Goal: Task Accomplishment & Management: Complete application form

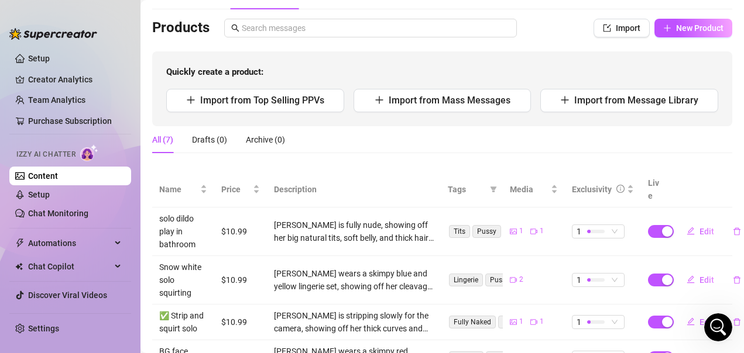
scroll to position [49, 0]
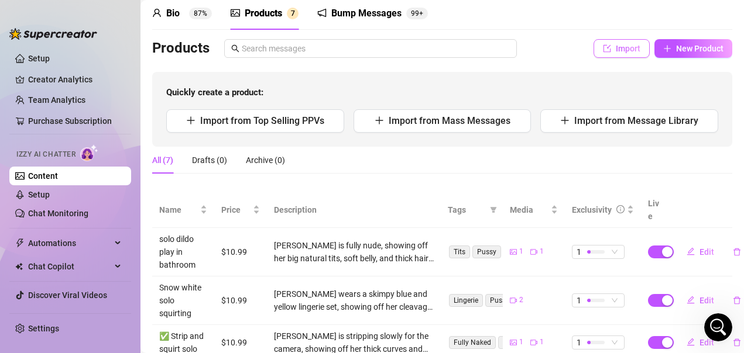
click at [616, 53] on span "Import" at bounding box center [628, 48] width 25 height 9
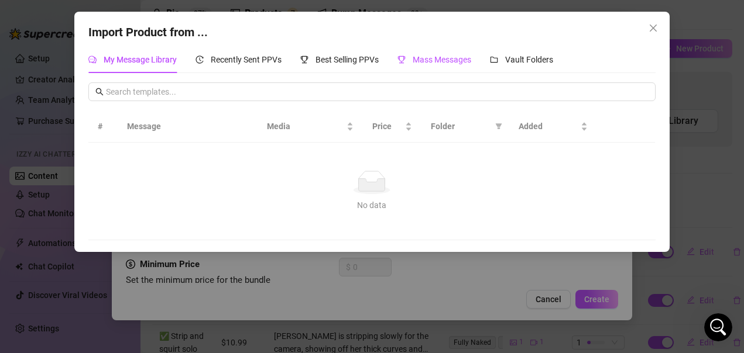
click at [443, 60] on span "Mass Messages" at bounding box center [442, 59] width 59 height 9
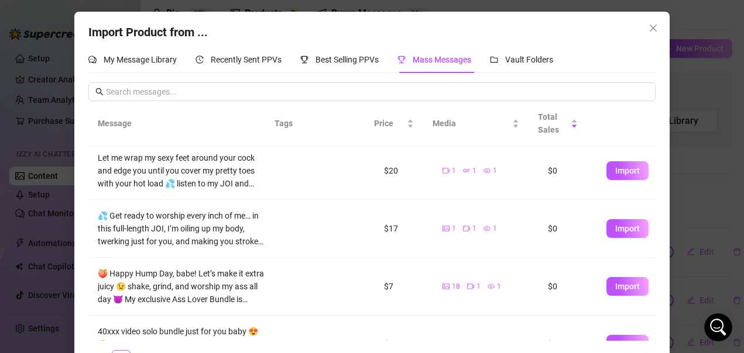
scroll to position [351, 0]
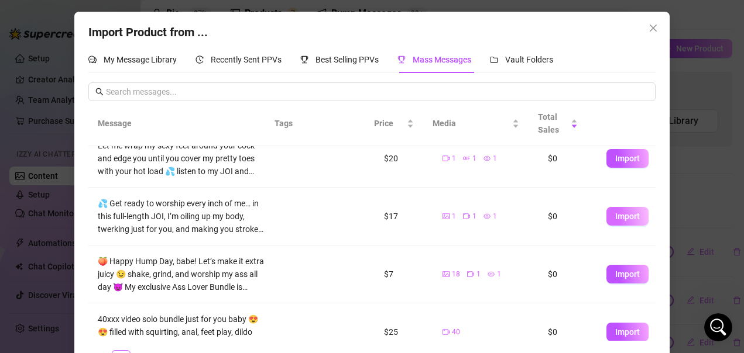
click at [617, 221] on span "Import" at bounding box center [627, 216] width 25 height 9
type textarea "💦 Get ready to worship every inch of me… in this full-length JOI, I’m oiling up…"
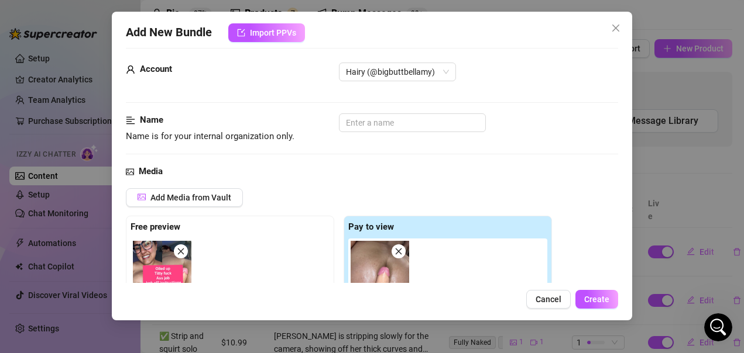
scroll to position [0, 0]
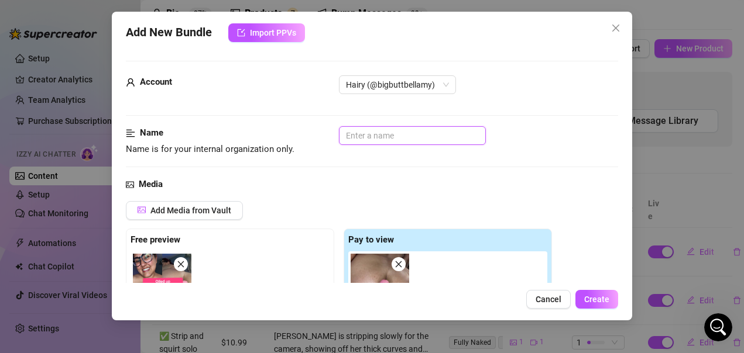
click at [405, 139] on input "text" at bounding box center [412, 135] width 147 height 19
type input "T"
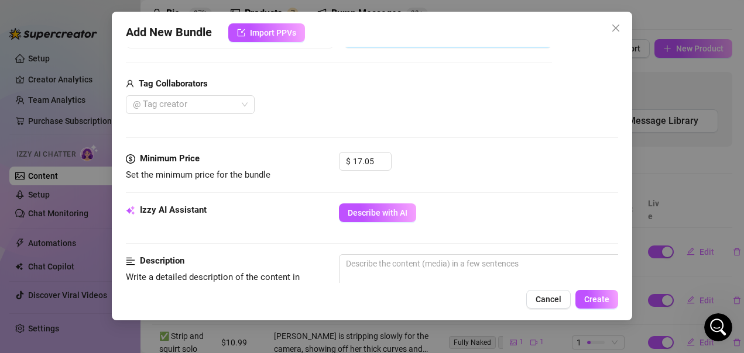
scroll to position [293, 0]
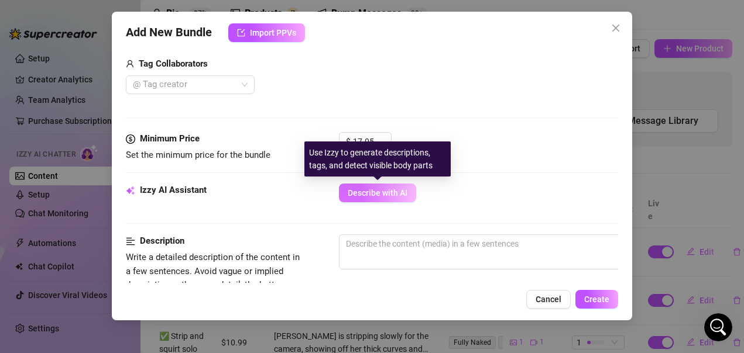
type input "Titty and ass job JOI"
click at [387, 192] on span "Describe with AI" at bounding box center [378, 192] width 60 height 9
click at [403, 196] on span "Describe with AI" at bounding box center [378, 192] width 60 height 9
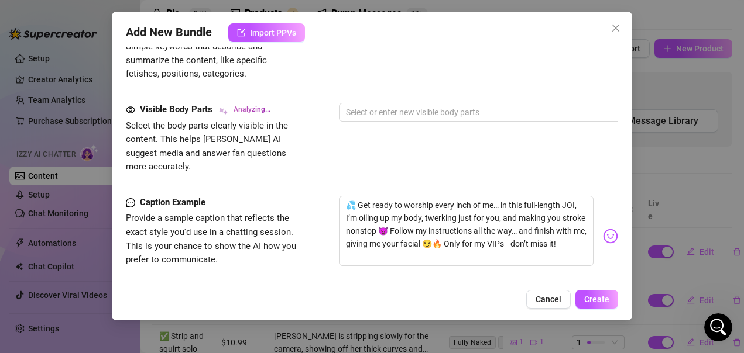
scroll to position [644, 0]
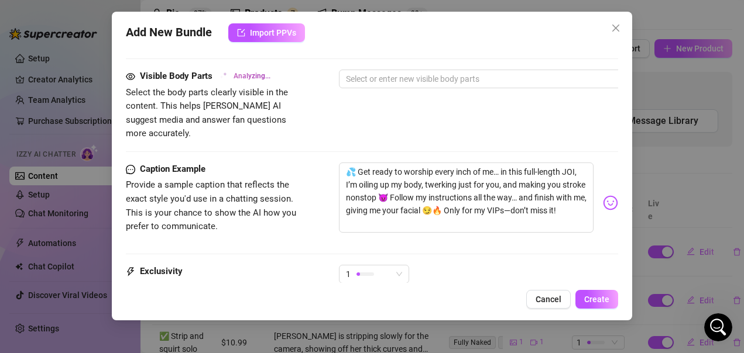
type textarea "[PERSON_NAME]"
type textarea "Bellamy is"
type textarea "Bellamy is fully"
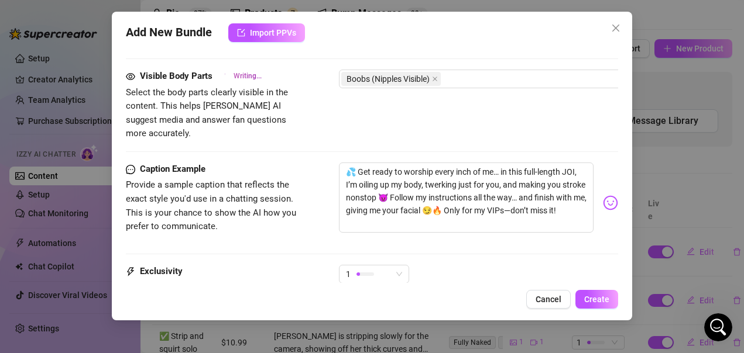
type textarea "Bellamy is fully"
type textarea "Bellamy is fully naked,"
type textarea "Bellamy is fully naked, playing"
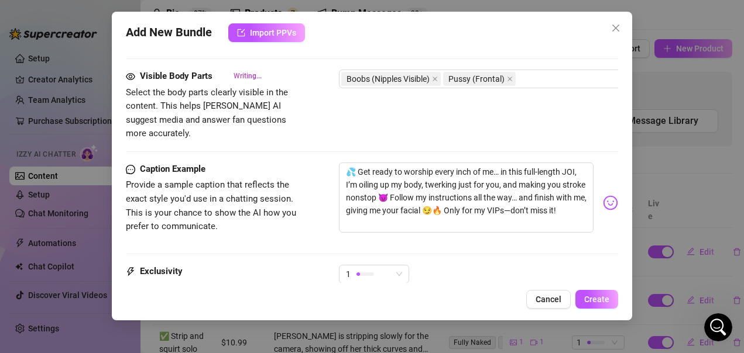
type textarea "Bellamy is fully naked, playing with"
type textarea "Bellamy is fully naked, playing with a"
type textarea "Bellamy is fully naked, playing with a large,"
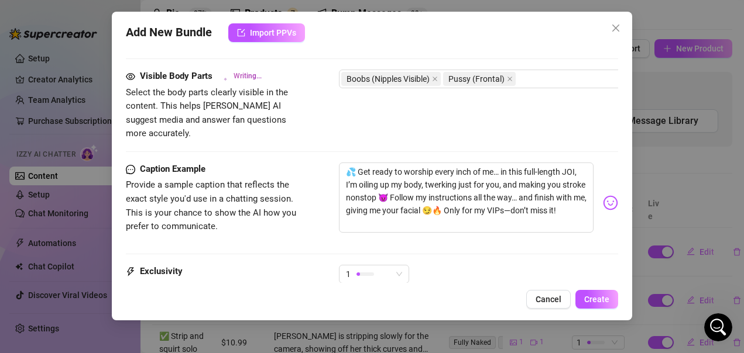
type textarea "Bellamy is fully naked, playing with a large,"
type textarea "Bellamy is fully naked, playing with a large, realistic"
type textarea "Bellamy is fully naked, playing with a large, realistic dildo"
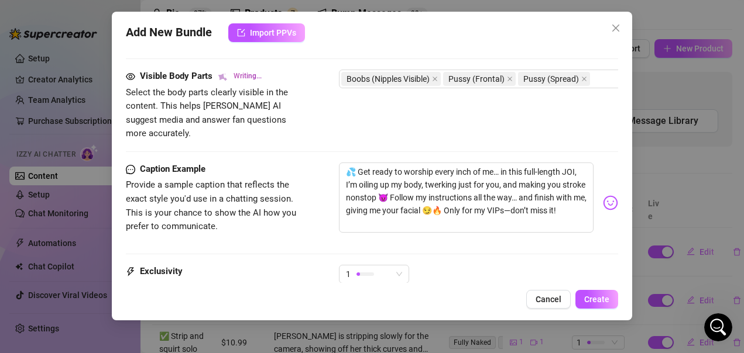
type textarea "Bellamy is fully naked, playing with a large, realistic dildo on"
type textarea "Bellamy is fully naked, playing with a large, realistic dildo on a"
type textarea "Bellamy is fully naked, playing with a large, realistic dildo on a table."
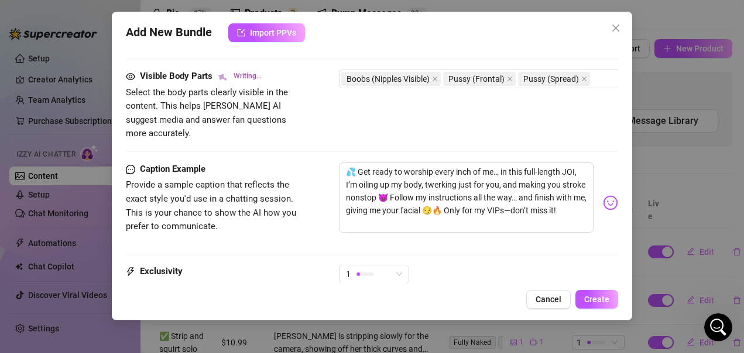
type textarea "Bellamy is fully naked, playing with a large, realistic dildo on a table."
type textarea "Bellamy is fully naked, playing with a large, realistic dildo on a table. She"
type textarea "Bellamy is fully naked, playing with a large, realistic dildo on a table. She t…"
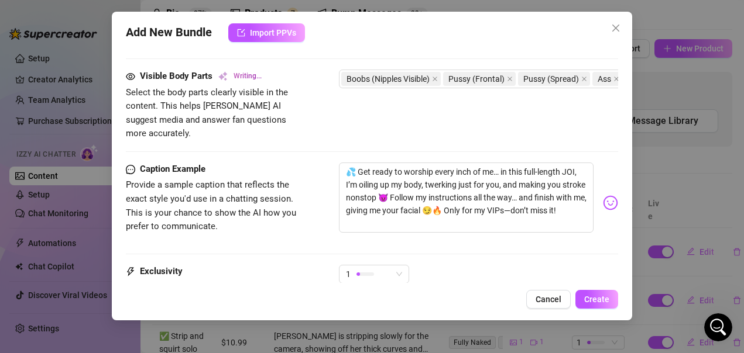
type textarea "Bellamy is fully naked, playing with a large, realistic dildo on a table. She t…"
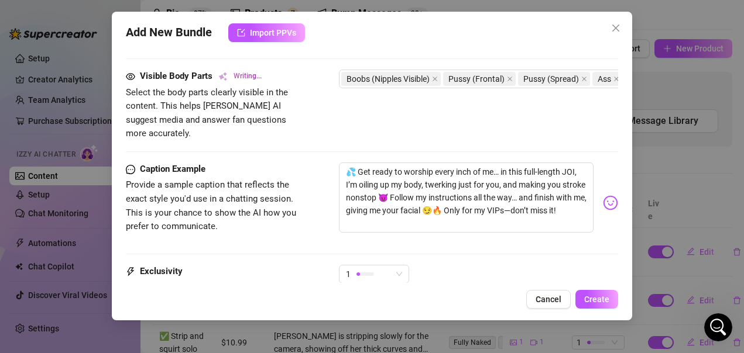
type textarea "Bellamy is fully naked, playing with a large, realistic dildo on a table. She t…"
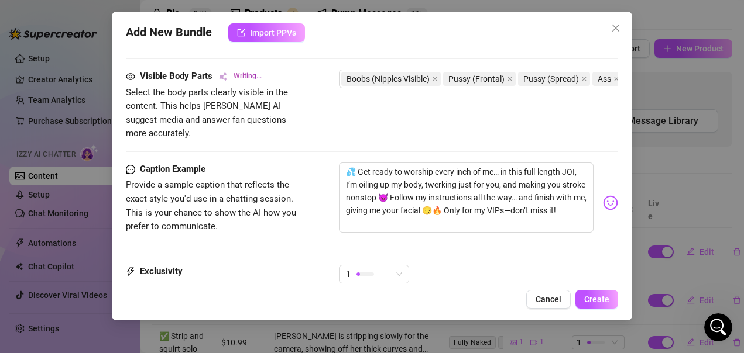
type textarea "Bellamy is fully naked, playing with a large, realistic dildo on a table. She t…"
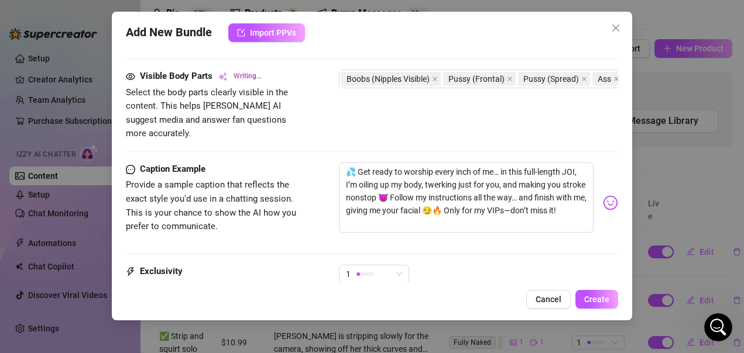
type textarea "Bellamy is fully naked, playing with a large, realistic dildo on a table. She t…"
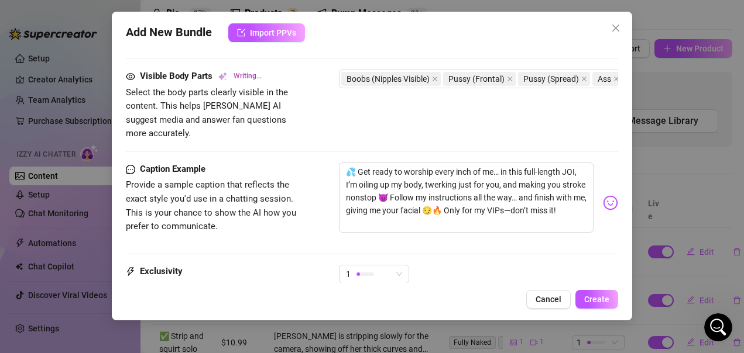
type textarea "Bellamy is fully naked, playing with a large, realistic dildo on a table. She t…"
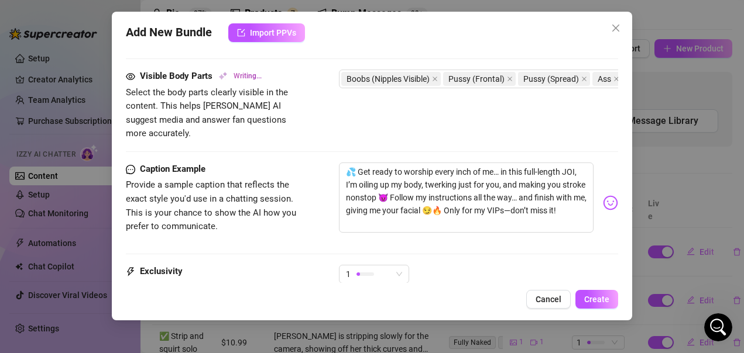
type textarea "Bellamy is fully naked, playing with a large, realistic dildo on a table. She t…"
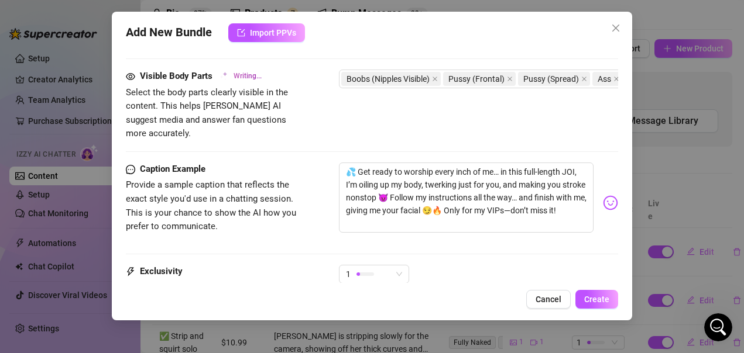
type textarea "Bellamy is fully naked, playing with a large, realistic dildo on a table. She t…"
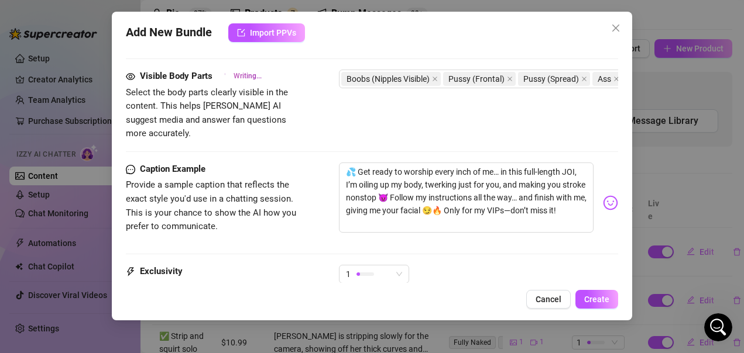
type textarea "Bellamy is fully naked, playing with a large, realistic dildo on a table. She t…"
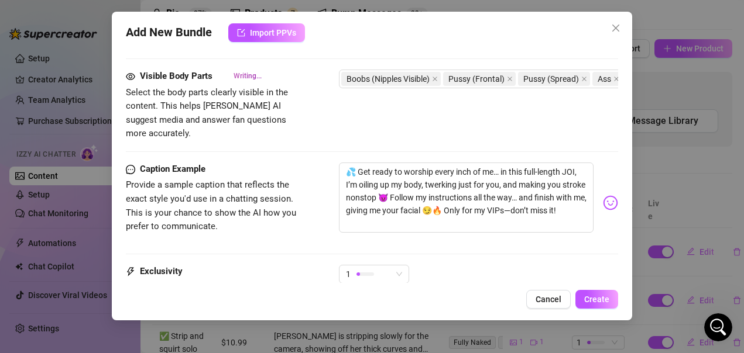
type textarea "Bellamy is fully naked, playing with a large, realistic dildo on a table. She t…"
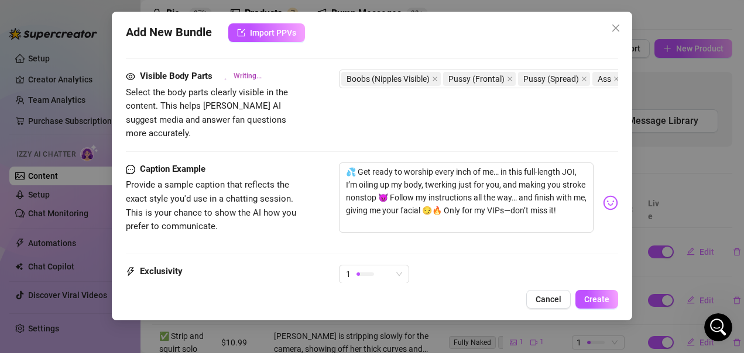
type textarea "Bellamy is fully naked, playing with a large, realistic dildo on a table. She t…"
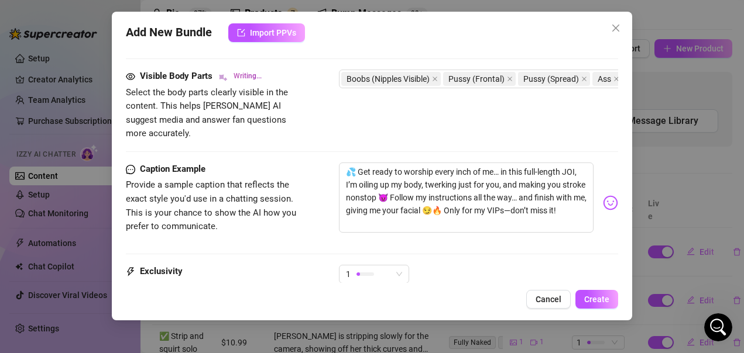
type textarea "Bellamy is fully naked, playing with a large, realistic dildo on a table. She t…"
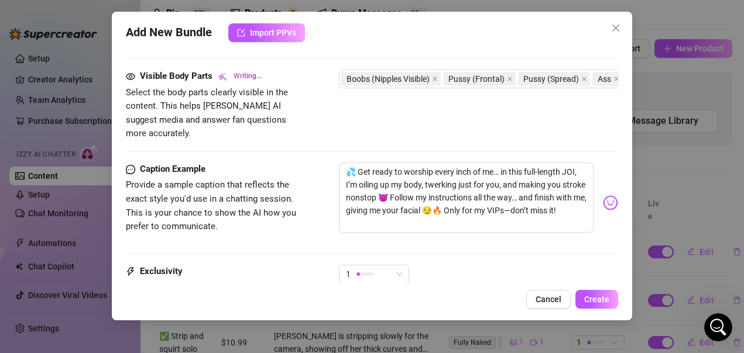
type textarea "Bellamy is fully naked, playing with a large, realistic dildo on a table. She t…"
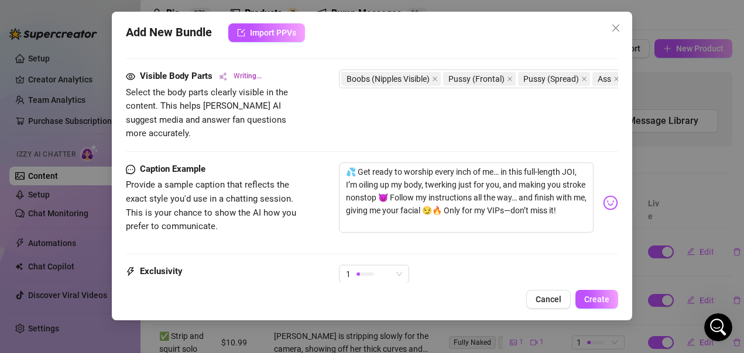
type textarea "Bellamy is fully naked, playing with a large, realistic dildo on a table. She t…"
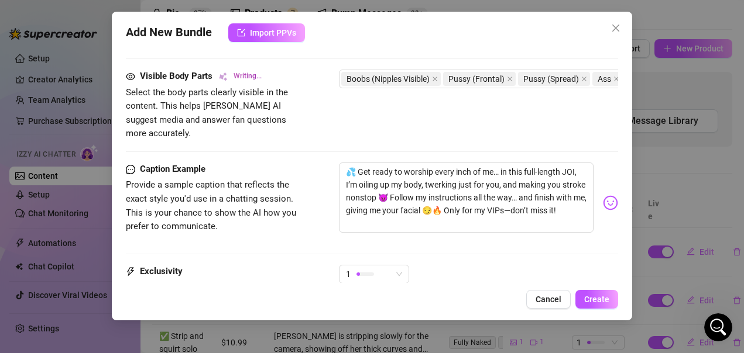
type textarea "Bellamy is fully naked, playing with a large, realistic dildo on a table. She t…"
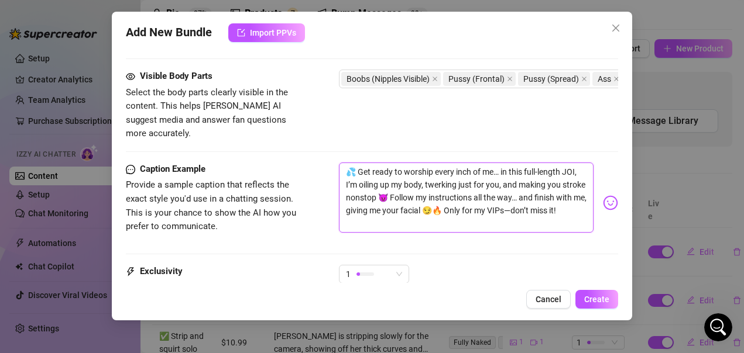
click at [502, 197] on textarea "💦 Get ready to worship every inch of me… in this full-length JOI, I’m oiling up…" at bounding box center [466, 198] width 255 height 70
click at [432, 212] on textarea "💦 Get ready to worship every inch of me… in this full-length JOI, I’m oiling up…" at bounding box center [466, 198] width 255 height 70
type textarea "💦 Get ready to worship every inch of me… in this full-length JOI, I’m oiling up…"
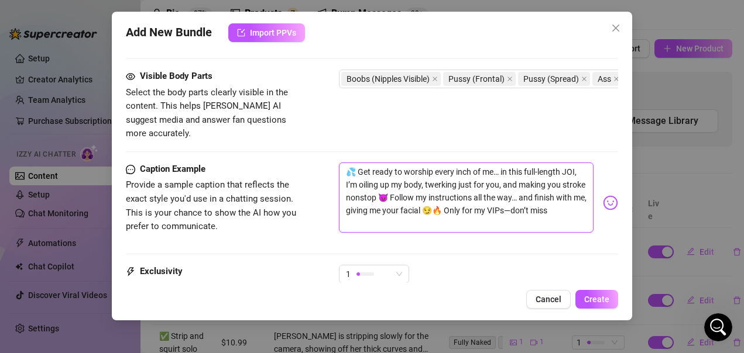
type textarea "💦 Get ready to worship every inch of me… in this full-length JOI, I’m oiling up…"
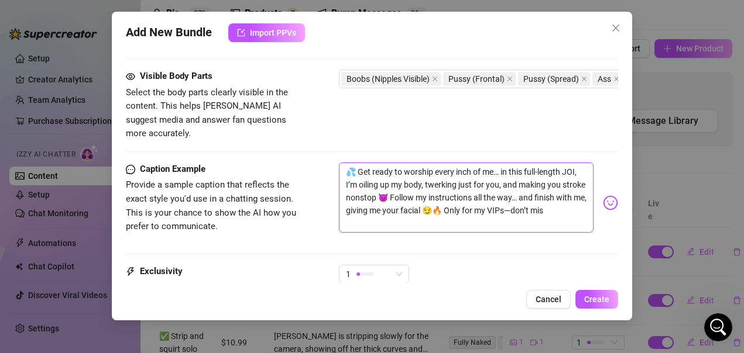
type textarea "💦 Get ready to worship every inch of me… in this full-length JOI, I’m oiling up…"
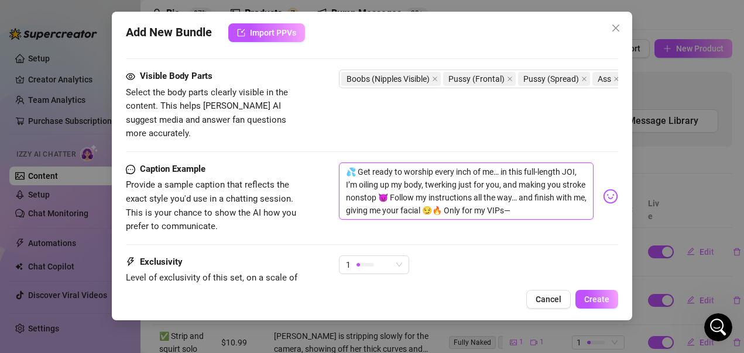
type textarea "💦 Get ready to worship every inch of me… in this full-length JOI, I’m oiling up…"
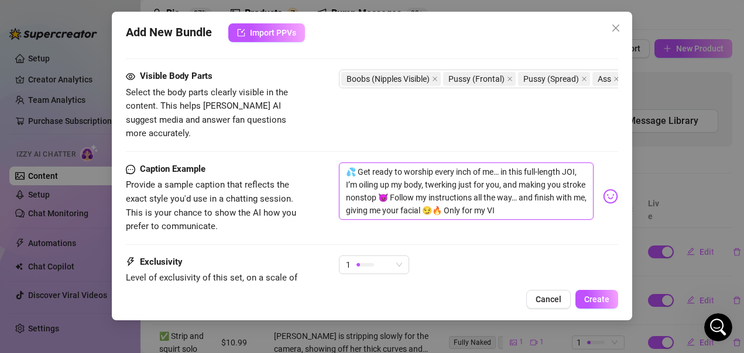
type textarea "💦 Get ready to worship every inch of me… in this full-length JOI, I’m oiling up…"
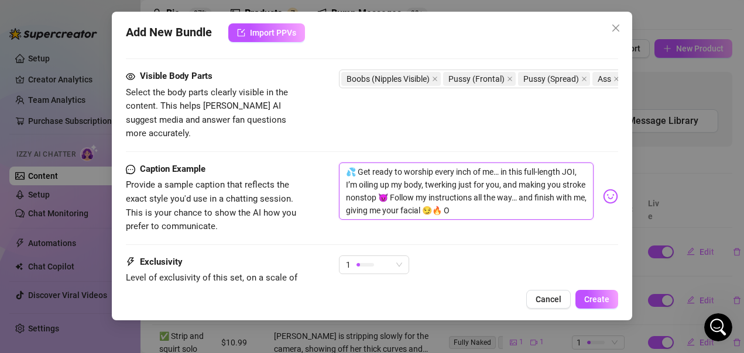
type textarea "💦 Get ready to worship every inch of me… in this full-length JOI, I’m oiling up…"
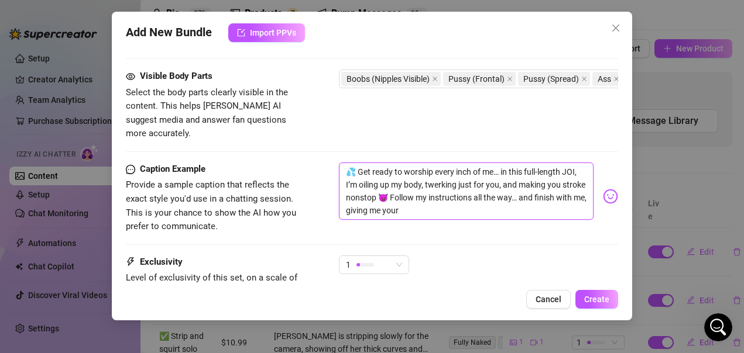
type textarea "💦 Get ready to worship every inch of me… in this full-length JOI, I’m oiling up…"
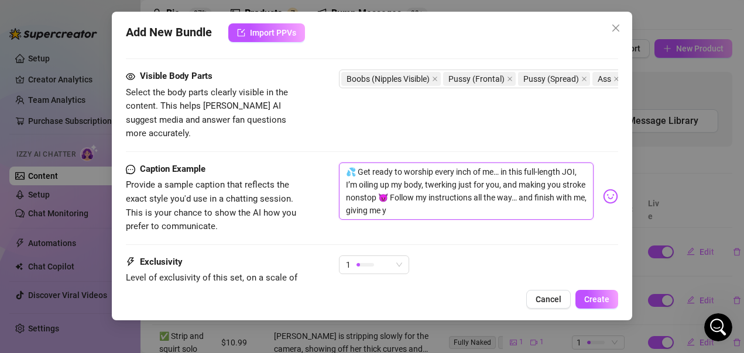
type textarea "💦 Get ready to worship every inch of me… in this full-length JOI, I’m oiling up…"
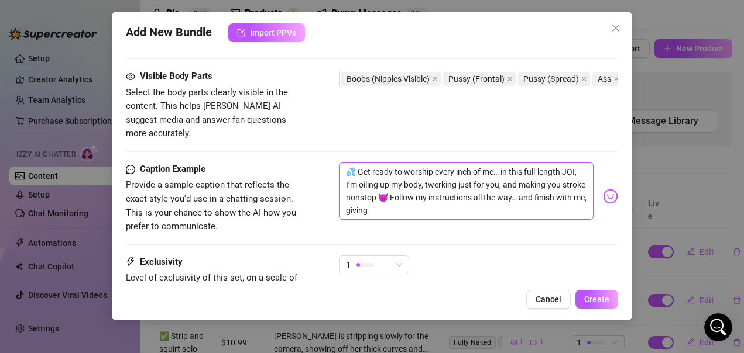
type textarea "💦 Get ready to worship every inch of me… in this full-length JOI, I’m oiling up…"
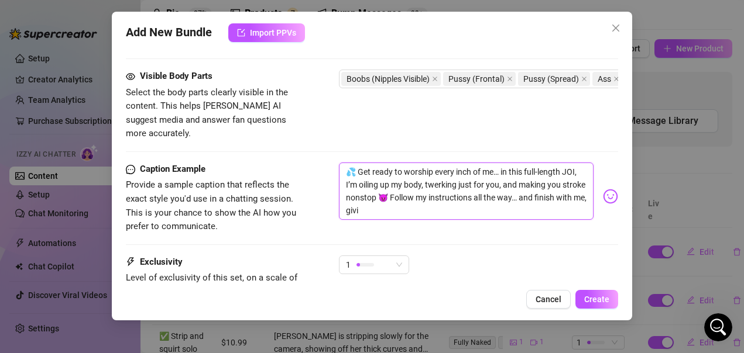
type textarea "💦 Get ready to worship every inch of me… in this full-length JOI, I’m oiling up…"
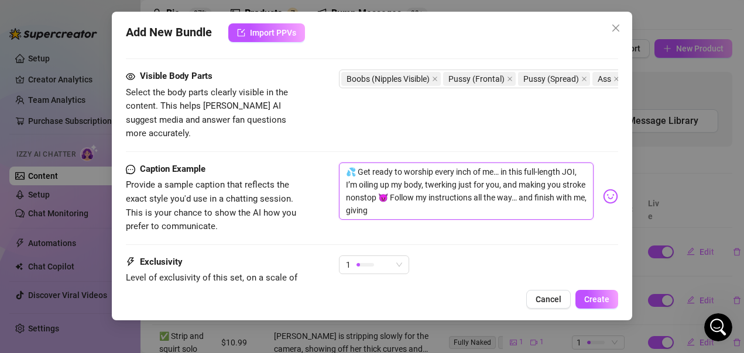
type textarea "💦 Get ready to worship every inch of me… in this full-length JOI, I’m oiling up…"
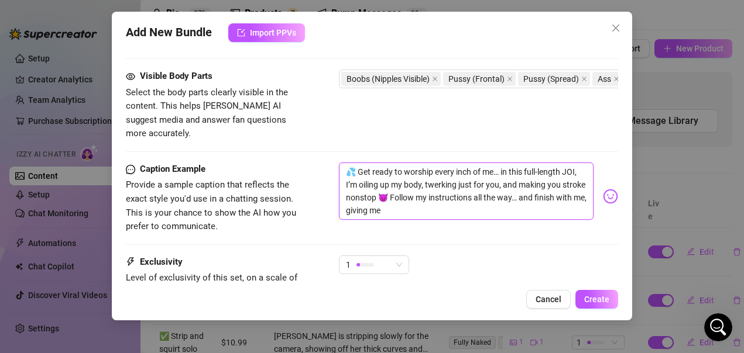
type textarea "💦 Get ready to worship every inch of me… in this full-length JOI, I’m oiling up…"
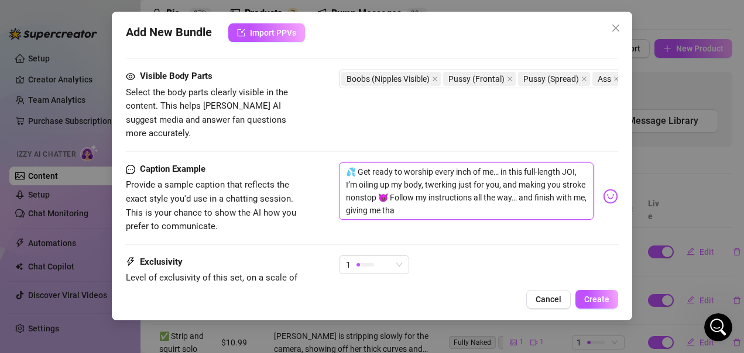
type textarea "💦 Get ready to worship every inch of me… in this full-length JOI, I’m oiling up…"
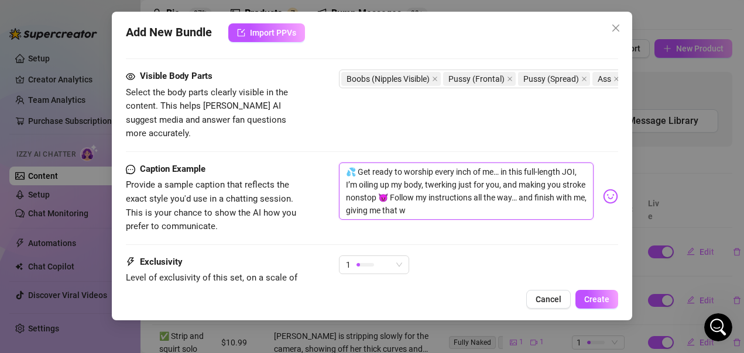
type textarea "💦 Get ready to worship every inch of me… in this full-length JOI, I’m oiling up…"
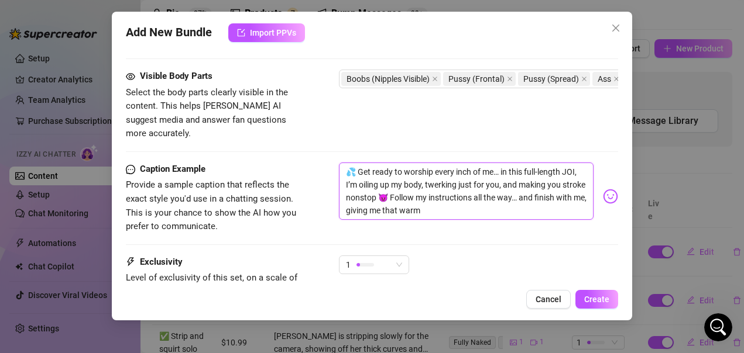
type textarea "💦 Get ready to worship every inch of me… in this full-length JOI, I’m oiling up…"
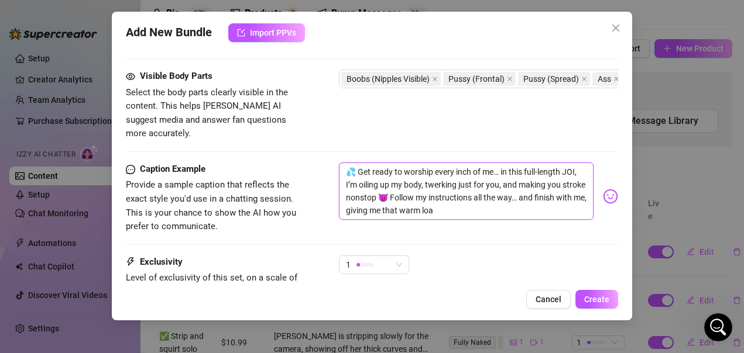
type textarea "💦 Get ready to worship every inch of me… in this full-length JOI, I’m oiling up…"
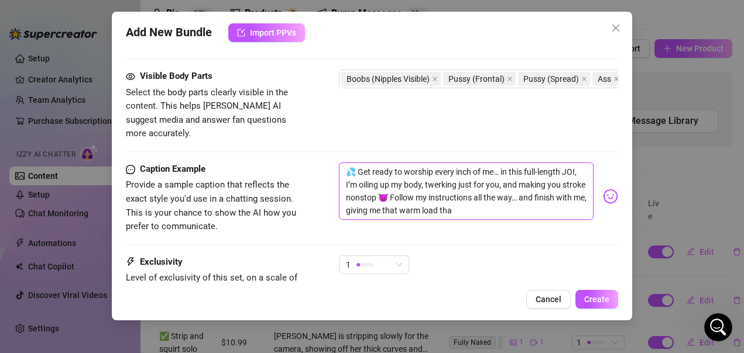
type textarea "💦 Get ready to worship every inch of me… in this full-length JOI, I’m oiling up…"
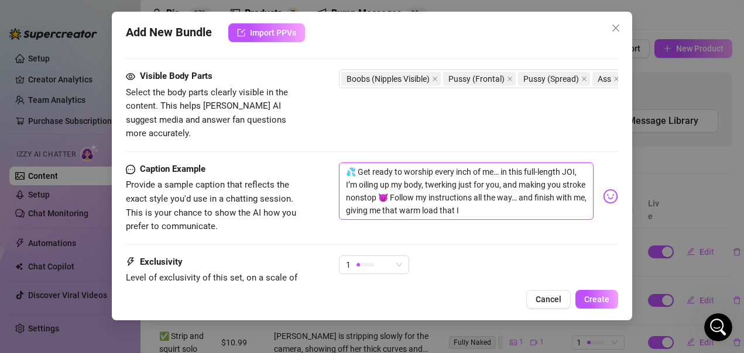
type textarea "💦 Get ready to worship every inch of me… in this full-length JOI, I’m oiling up…"
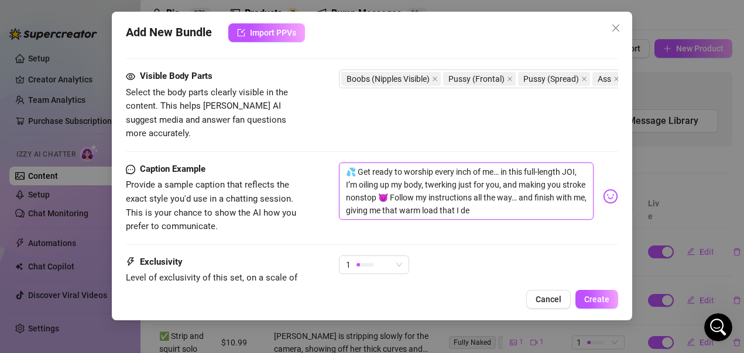
type textarea "💦 Get ready to worship every inch of me… in this full-length JOI, I’m oiling up…"
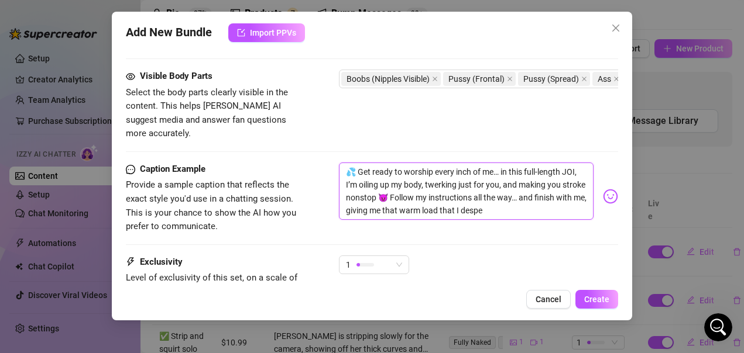
type textarea "💦 Get ready to worship every inch of me… in this full-length JOI, I’m oiling up…"
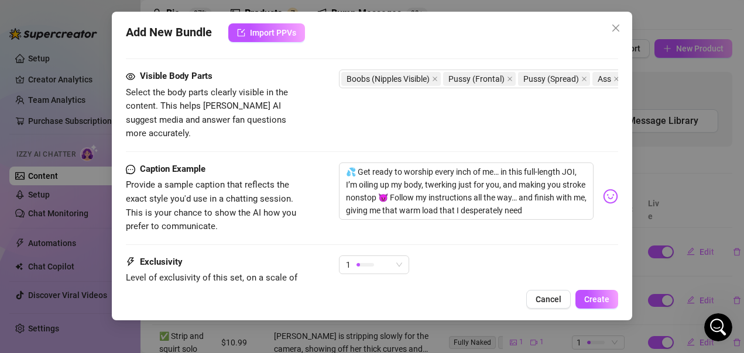
click at [602, 182] on body "Setup Creator Analytics Team Analytics Purchase Subscription Izzy AI Chatter Co…" at bounding box center [372, 176] width 744 height 353
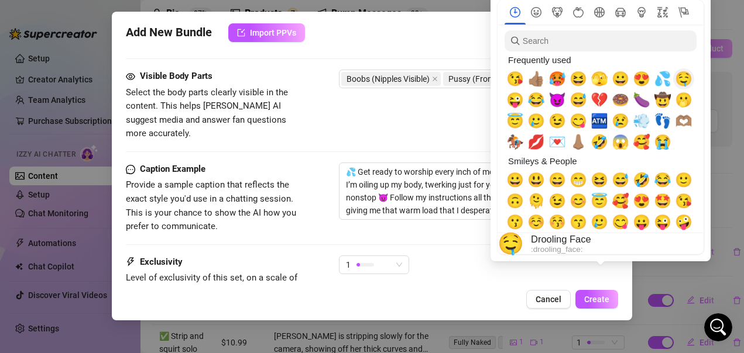
click at [686, 75] on span "🤤" at bounding box center [684, 79] width 18 height 16
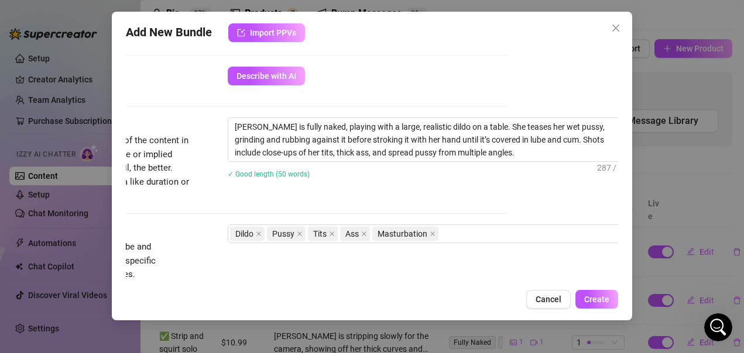
scroll to position [410, 117]
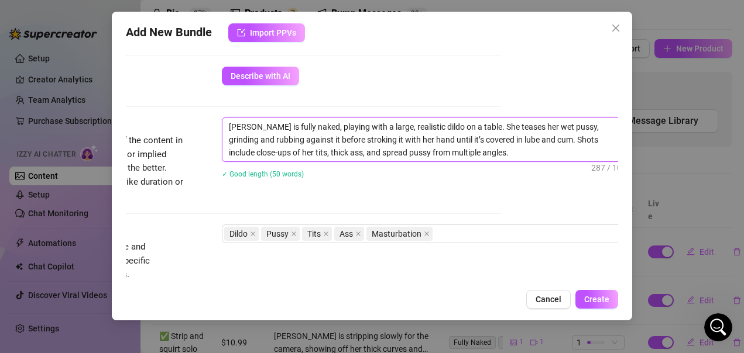
click at [469, 128] on textarea "Bellamy is fully naked, playing with a large, realistic dildo on a table. She t…" at bounding box center [426, 139] width 408 height 43
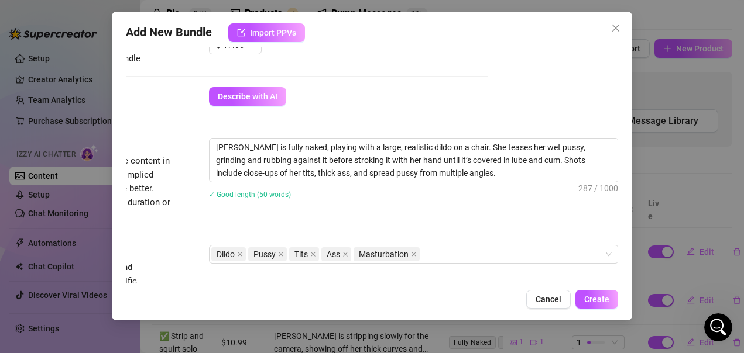
scroll to position [410, 138]
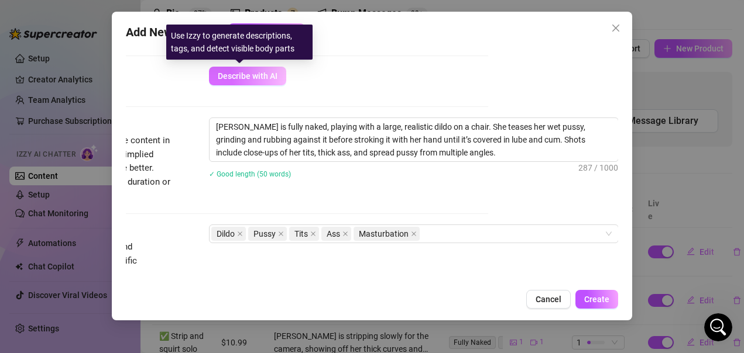
click at [261, 75] on span "Describe with AI" at bounding box center [248, 75] width 60 height 9
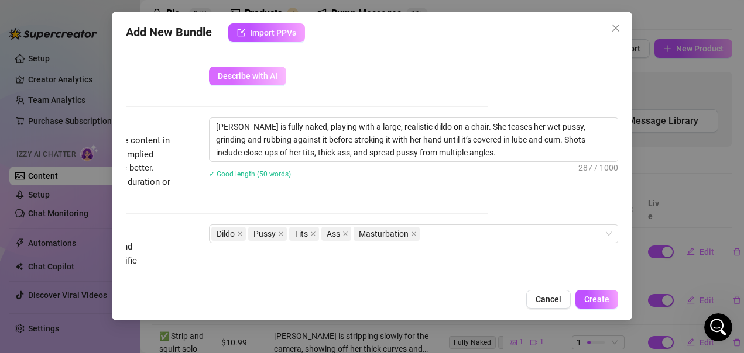
click at [263, 76] on span "Describe with AI" at bounding box center [248, 75] width 60 height 9
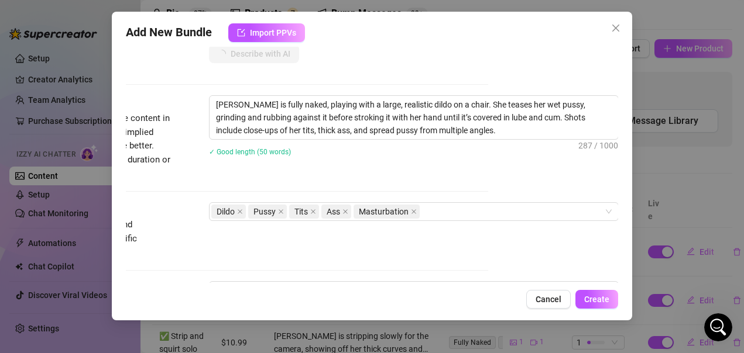
scroll to position [468, 138]
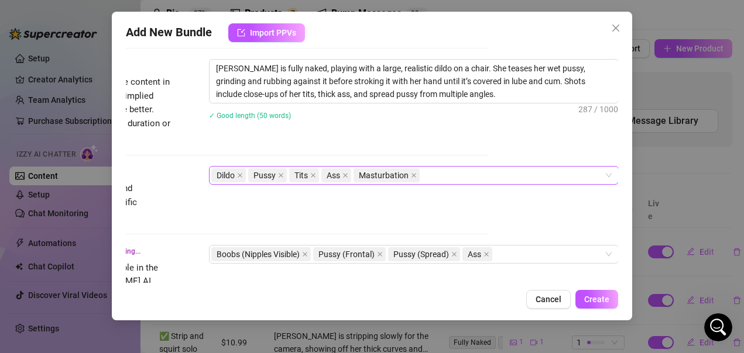
click at [434, 179] on div "Dildo Pussy Tits Ass Masturbation" at bounding box center [407, 175] width 393 height 16
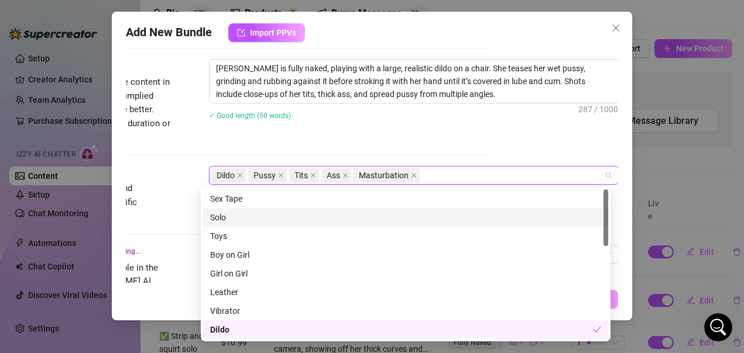
click at [255, 218] on div "Solo" at bounding box center [405, 217] width 391 height 13
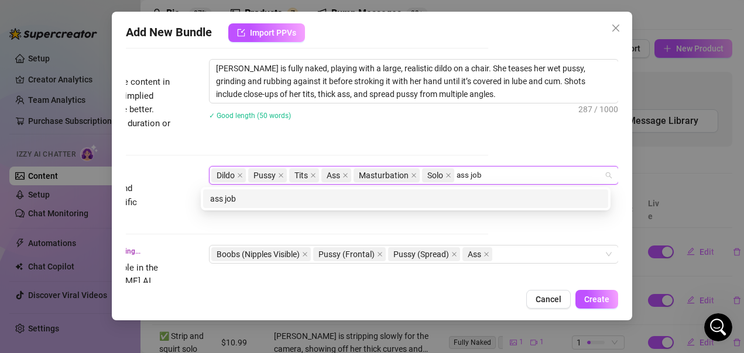
click at [417, 200] on div "ass job" at bounding box center [405, 199] width 391 height 13
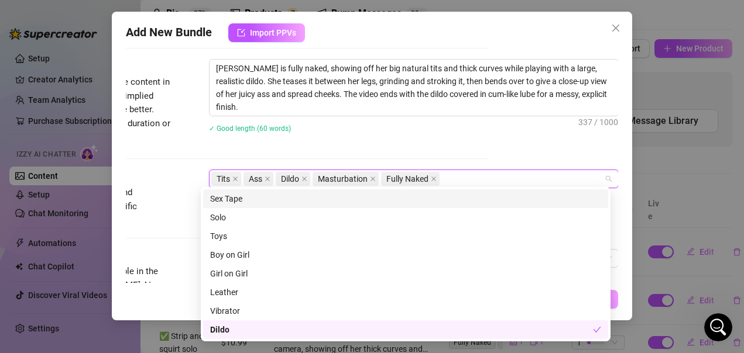
click at [480, 145] on div "Bellamy is fully naked, showing off her big natural tits and thick curves while…" at bounding box center [414, 103] width 410 height 89
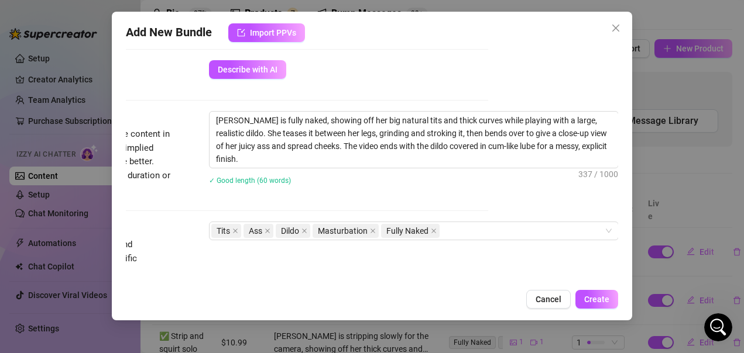
scroll to position [410, 138]
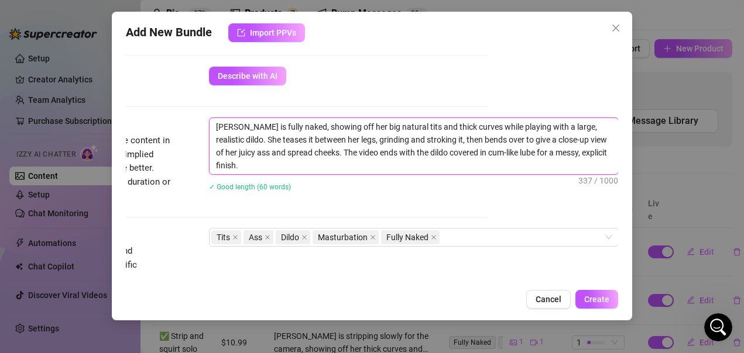
drag, startPoint x: 270, startPoint y: 140, endPoint x: 427, endPoint y: 140, distance: 157.4
click at [427, 140] on textarea "Bellamy is fully naked, showing off her big natural tits and thick curves while…" at bounding box center [414, 146] width 408 height 56
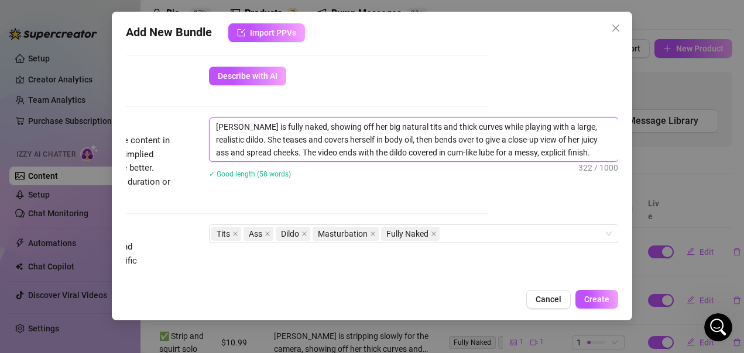
click at [399, 140] on textarea "Bellamy is fully naked, showing off her big natural tits and thick curves while…" at bounding box center [414, 139] width 408 height 43
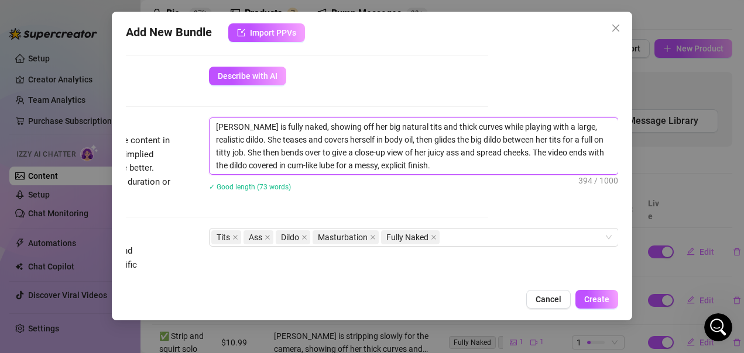
drag, startPoint x: 492, startPoint y: 152, endPoint x: 247, endPoint y: 159, distance: 244.7
click at [247, 159] on textarea "Bellamy is fully naked, showing off her big natural tits and thick curves while…" at bounding box center [414, 146] width 408 height 56
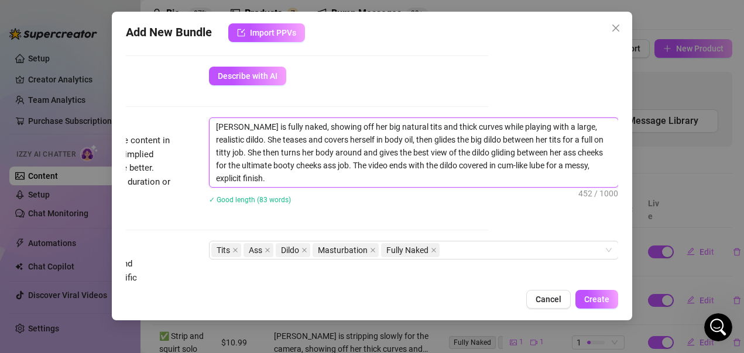
drag, startPoint x: 394, startPoint y: 165, endPoint x: 434, endPoint y: 167, distance: 39.3
click at [434, 167] on textarea "Bellamy is fully naked, showing off her big natural tits and thick curves while…" at bounding box center [414, 152] width 408 height 69
click at [383, 180] on textarea "Bellamy is fully naked, showing off her big natural tits and thick curves while…" at bounding box center [414, 152] width 408 height 69
click at [394, 170] on textarea "Bellamy is fully naked, showing off her big natural tits and thick curves while…" at bounding box center [414, 152] width 408 height 69
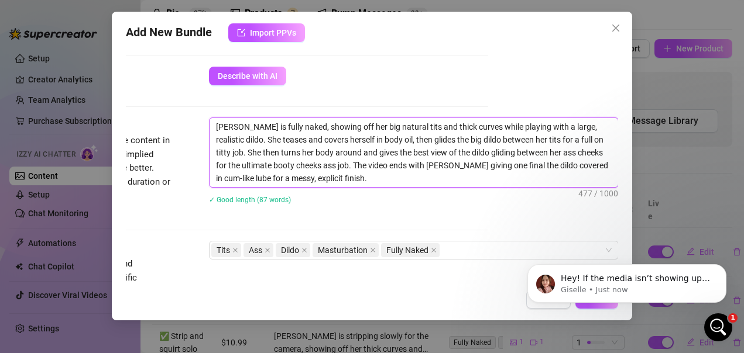
scroll to position [0, 0]
drag, startPoint x: 535, startPoint y: 180, endPoint x: 314, endPoint y: 185, distance: 221.3
click at [314, 185] on textarea "Bellamy is fully naked, showing off her big natural tits and thick curves while…" at bounding box center [414, 152] width 408 height 69
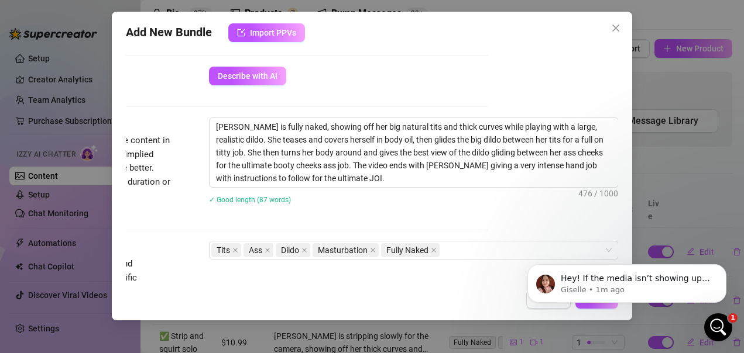
click at [342, 204] on div "✓ Good length (87 words)" at bounding box center [414, 199] width 410 height 13
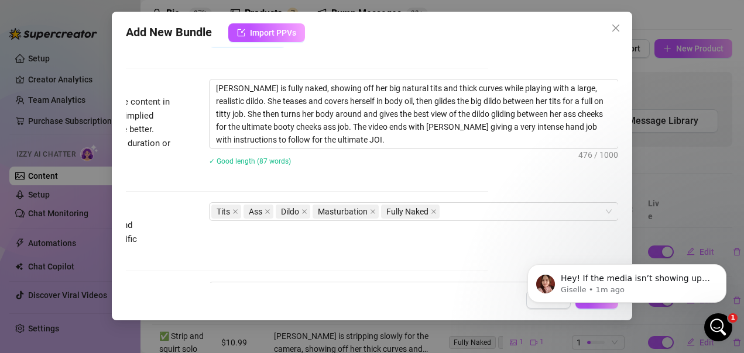
scroll to position [468, 138]
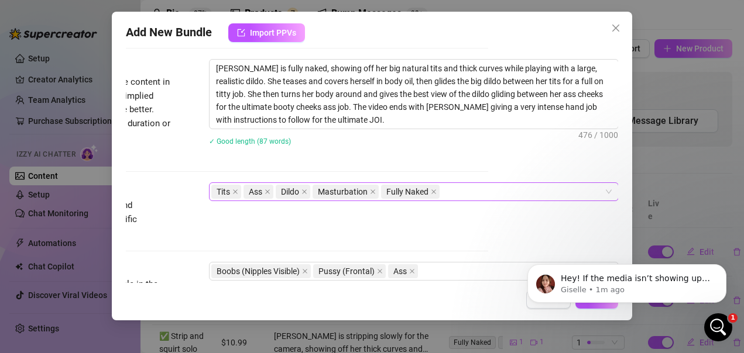
click at [449, 194] on div "Tits Ass Dildo Masturbation Fully Naked" at bounding box center [407, 192] width 393 height 16
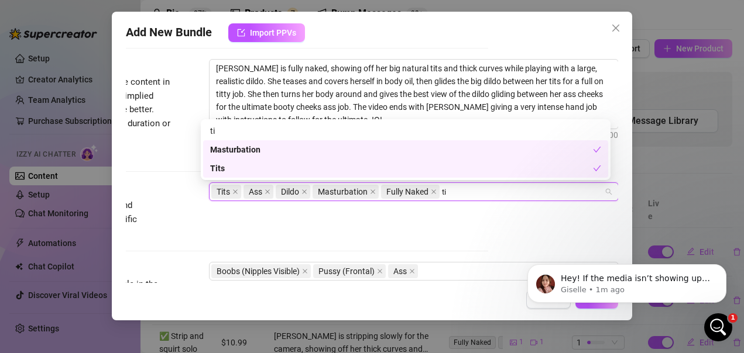
click at [233, 167] on div "Tits" at bounding box center [401, 168] width 383 height 13
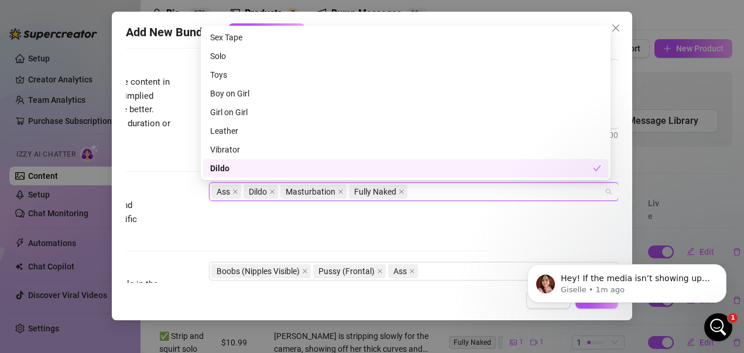
click at [437, 238] on div "Tags Simple keywords that describe and summarize the content, like specific fet…" at bounding box center [242, 211] width 493 height 57
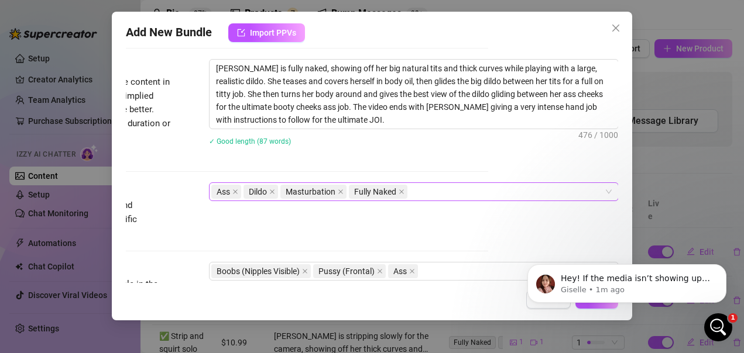
click at [423, 190] on div "Ass Dildo Masturbation Fully Naked" at bounding box center [407, 192] width 393 height 16
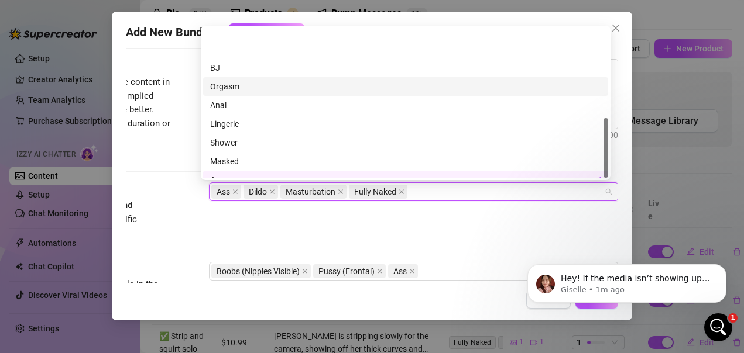
scroll to position [225, 0]
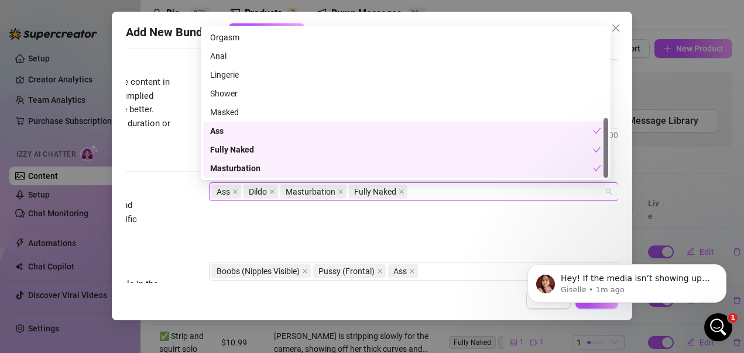
click at [226, 134] on div "Ass" at bounding box center [401, 131] width 383 height 13
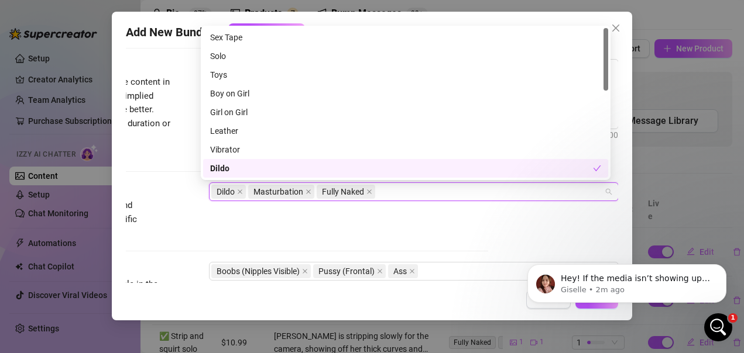
scroll to position [176, 0]
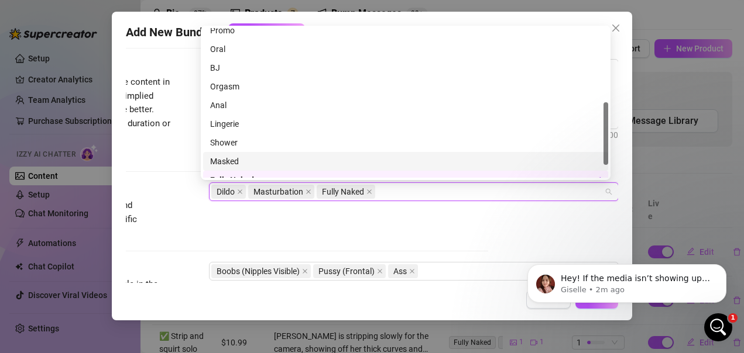
click at [394, 190] on div "Dildo Masturbation Fully Naked" at bounding box center [407, 192] width 393 height 16
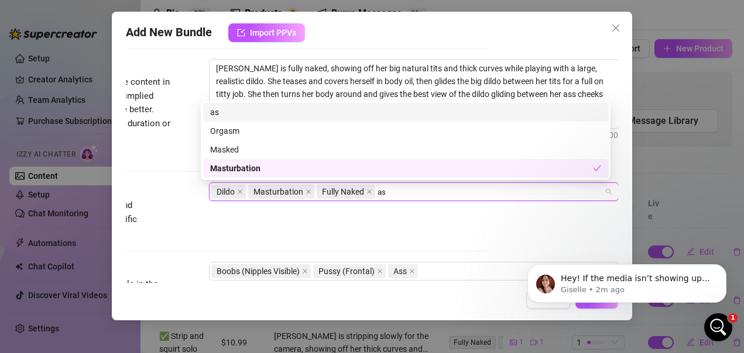
scroll to position [0, 0]
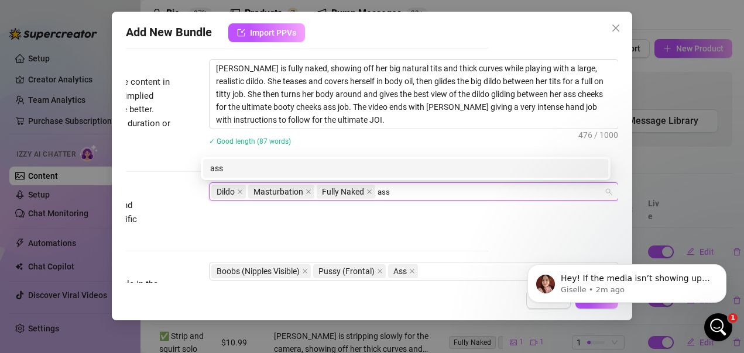
click at [275, 166] on div "ass" at bounding box center [405, 168] width 391 height 13
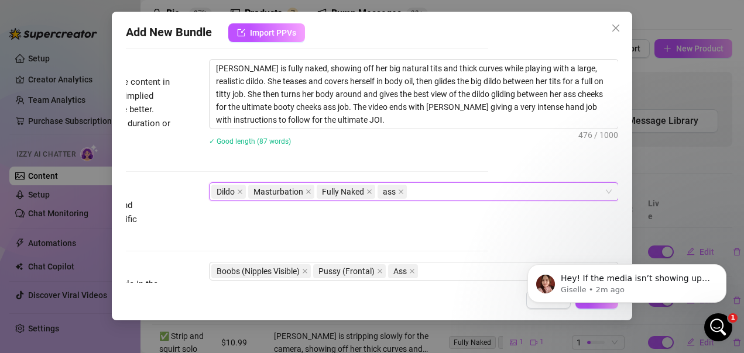
click at [428, 195] on div "Dildo Masturbation Fully Naked ass" at bounding box center [407, 192] width 393 height 16
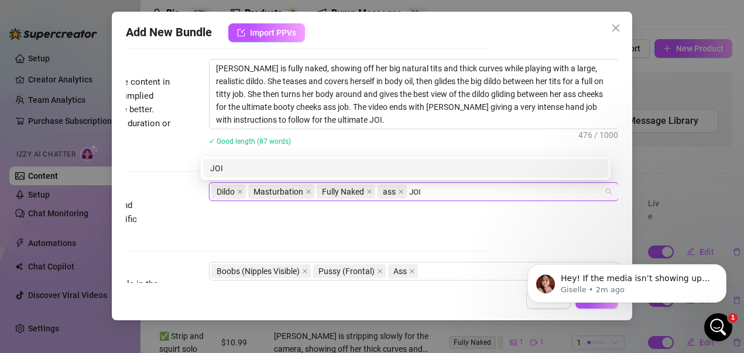
click at [400, 163] on div "JOI" at bounding box center [405, 168] width 391 height 13
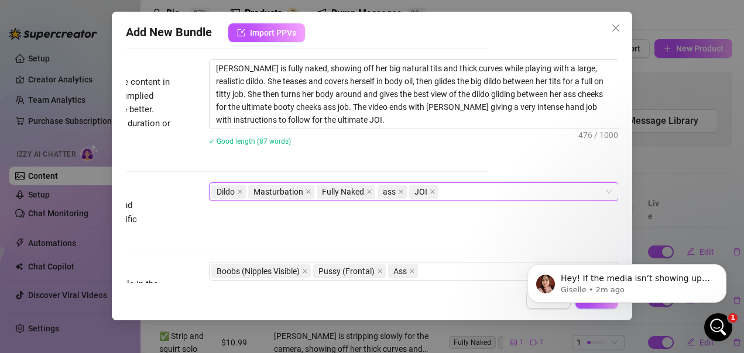
click at [383, 191] on span "ass" at bounding box center [389, 192] width 13 height 13
click at [398, 191] on icon "close" at bounding box center [401, 192] width 6 height 6
click at [423, 193] on div "Dildo Masturbation Fully Naked JOI" at bounding box center [407, 192] width 393 height 16
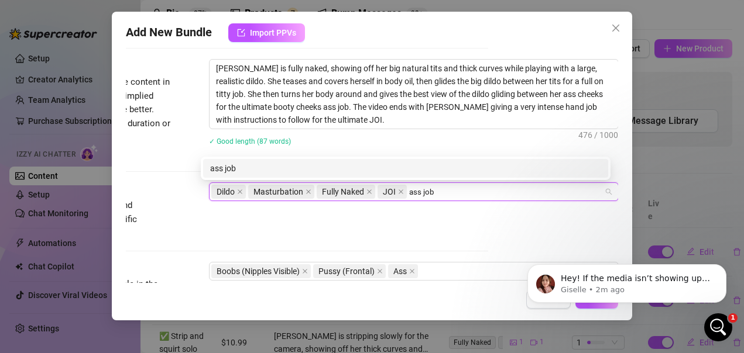
click at [345, 170] on div "ass job" at bounding box center [405, 168] width 391 height 13
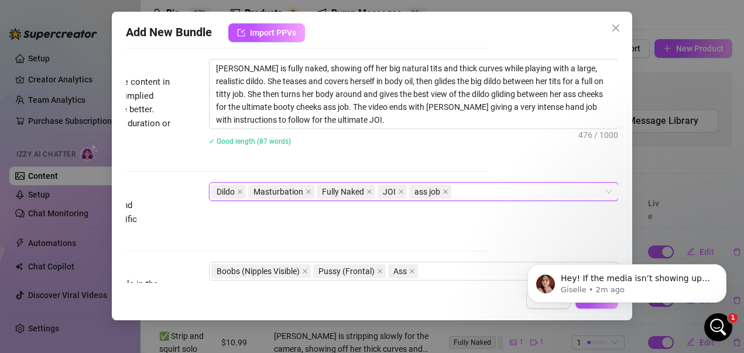
click at [471, 193] on div "Dildo Masturbation Fully Naked JOI ass job" at bounding box center [407, 192] width 393 height 16
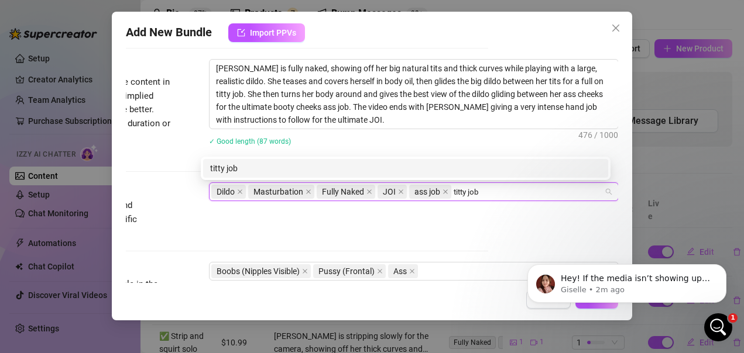
click at [420, 169] on div "titty job" at bounding box center [405, 168] width 391 height 13
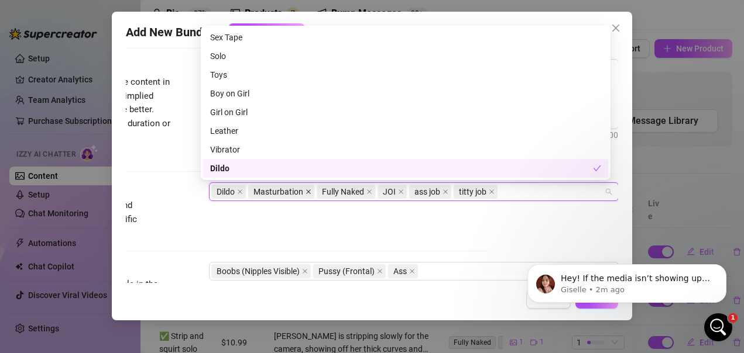
click at [305, 193] on icon "close" at bounding box center [308, 192] width 6 height 6
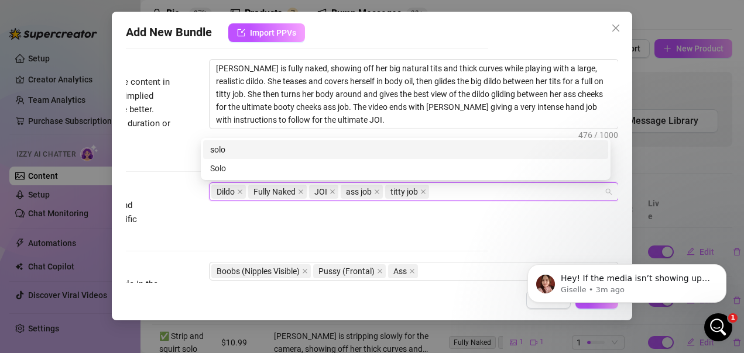
click at [456, 193] on div "Dildo Fully Naked JOI ass job titty job solo" at bounding box center [407, 192] width 393 height 16
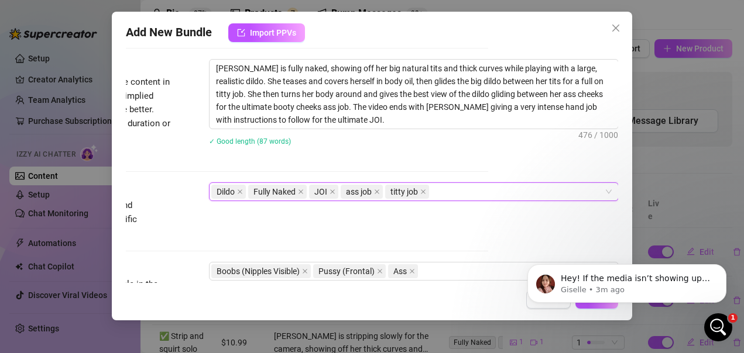
click at [465, 194] on div "Dildo Fully Naked JOI ass job titty job" at bounding box center [407, 192] width 393 height 16
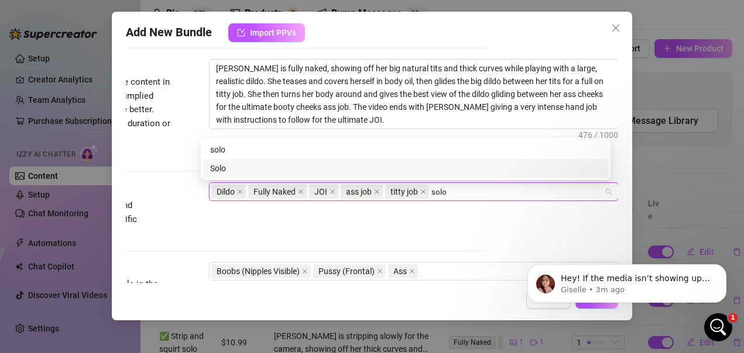
click at [448, 166] on div "Solo" at bounding box center [405, 168] width 391 height 13
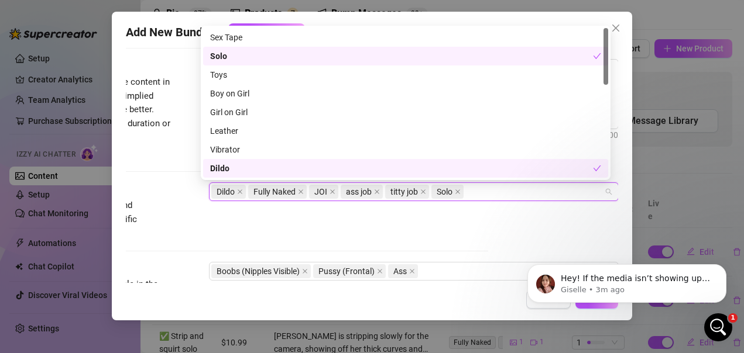
click at [478, 233] on div "Account Hairy (@bigbuttbellamy) Name Name is for your internal organization onl…" at bounding box center [372, 165] width 493 height 236
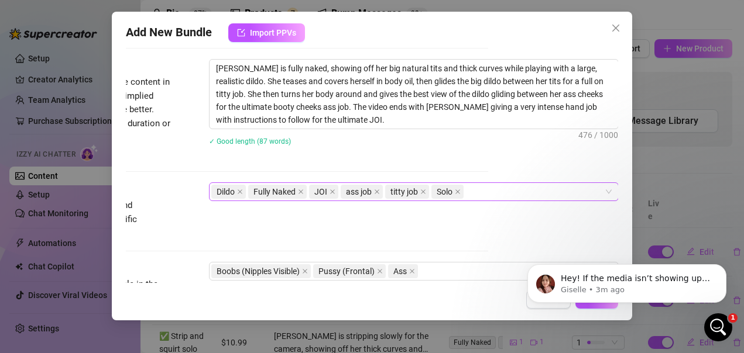
click at [488, 191] on div "Dildo Fully Naked JOI ass job titty job Solo" at bounding box center [407, 192] width 393 height 16
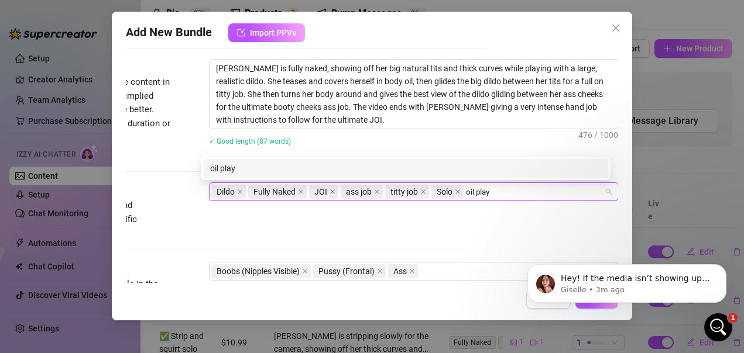
click at [466, 164] on div "oil play" at bounding box center [405, 168] width 391 height 13
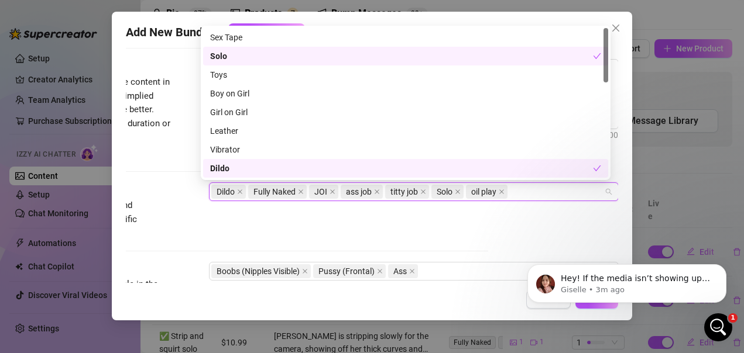
click at [456, 218] on div "Tags Simple keywords that describe and summarize the content, like specific fet…" at bounding box center [242, 211] width 493 height 57
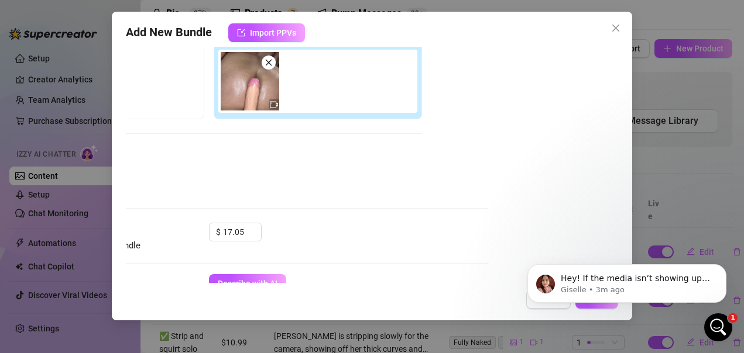
scroll to position [198, 138]
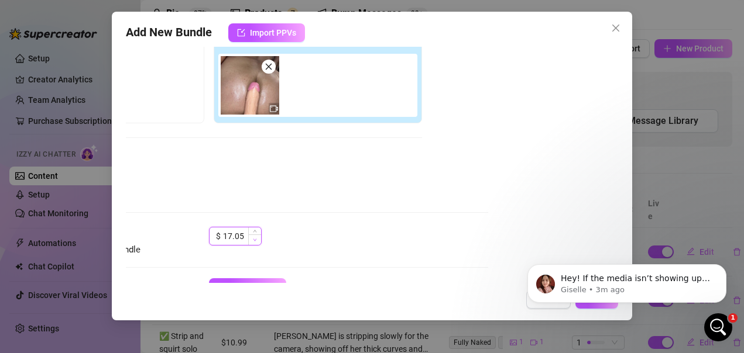
click at [248, 236] on span "Decrease Value" at bounding box center [254, 240] width 13 height 11
drag, startPoint x: 238, startPoint y: 237, endPoint x: 213, endPoint y: 238, distance: 24.6
click at [213, 238] on div "$ 16.05" at bounding box center [235, 236] width 53 height 19
click at [411, 152] on div "Tag Collaborators" at bounding box center [209, 159] width 426 height 14
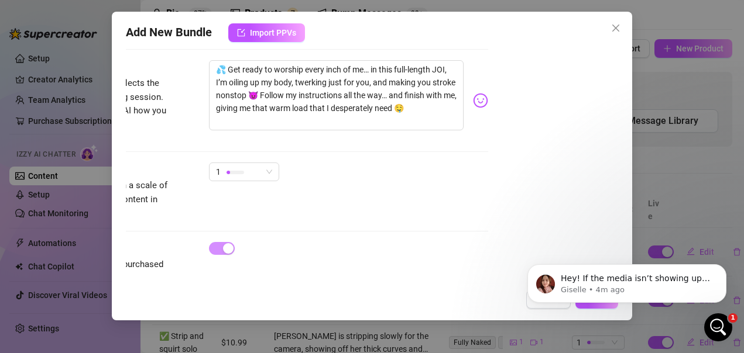
scroll to position [783, 138]
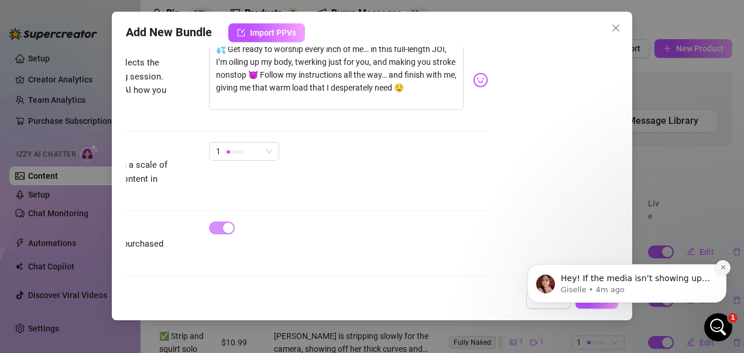
click at [720, 271] on icon "Dismiss notification" at bounding box center [723, 268] width 6 height 6
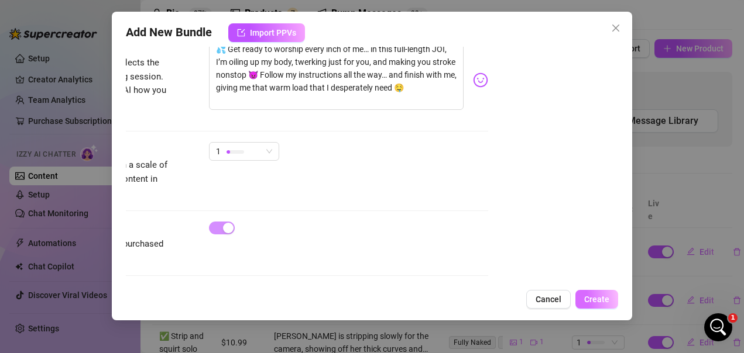
click at [605, 299] on span "Create" at bounding box center [596, 299] width 25 height 9
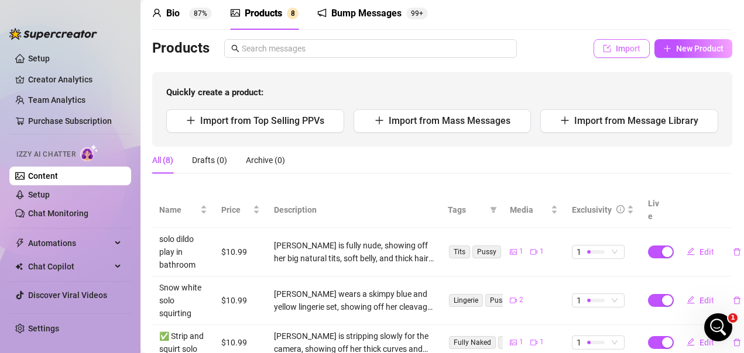
click at [616, 53] on span "Import" at bounding box center [628, 48] width 25 height 9
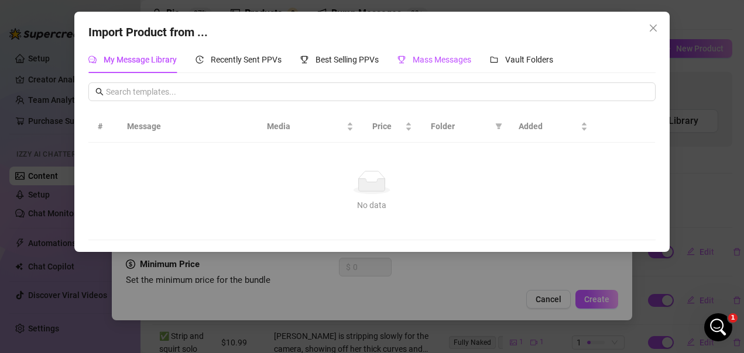
click at [435, 59] on span "Mass Messages" at bounding box center [442, 59] width 59 height 9
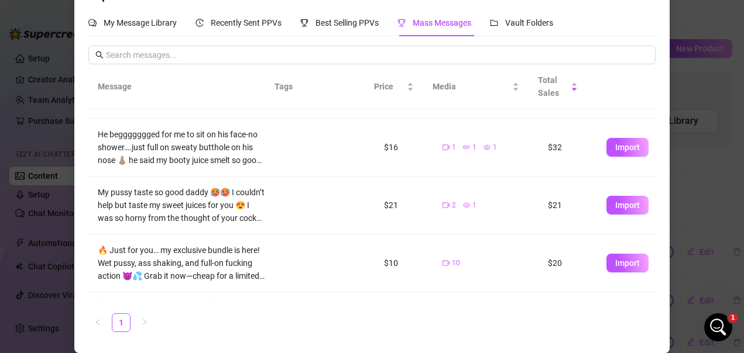
scroll to position [0, 0]
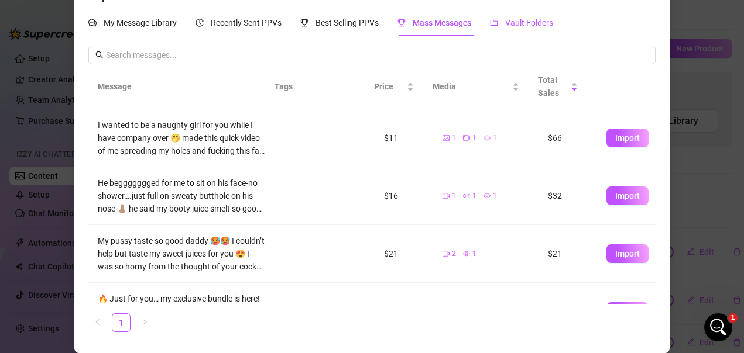
click at [513, 24] on span "Vault Folders" at bounding box center [529, 22] width 48 height 9
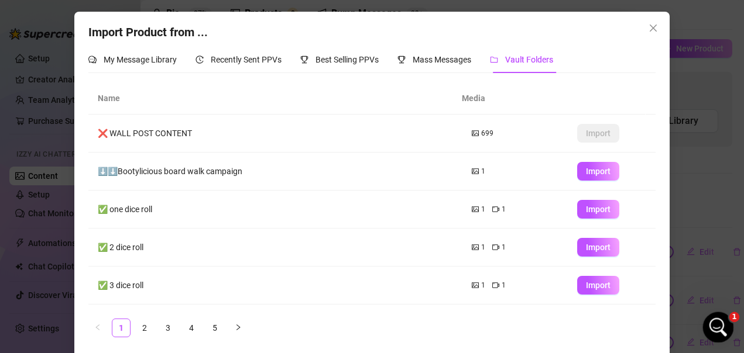
click at [716, 321] on icon "Open Intercom Messenger" at bounding box center [716, 326] width 19 height 19
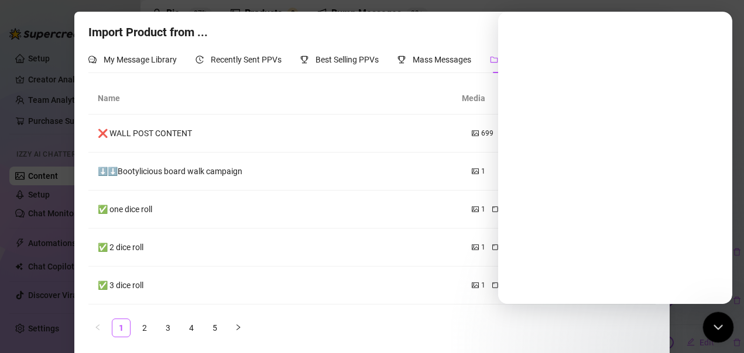
drag, startPoint x: 715, startPoint y: 325, endPoint x: 909, endPoint y: 637, distance: 367.2
click at [715, 325] on icon "Close Intercom Messenger" at bounding box center [716, 326] width 14 height 14
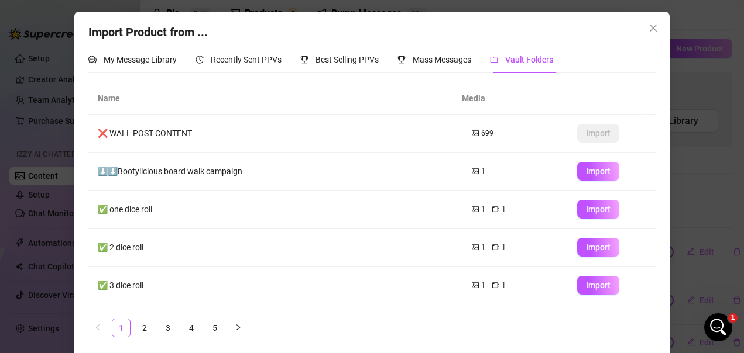
click at [212, 324] on link "5" at bounding box center [215, 329] width 18 height 18
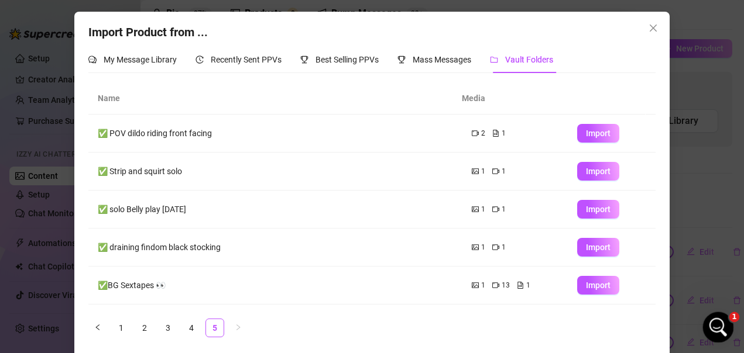
click at [722, 318] on div "Open Intercom Messenger" at bounding box center [716, 326] width 39 height 39
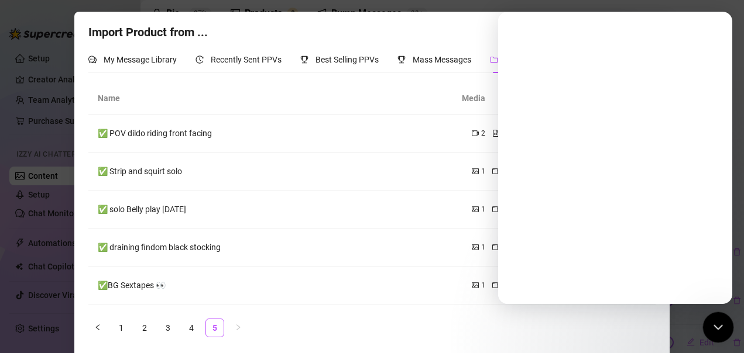
click at [711, 329] on icon "Close Intercom Messenger" at bounding box center [716, 326] width 14 height 14
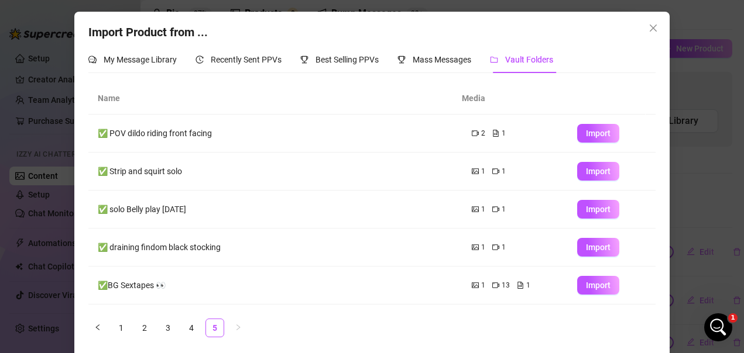
click at [648, 25] on icon "close" at bounding box center [652, 27] width 9 height 9
click at [649, 28] on div "Import Product from ... My Message Library Recently Sent PPVs Best Selling PPVs…" at bounding box center [372, 176] width 744 height 353
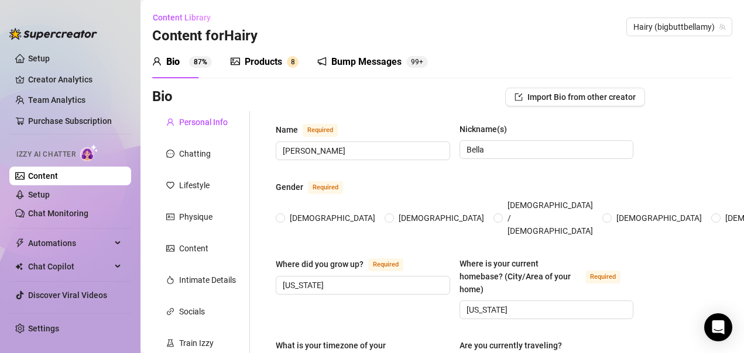
radio input "true"
type input "[DATE]"
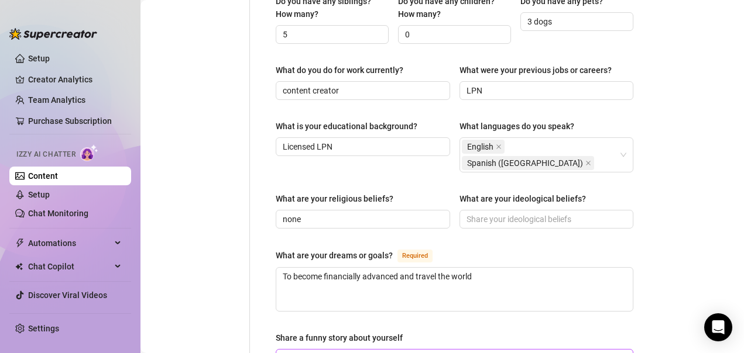
scroll to position [585, 0]
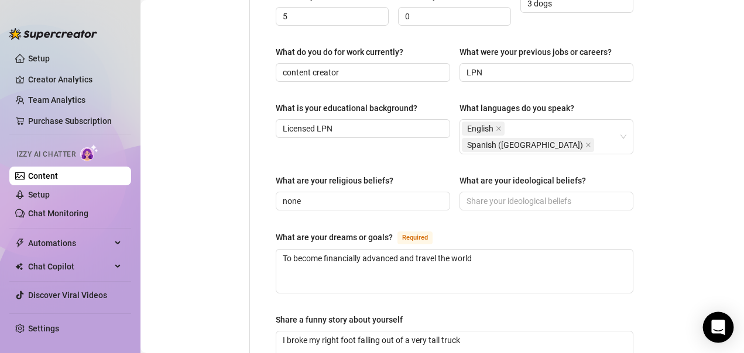
click at [721, 328] on icon "Open Intercom Messenger" at bounding box center [717, 327] width 13 height 15
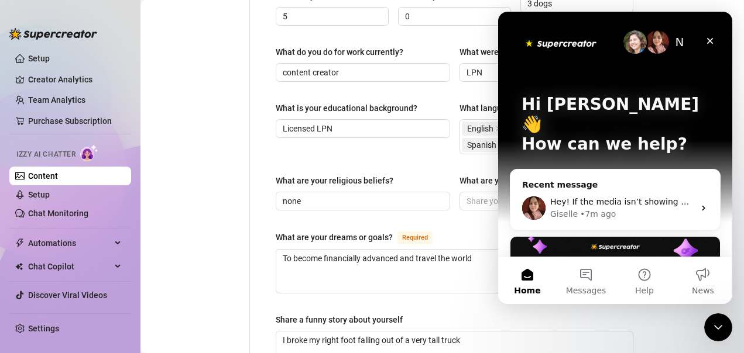
scroll to position [0, 0]
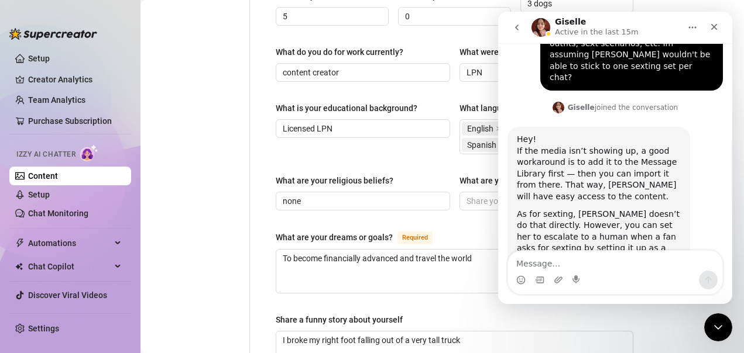
scroll to position [894, 0]
click at [715, 327] on icon "Close Intercom Messenger" at bounding box center [716, 326] width 14 height 14
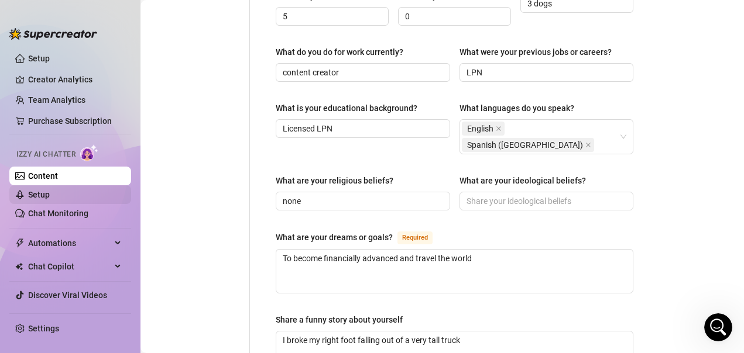
click at [50, 197] on link "Setup" at bounding box center [39, 194] width 22 height 9
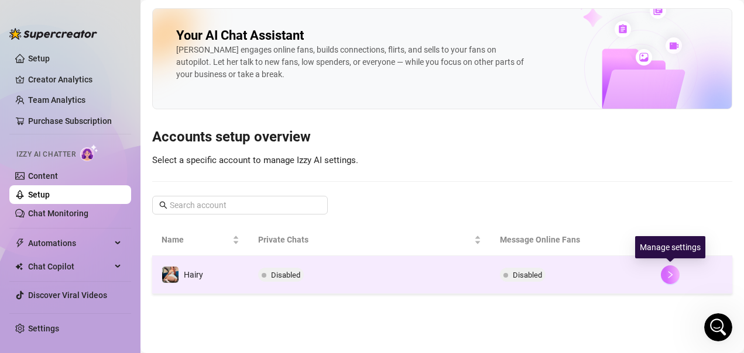
click at [670, 274] on icon "right" at bounding box center [670, 275] width 4 height 7
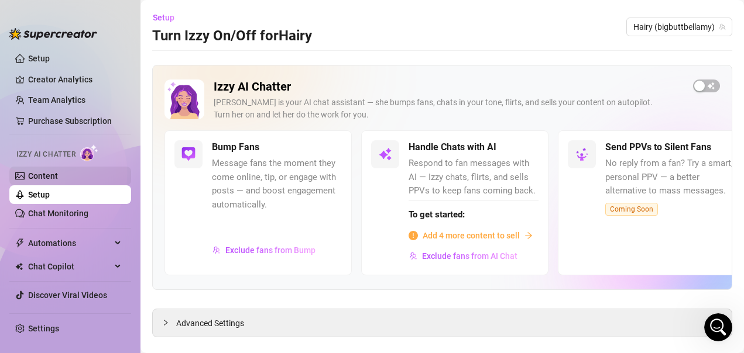
click at [49, 177] on link "Content" at bounding box center [43, 175] width 30 height 9
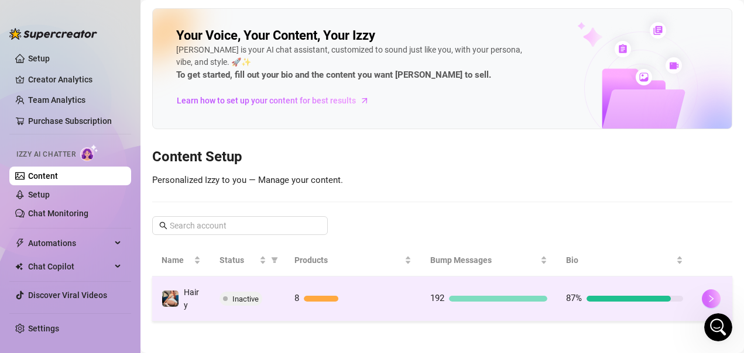
click at [707, 297] on icon "right" at bounding box center [711, 299] width 8 height 8
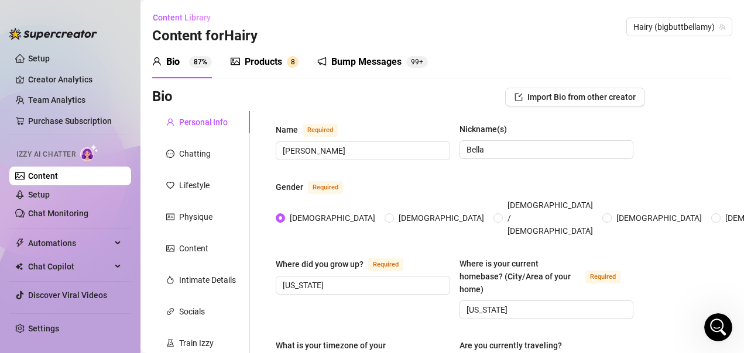
click at [269, 63] on div "Products" at bounding box center [263, 62] width 37 height 14
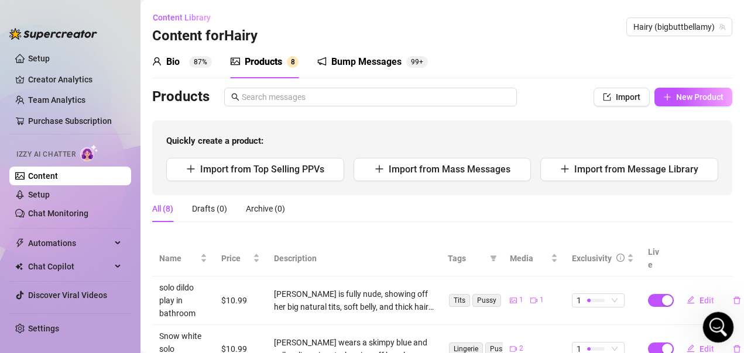
click at [716, 326] on icon "Open Intercom Messenger" at bounding box center [716, 326] width 19 height 19
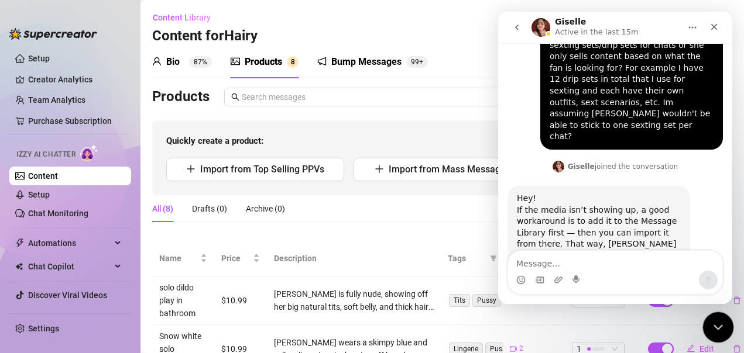
scroll to position [894, 0]
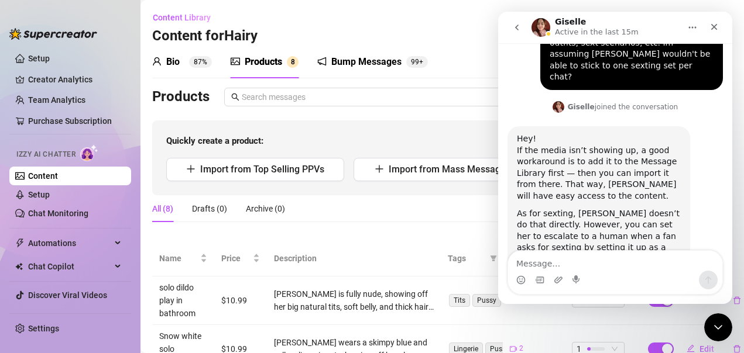
click at [468, 56] on div "Bio 87% Products 8 Bump Messages 99+" at bounding box center [442, 62] width 580 height 33
click at [717, 323] on icon "Close Intercom Messenger" at bounding box center [716, 326] width 14 height 14
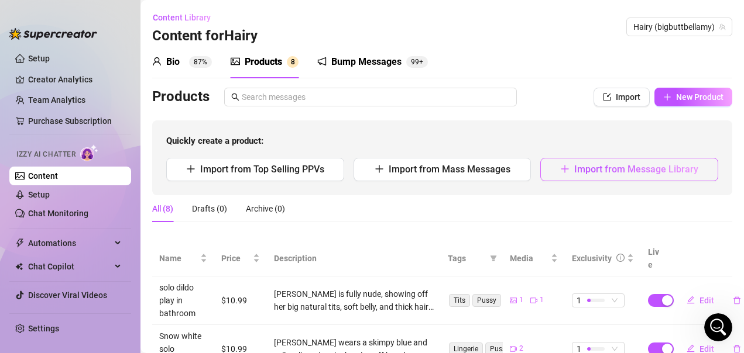
click at [632, 173] on span "Import from Message Library" at bounding box center [636, 169] width 124 height 11
type textarea "Type your message here..."
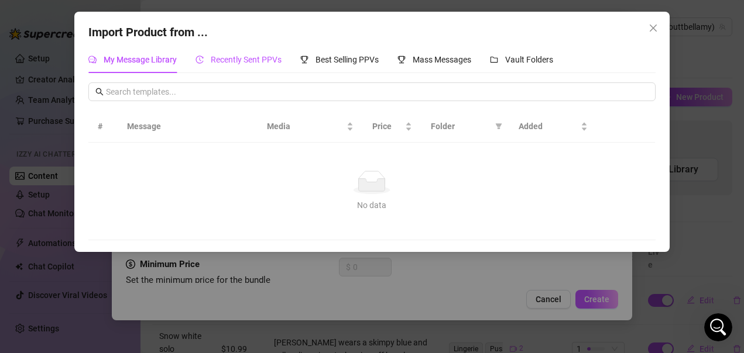
click at [247, 63] on span "Recently Sent PPVs" at bounding box center [246, 59] width 71 height 9
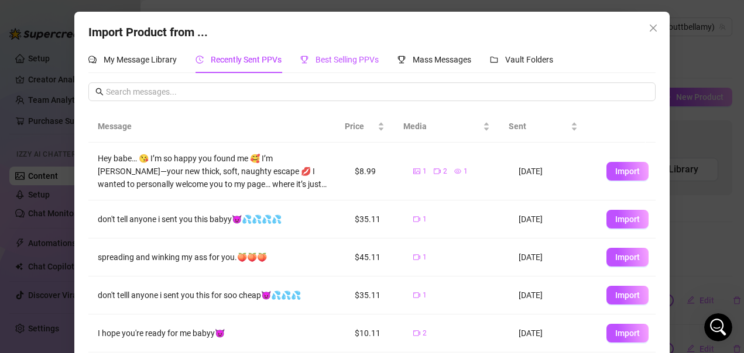
click at [358, 56] on span "Best Selling PPVs" at bounding box center [346, 59] width 63 height 9
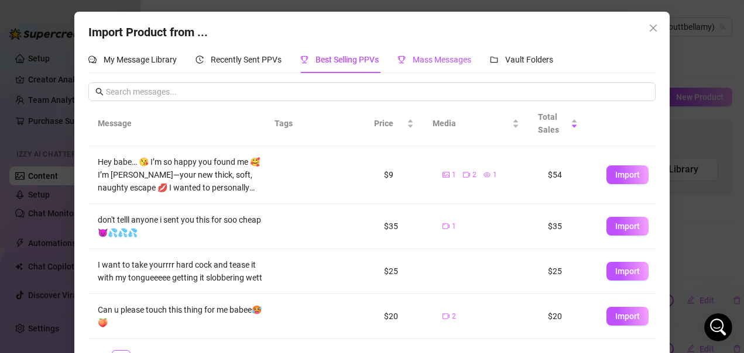
click at [439, 60] on span "Mass Messages" at bounding box center [442, 59] width 59 height 9
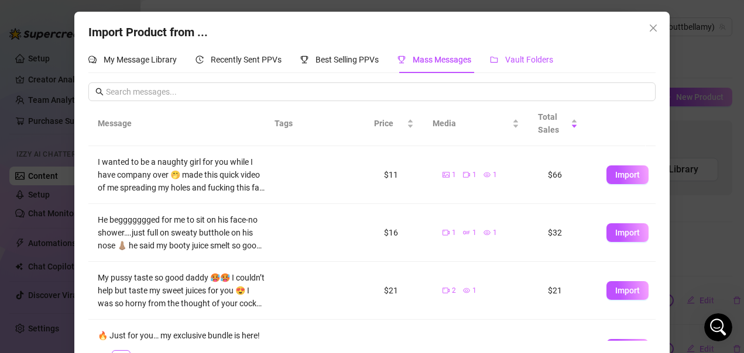
click at [520, 63] on span "Vault Folders" at bounding box center [529, 59] width 48 height 9
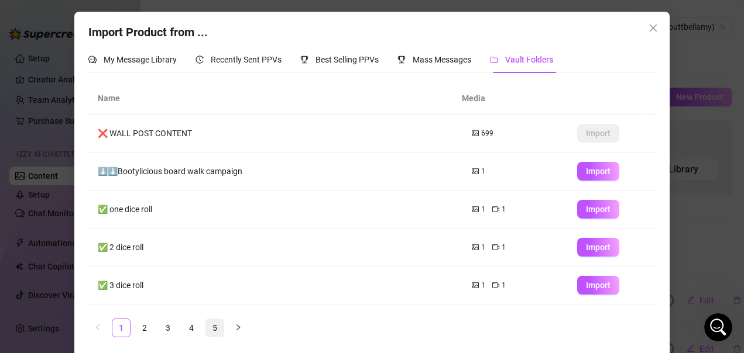
click at [210, 329] on link "5" at bounding box center [215, 329] width 18 height 18
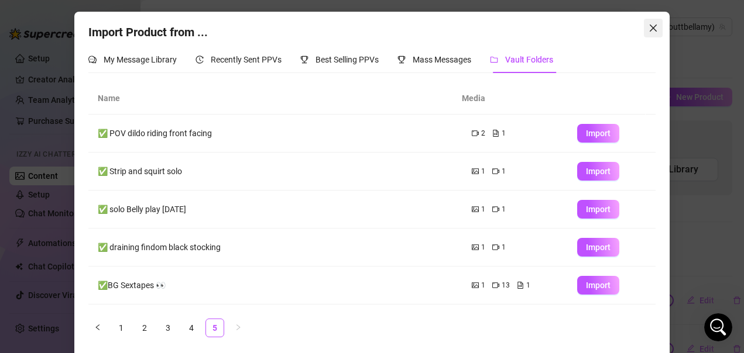
click at [650, 29] on icon "close" at bounding box center [653, 28] width 7 height 7
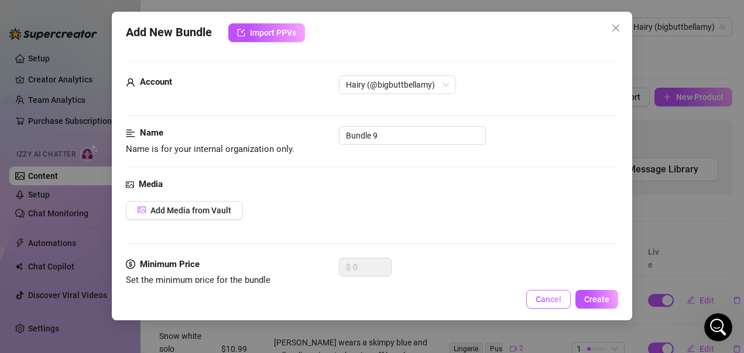
click at [558, 297] on span "Cancel" at bounding box center [548, 299] width 26 height 9
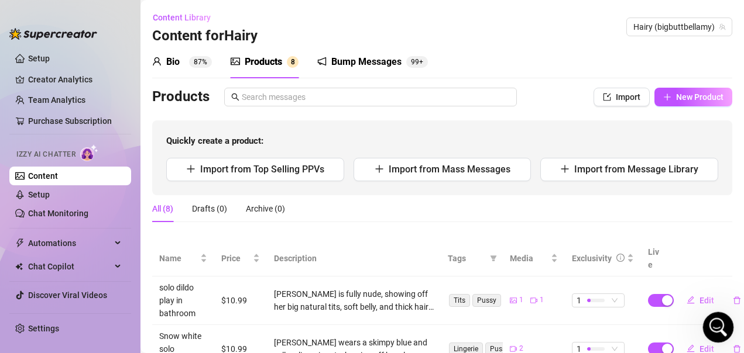
click at [718, 329] on icon "Open Intercom Messenger" at bounding box center [716, 326] width 19 height 19
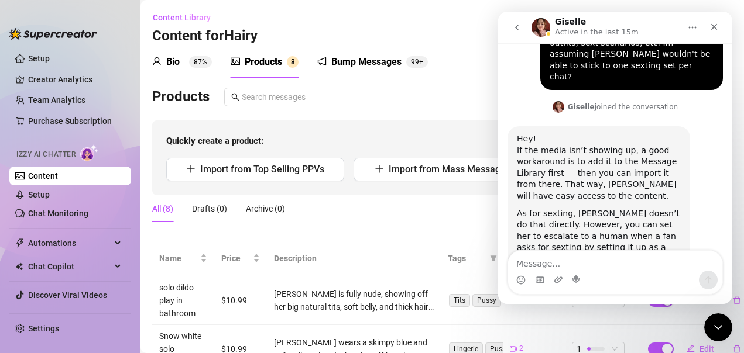
click at [572, 265] on textarea "Message…" at bounding box center [615, 261] width 214 height 20
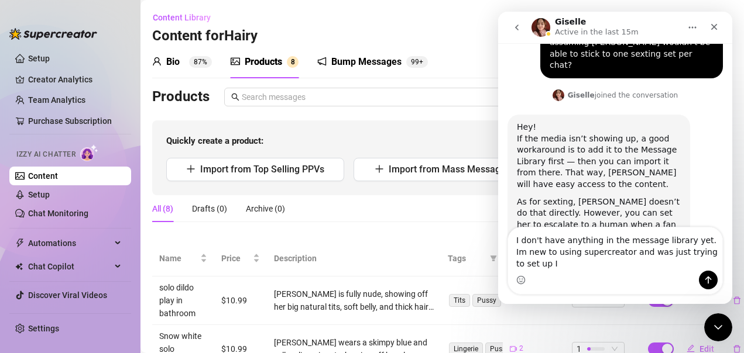
scroll to position [917, 0]
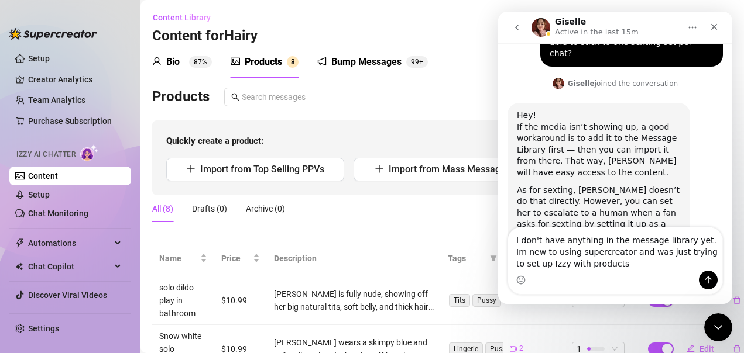
type textarea "I don't have anything in the message library yet. Im new to using supercreator …"
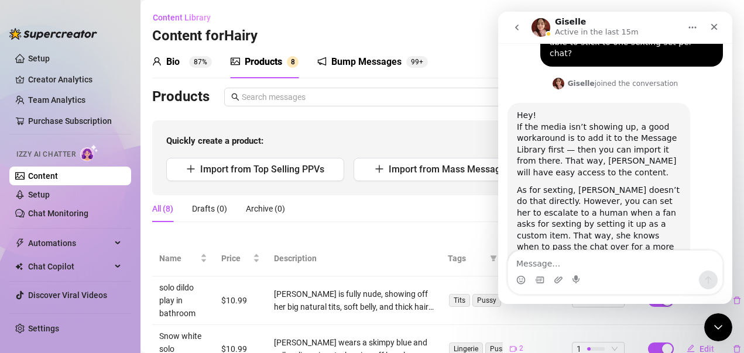
scroll to position [952, 0]
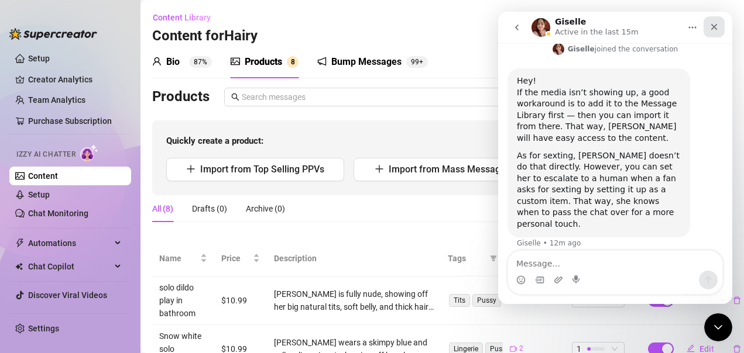
click at [713, 30] on icon "Close" at bounding box center [713, 26] width 9 height 9
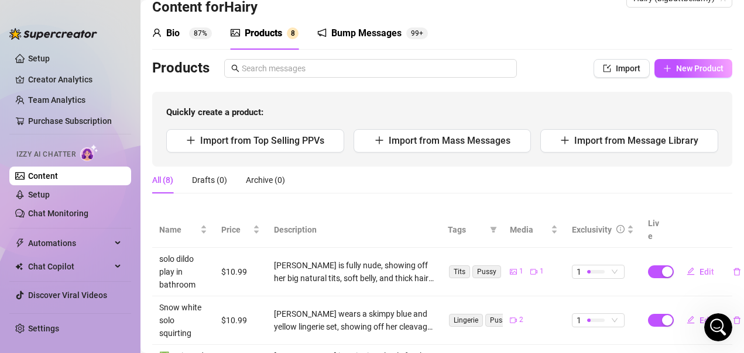
scroll to position [26, 0]
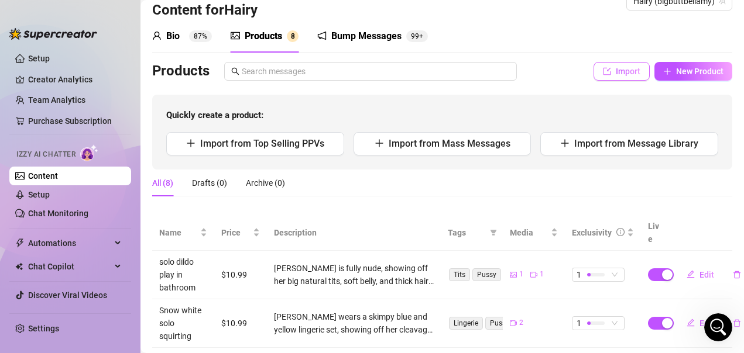
click at [616, 69] on span "Import" at bounding box center [628, 71] width 25 height 9
type textarea "Type your message here..."
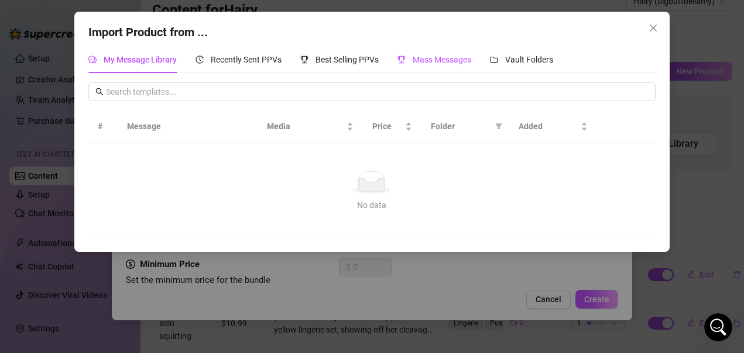
click at [441, 59] on span "Mass Messages" at bounding box center [442, 59] width 59 height 9
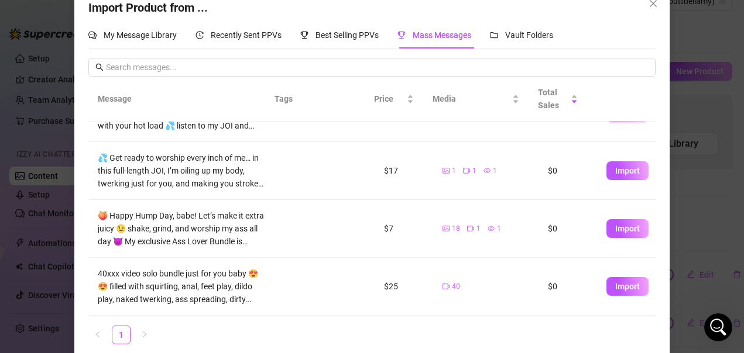
scroll to position [37, 0]
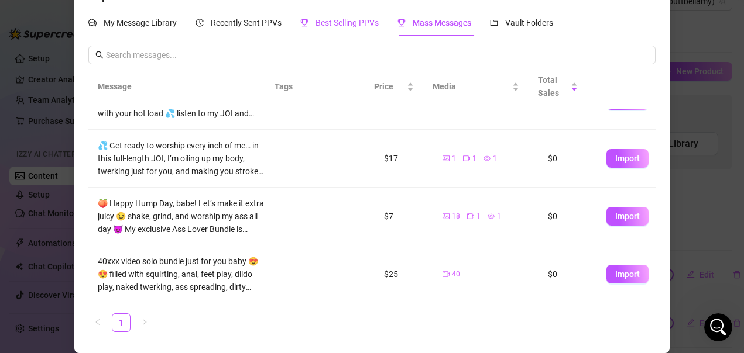
click at [321, 23] on span "Best Selling PPVs" at bounding box center [346, 22] width 63 height 9
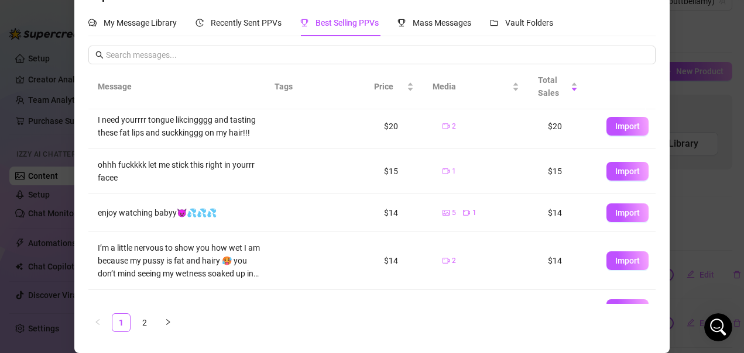
scroll to position [280, 0]
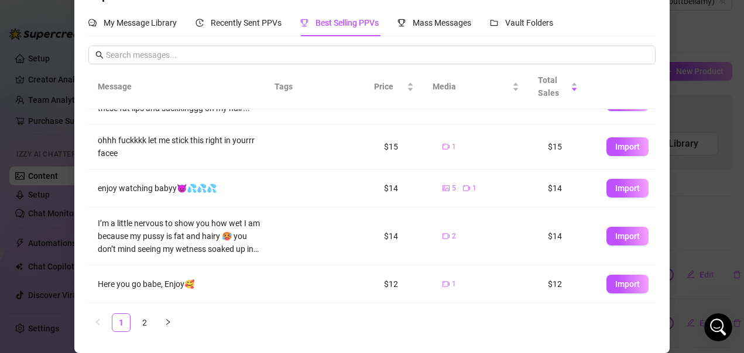
click at [139, 322] on link "2" at bounding box center [145, 323] width 18 height 18
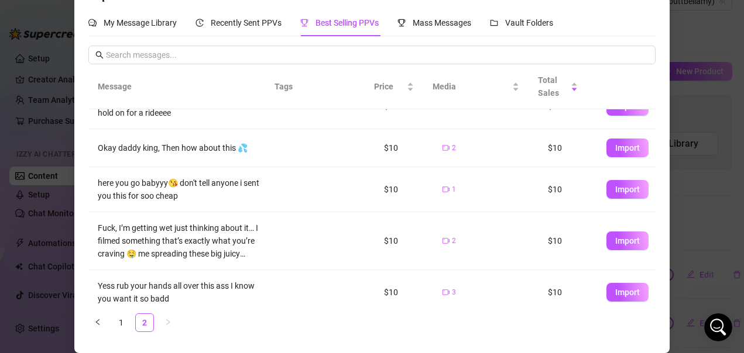
scroll to position [0, 0]
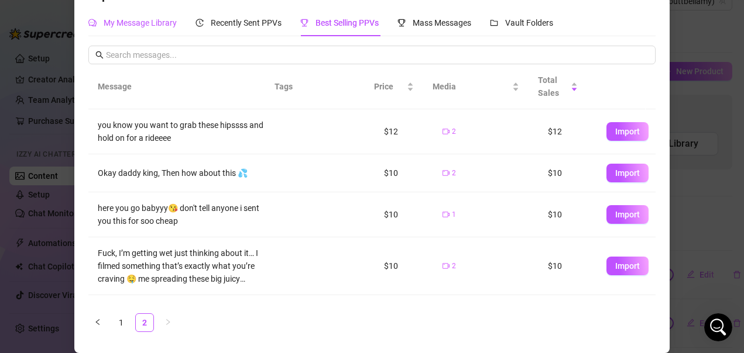
click at [151, 27] on span "My Message Library" at bounding box center [140, 22] width 73 height 9
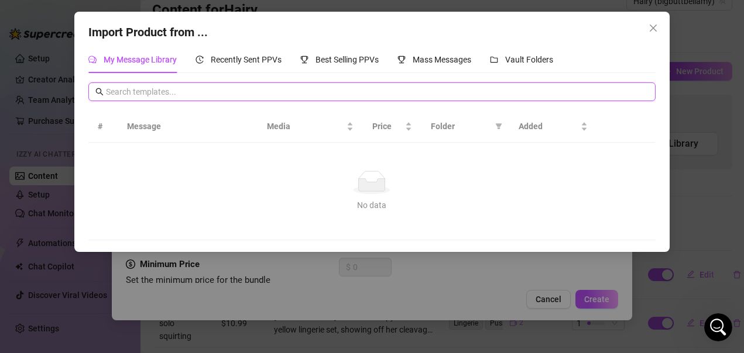
click at [188, 88] on input "text" at bounding box center [377, 91] width 542 height 13
type input "solo"
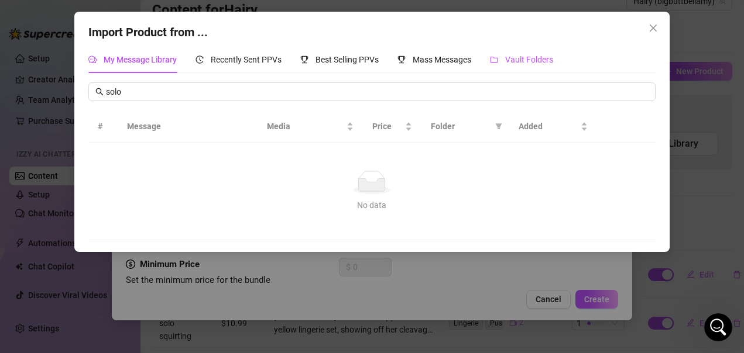
click at [541, 63] on span "Vault Folders" at bounding box center [529, 59] width 48 height 9
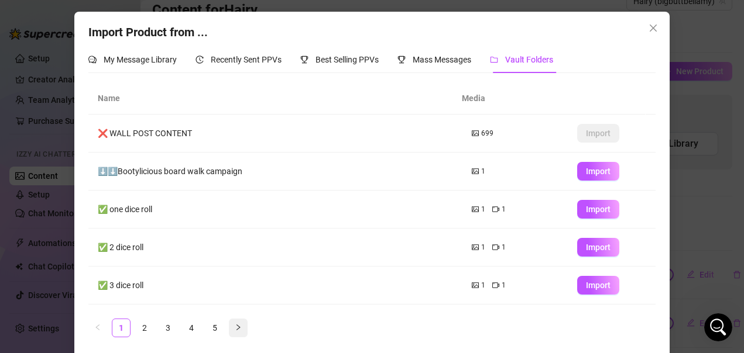
click at [236, 327] on icon "right" at bounding box center [238, 327] width 7 height 7
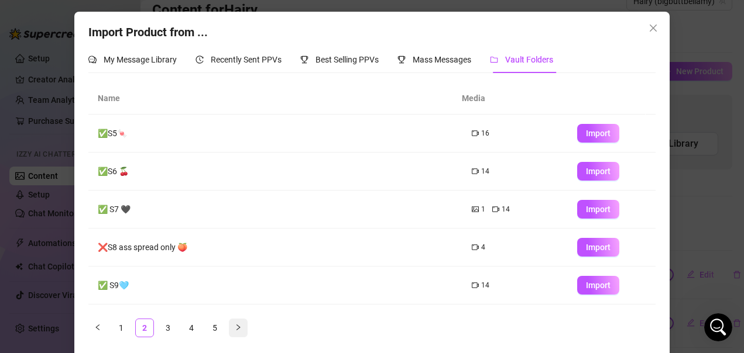
click at [236, 327] on icon "right" at bounding box center [238, 327] width 7 height 7
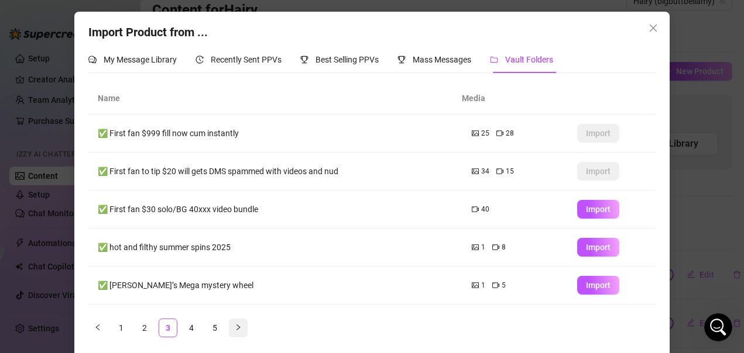
click at [236, 327] on icon "right" at bounding box center [238, 327] width 7 height 7
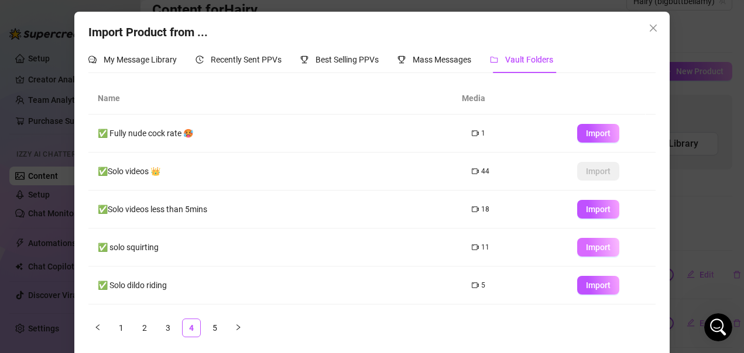
click at [587, 248] on span "Import" at bounding box center [598, 247] width 25 height 9
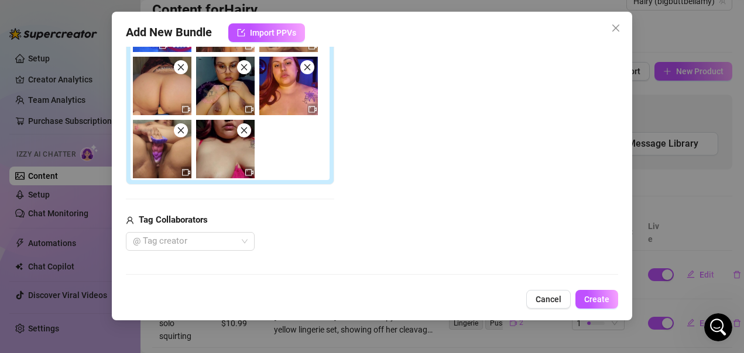
scroll to position [48, 0]
click at [547, 296] on span "Cancel" at bounding box center [548, 299] width 26 height 9
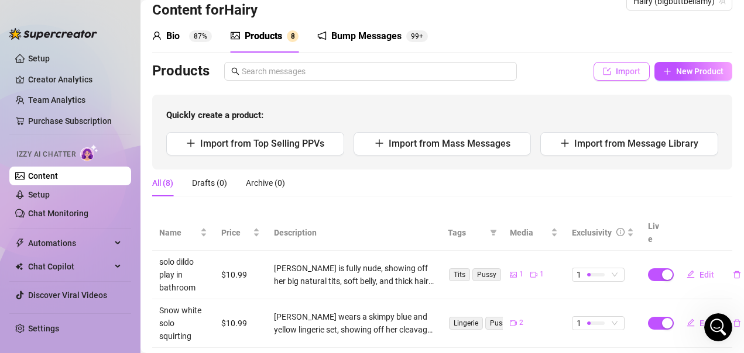
click at [616, 72] on span "Import" at bounding box center [628, 71] width 25 height 9
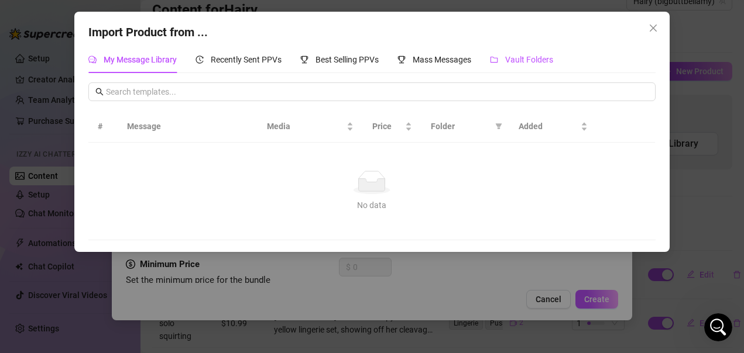
click at [518, 64] on span "Vault Folders" at bounding box center [529, 59] width 48 height 9
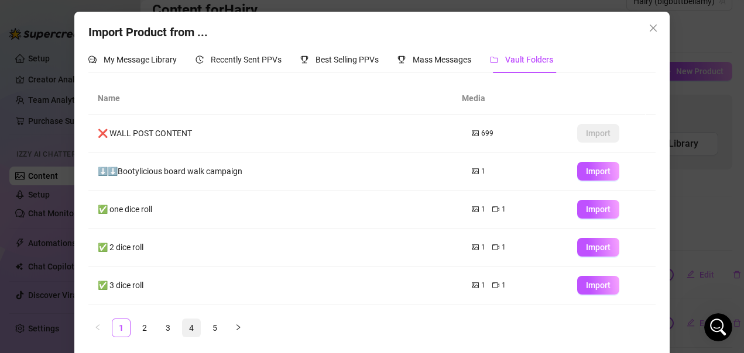
click at [186, 329] on link "4" at bounding box center [192, 329] width 18 height 18
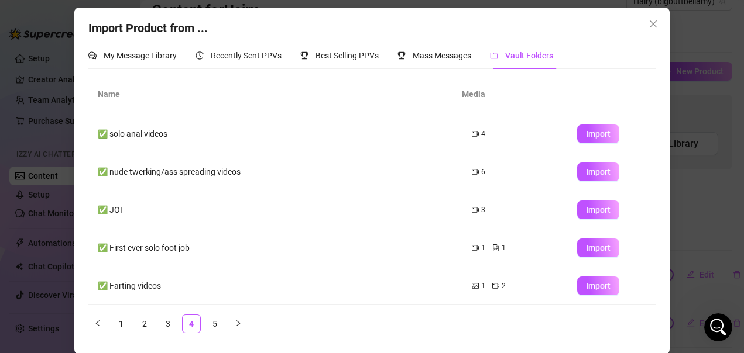
scroll to position [5, 0]
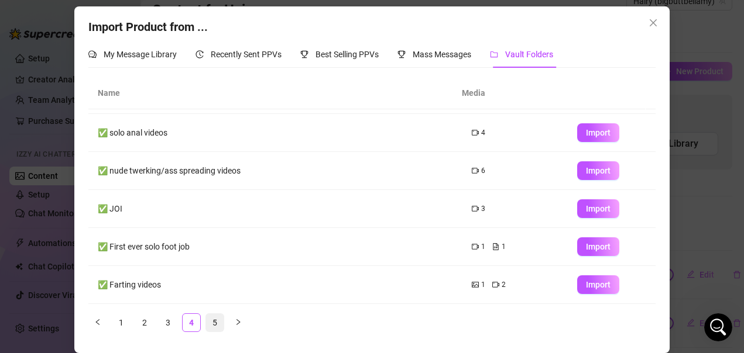
click at [211, 321] on link "5" at bounding box center [215, 323] width 18 height 18
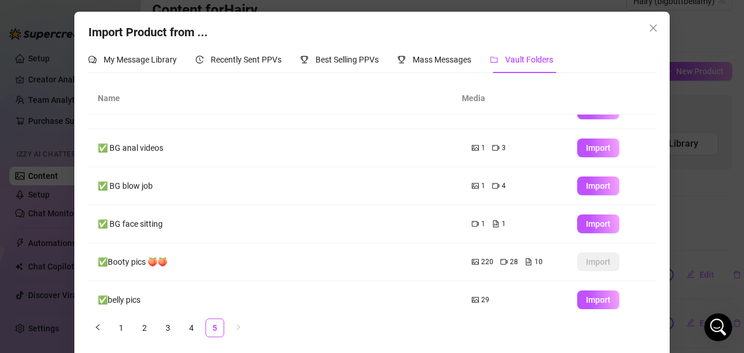
scroll to position [0, 0]
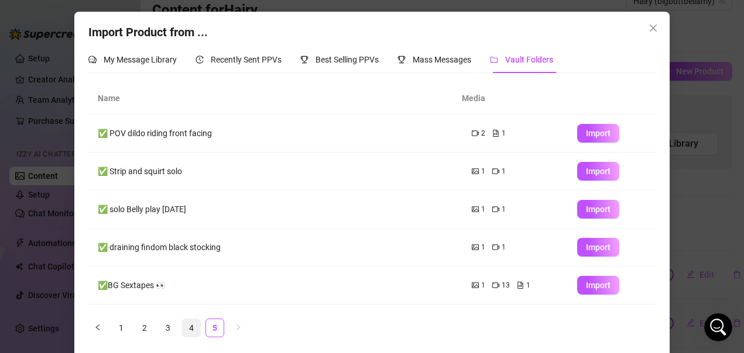
click at [186, 329] on link "4" at bounding box center [192, 329] width 18 height 18
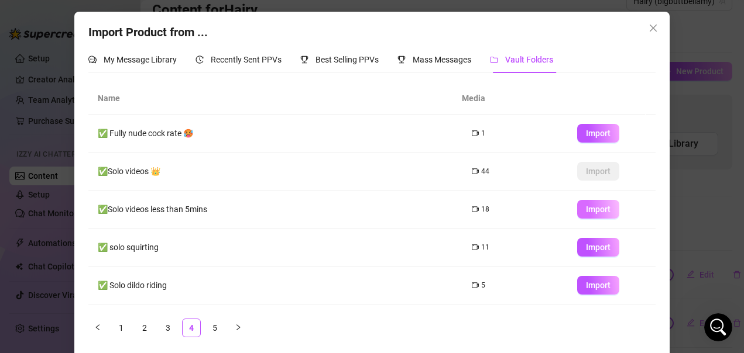
click at [586, 211] on span "Import" at bounding box center [598, 209] width 25 height 9
type textarea "Type your message here..."
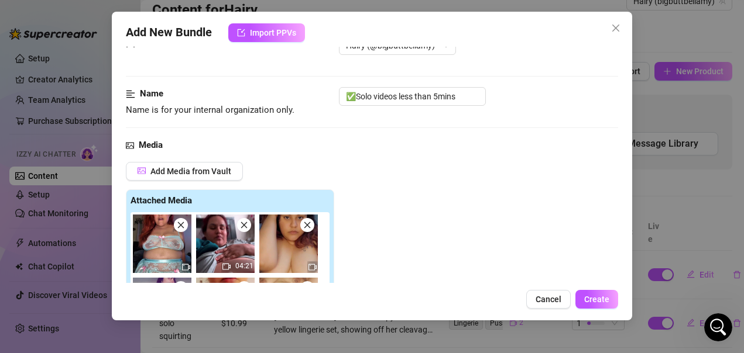
scroll to position [59, 0]
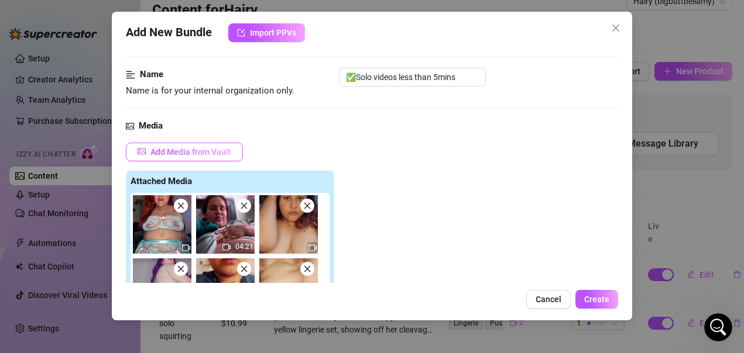
click at [218, 149] on span "Add Media from Vault" at bounding box center [190, 151] width 81 height 9
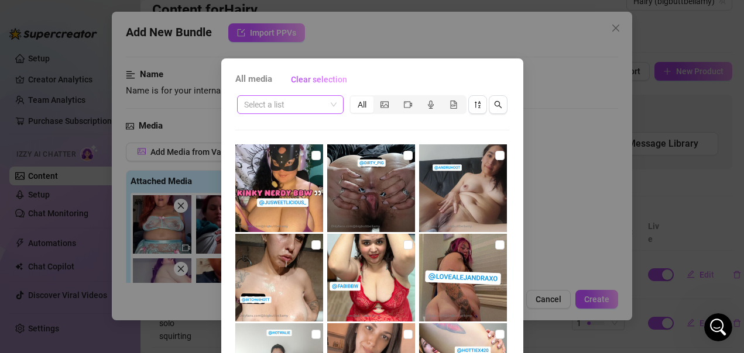
click at [327, 105] on span at bounding box center [290, 105] width 92 height 18
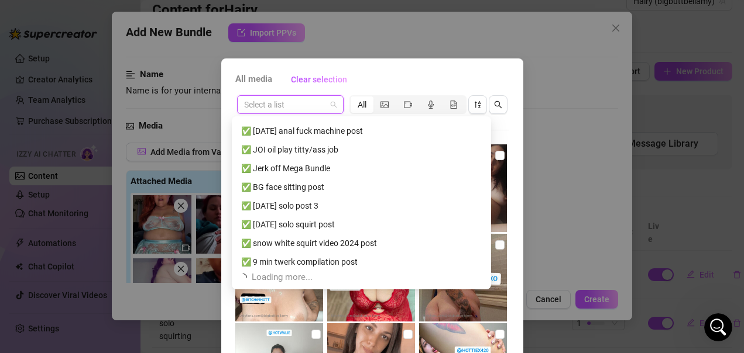
scroll to position [1348, 0]
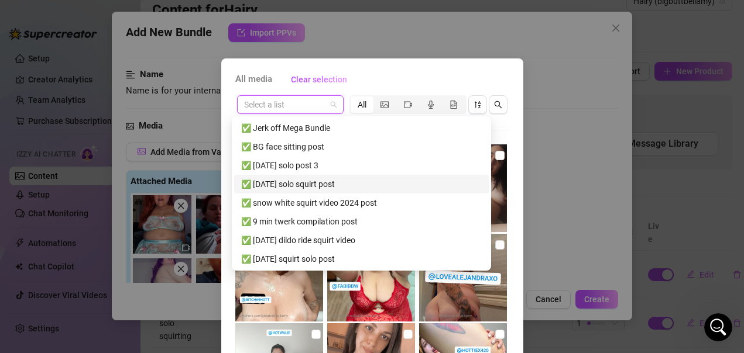
click at [581, 191] on div "All media Clear selection Select a list All Cancel OK" at bounding box center [372, 176] width 744 height 353
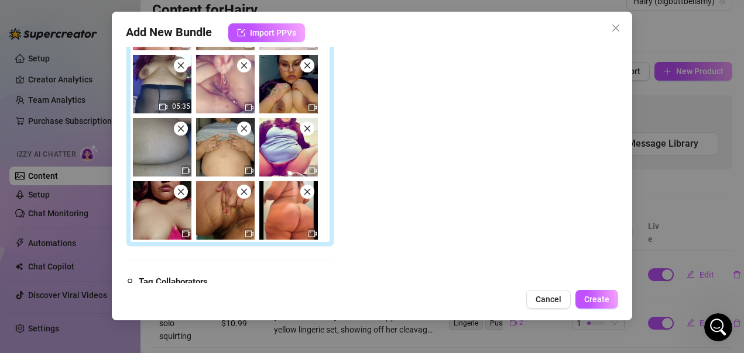
scroll to position [234, 0]
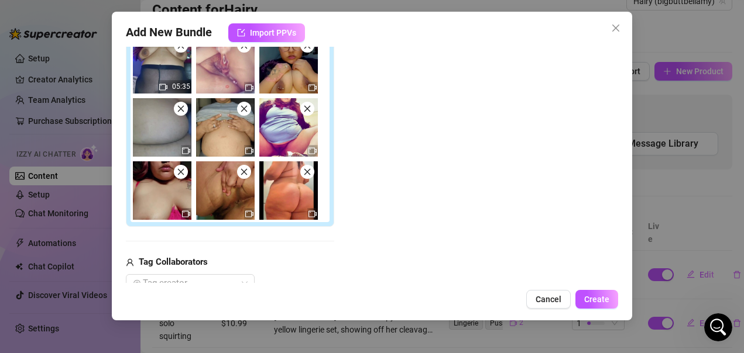
click at [245, 173] on icon "close" at bounding box center [244, 172] width 6 height 6
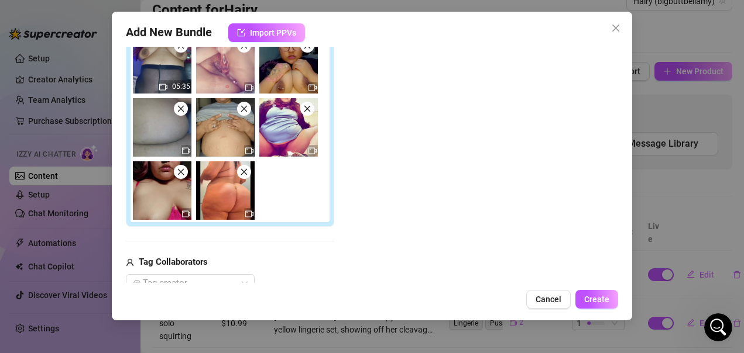
click at [245, 173] on icon "close" at bounding box center [244, 172] width 6 height 6
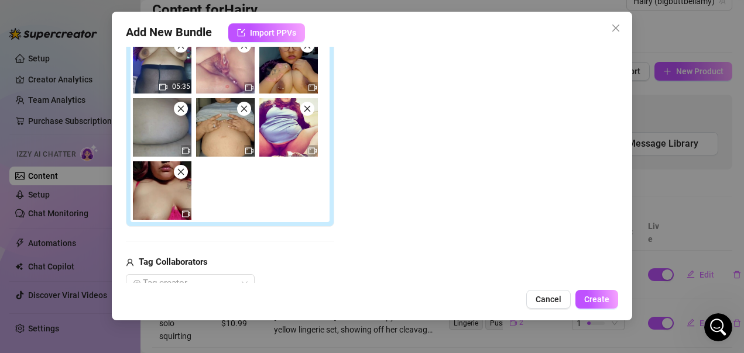
click at [243, 115] on span at bounding box center [244, 109] width 14 height 14
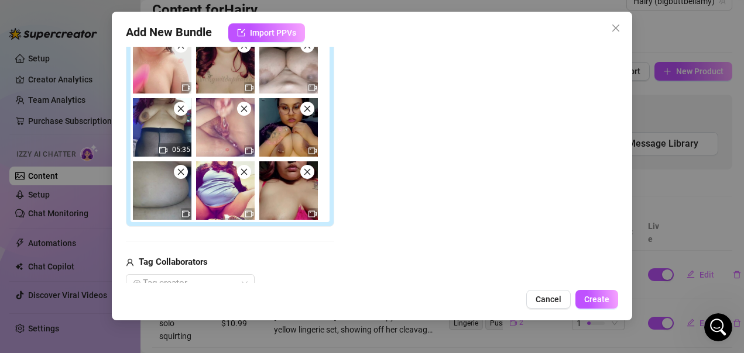
scroll to position [111, 0]
click at [245, 176] on icon "close" at bounding box center [244, 172] width 8 height 8
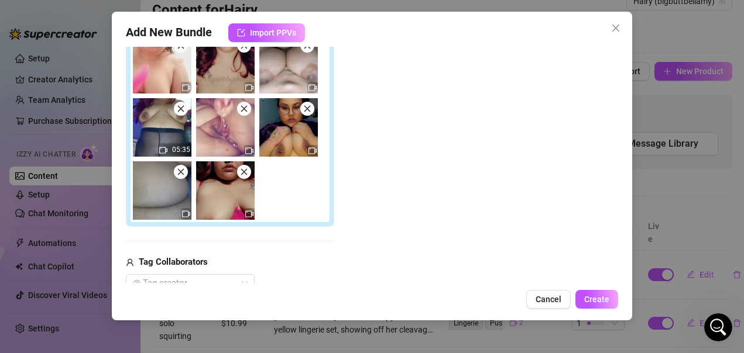
click at [184, 177] on span at bounding box center [181, 172] width 14 height 14
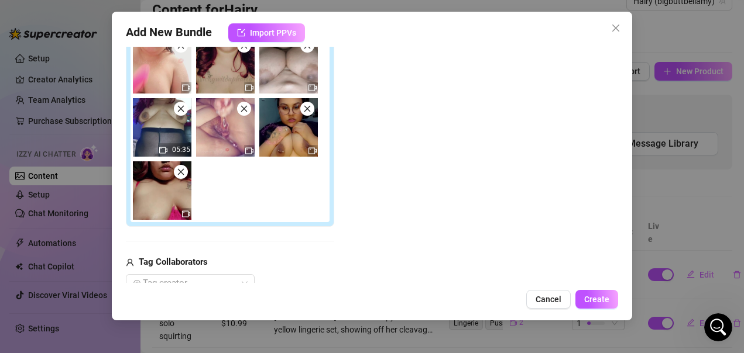
click at [180, 109] on icon "close" at bounding box center [180, 109] width 6 height 6
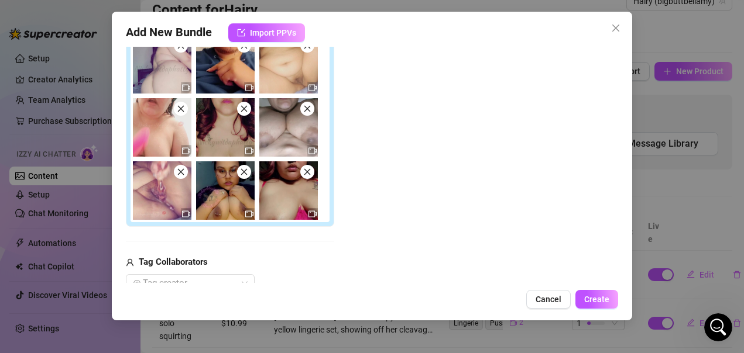
click at [180, 109] on icon "close" at bounding box center [180, 109] width 6 height 6
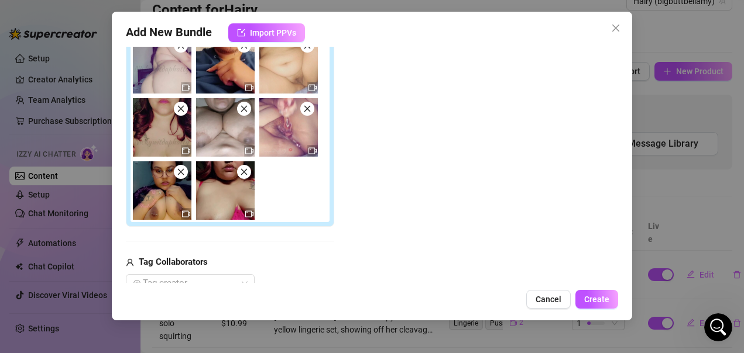
click at [180, 109] on icon "close" at bounding box center [180, 109] width 6 height 6
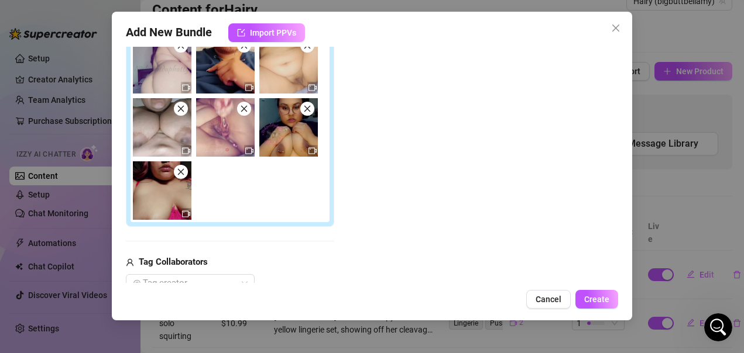
click at [180, 109] on icon "close" at bounding box center [180, 109] width 6 height 6
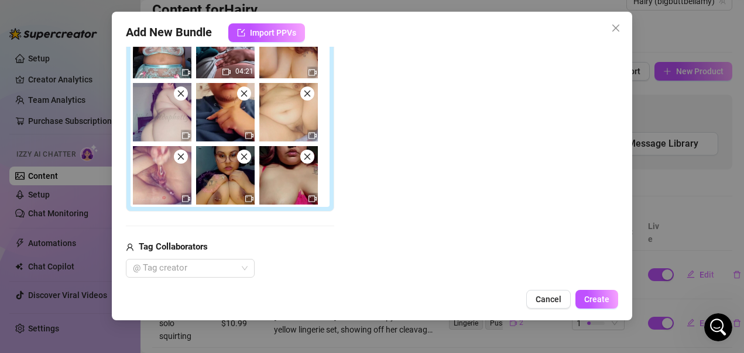
scroll to position [0, 0]
click at [248, 164] on img at bounding box center [225, 175] width 59 height 59
click at [244, 159] on icon "close" at bounding box center [244, 157] width 8 height 8
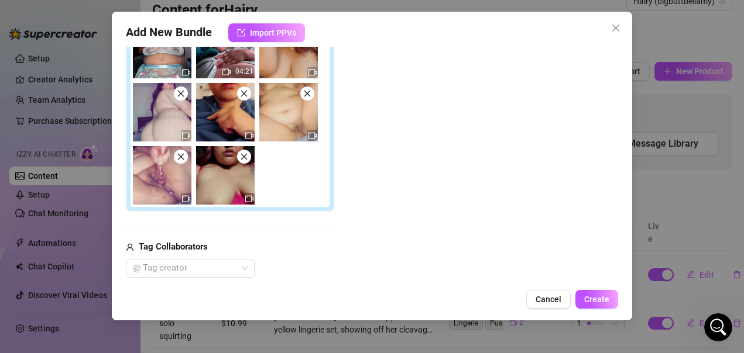
click at [179, 159] on icon "close" at bounding box center [180, 157] width 6 height 6
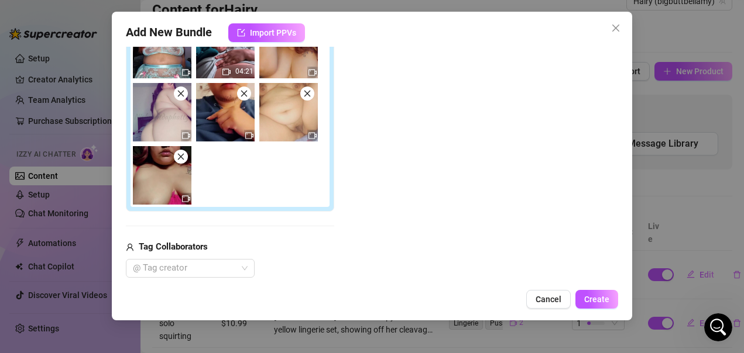
click at [182, 95] on icon "close" at bounding box center [180, 94] width 6 height 6
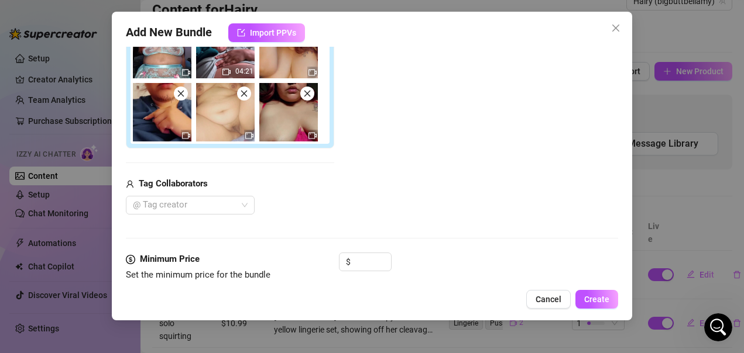
click at [180, 93] on icon "close" at bounding box center [180, 94] width 6 height 6
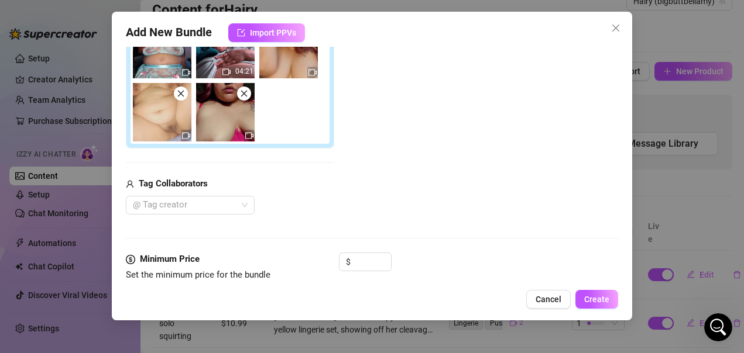
click at [180, 93] on icon "close" at bounding box center [180, 94] width 6 height 6
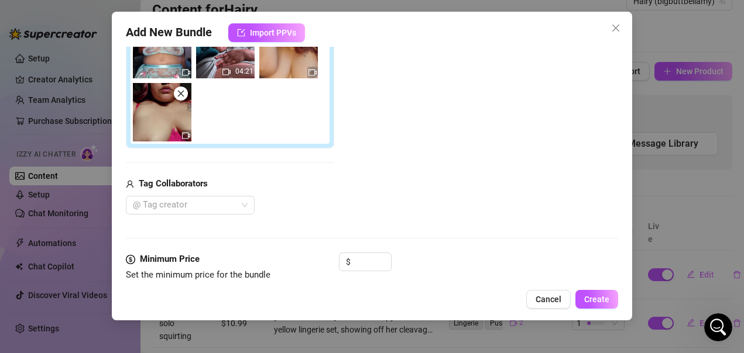
scroll to position [176, 0]
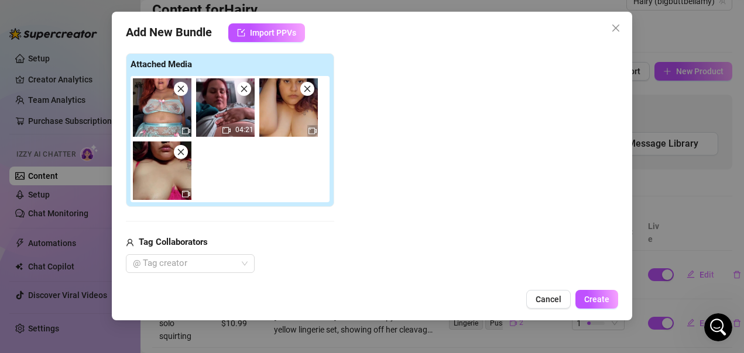
click at [182, 96] on img at bounding box center [162, 107] width 59 height 59
click at [180, 89] on icon "close" at bounding box center [180, 89] width 6 height 6
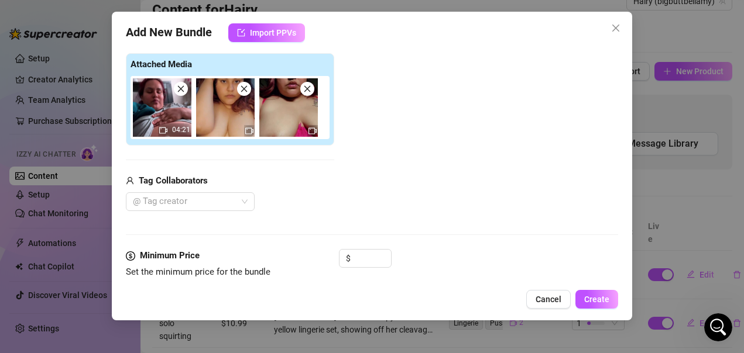
click at [180, 89] on icon "close" at bounding box center [180, 89] width 6 height 6
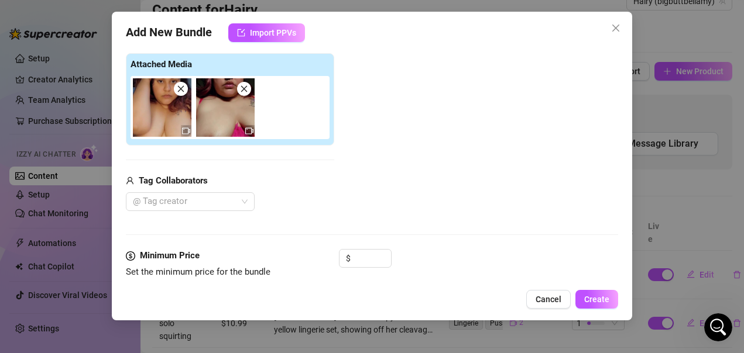
click at [180, 89] on icon "close" at bounding box center [180, 89] width 6 height 6
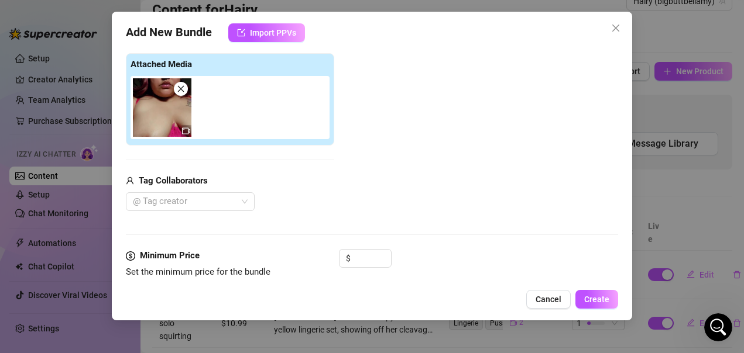
scroll to position [59, 0]
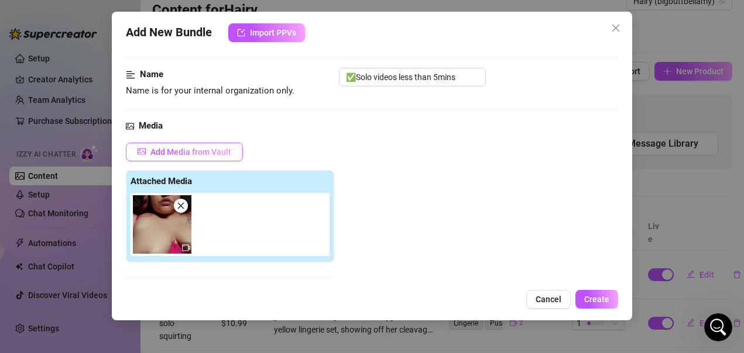
click at [222, 153] on span "Add Media from Vault" at bounding box center [190, 151] width 81 height 9
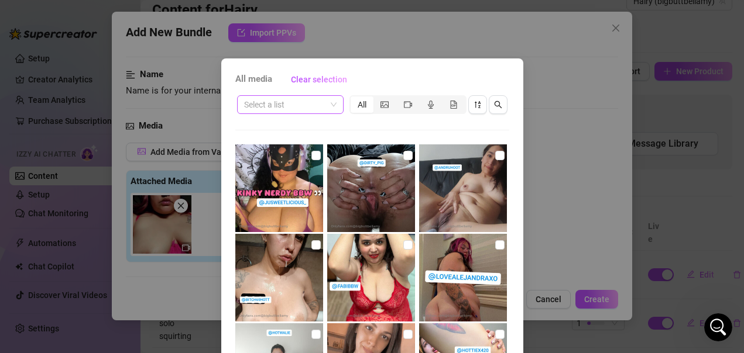
click at [310, 104] on input "search" at bounding box center [285, 105] width 82 height 18
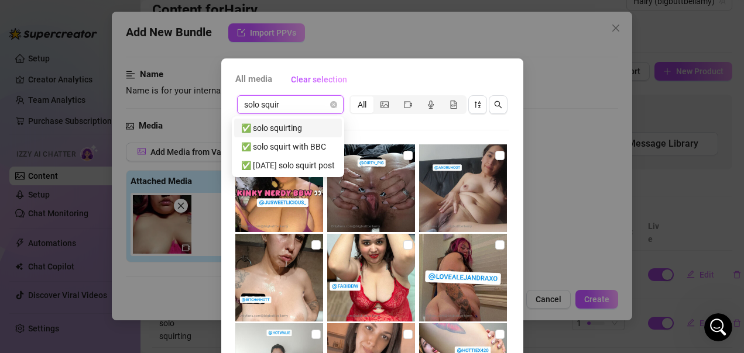
type input "solo squirt"
click at [314, 146] on div "✅ solo squirt with BBC" at bounding box center [288, 146] width 94 height 13
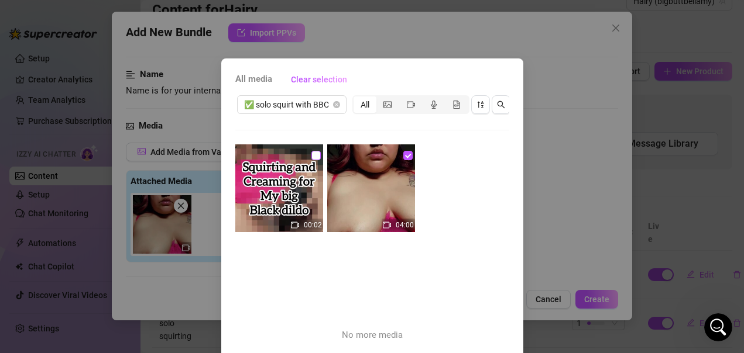
click at [311, 157] on input "checkbox" at bounding box center [315, 155] width 9 height 9
checkbox input "true"
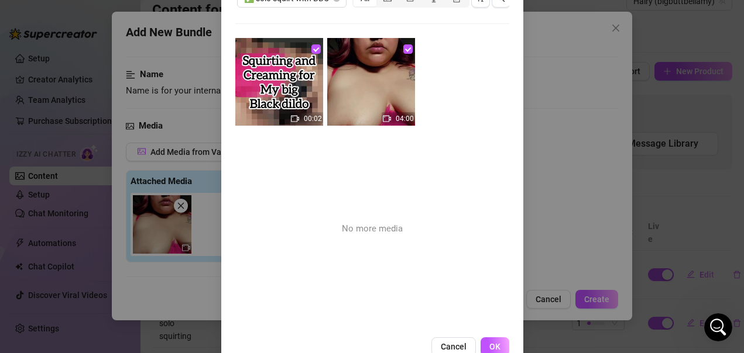
scroll to position [87, 0]
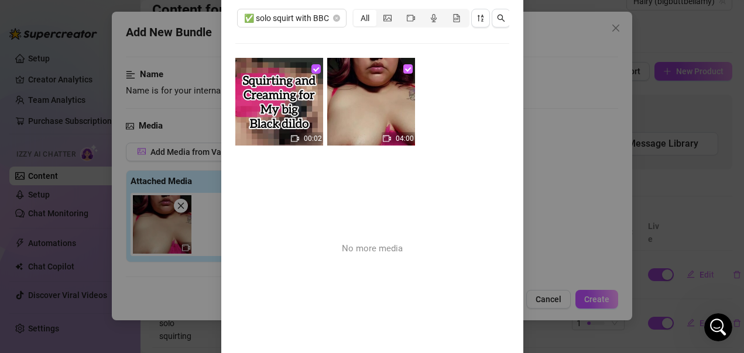
click at [403, 71] on input "checkbox" at bounding box center [407, 68] width 9 height 9
checkbox input "false"
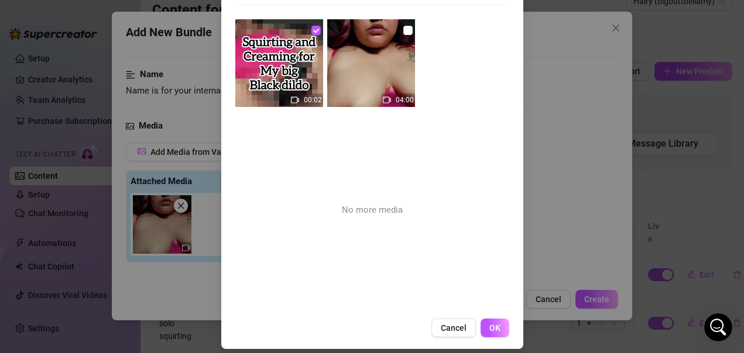
scroll to position [145, 0]
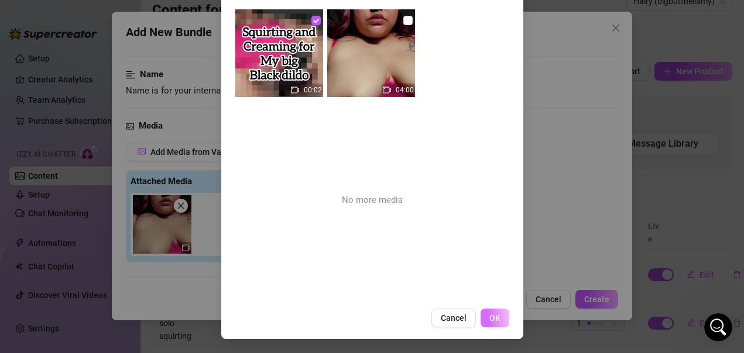
click at [481, 320] on button "OK" at bounding box center [494, 318] width 29 height 19
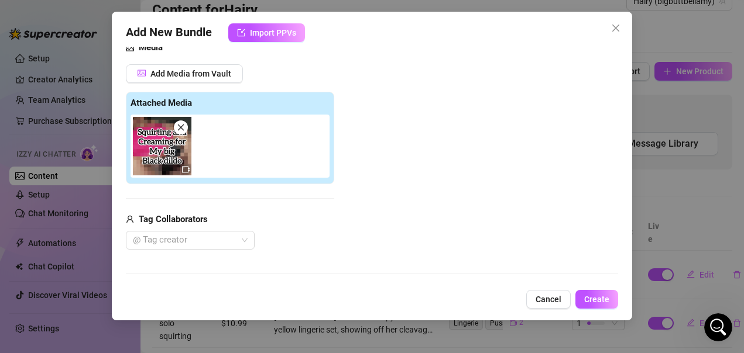
scroll to position [117, 0]
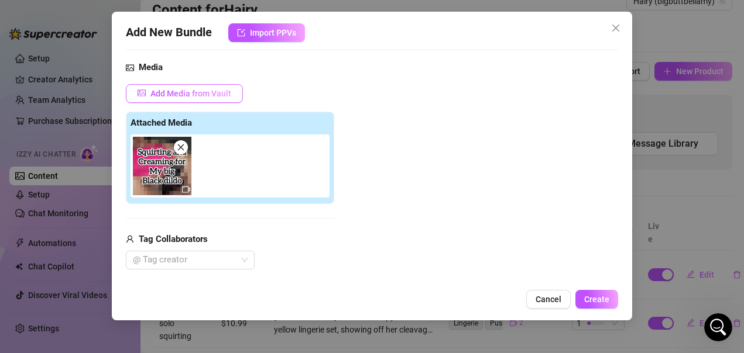
click at [181, 95] on span "Add Media from Vault" at bounding box center [190, 93] width 81 height 9
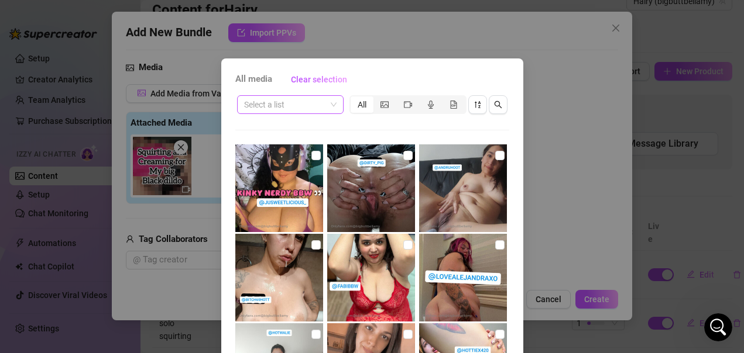
click at [305, 101] on input "search" at bounding box center [285, 105] width 82 height 18
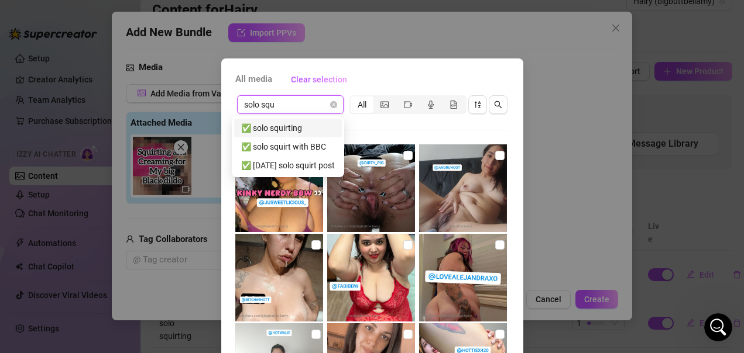
type input "solo squi"
click at [301, 147] on div "✅ solo squirt with BBC" at bounding box center [288, 146] width 94 height 13
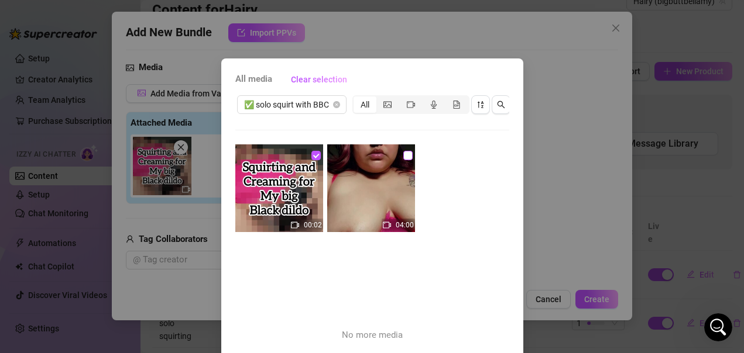
click at [403, 156] on input "checkbox" at bounding box center [407, 155] width 9 height 9
checkbox input "true"
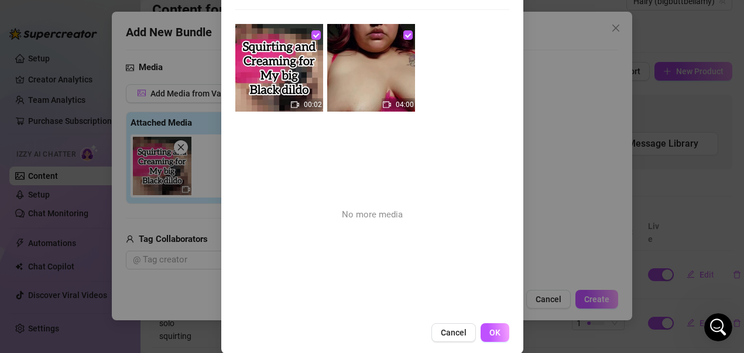
scroll to position [145, 0]
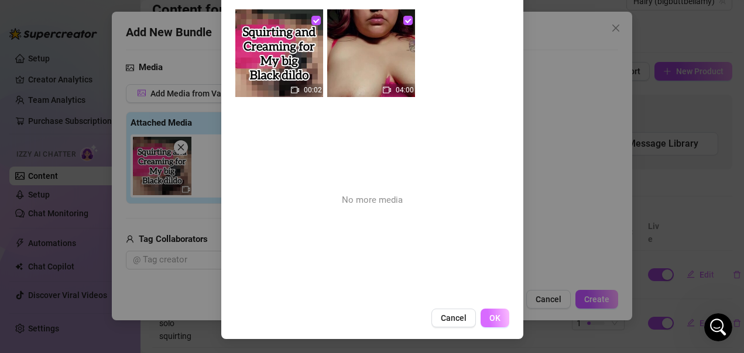
click at [496, 315] on button "OK" at bounding box center [494, 318] width 29 height 19
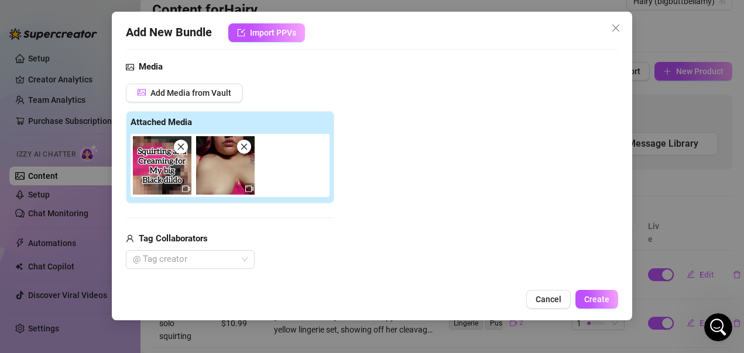
scroll to position [117, 0]
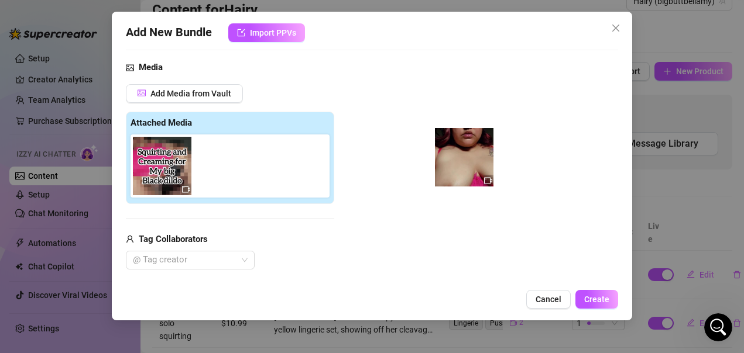
drag, startPoint x: 221, startPoint y: 171, endPoint x: 463, endPoint y: 164, distance: 242.4
click at [463, 164] on div "Add Media from Vault Attached Media Tag Collaborators @ Tag creator" at bounding box center [372, 177] width 493 height 186
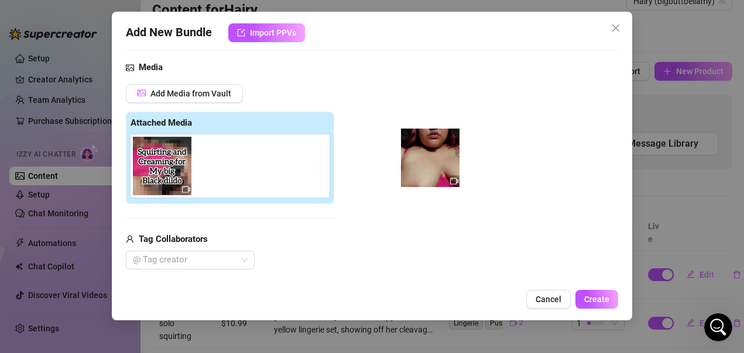
drag, startPoint x: 224, startPoint y: 172, endPoint x: 432, endPoint y: 164, distance: 209.1
click at [432, 164] on div "Add Media from Vault Attached Media Tag Collaborators @ Tag creator" at bounding box center [372, 177] width 493 height 186
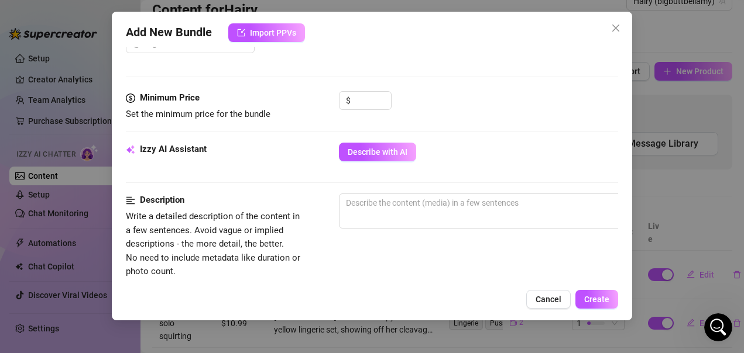
scroll to position [351, 0]
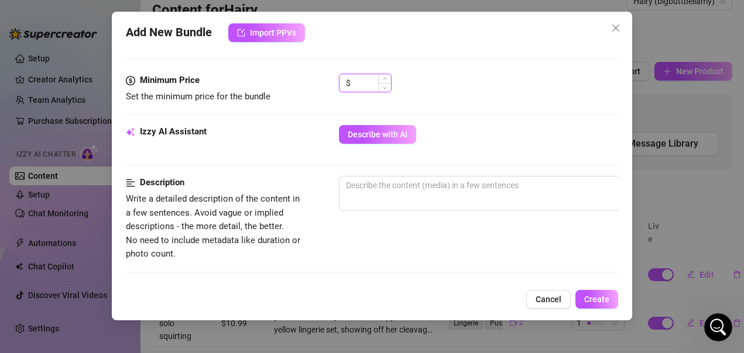
click at [366, 85] on input at bounding box center [372, 83] width 38 height 18
type input "10.99"
click at [472, 98] on div "$ 10.99" at bounding box center [479, 88] width 280 height 29
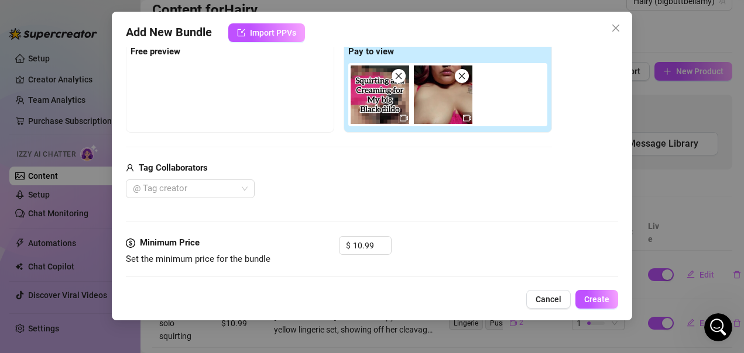
scroll to position [176, 0]
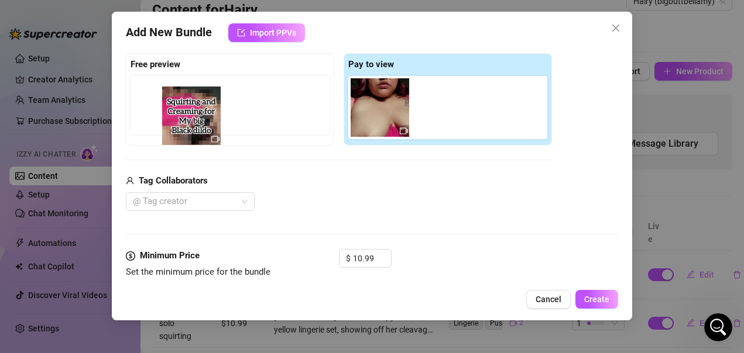
drag, startPoint x: 393, startPoint y: 112, endPoint x: 201, endPoint y: 121, distance: 191.6
click at [201, 121] on div "Free preview Pay to view" at bounding box center [339, 99] width 426 height 92
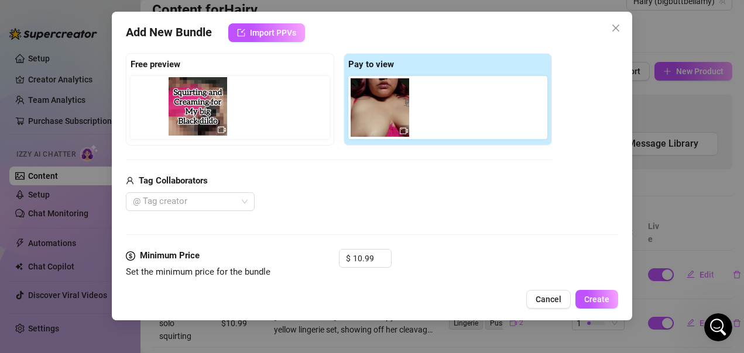
drag, startPoint x: 369, startPoint y: 115, endPoint x: 174, endPoint y: 115, distance: 194.9
click at [174, 115] on div "Free preview Pay to view" at bounding box center [339, 99] width 426 height 92
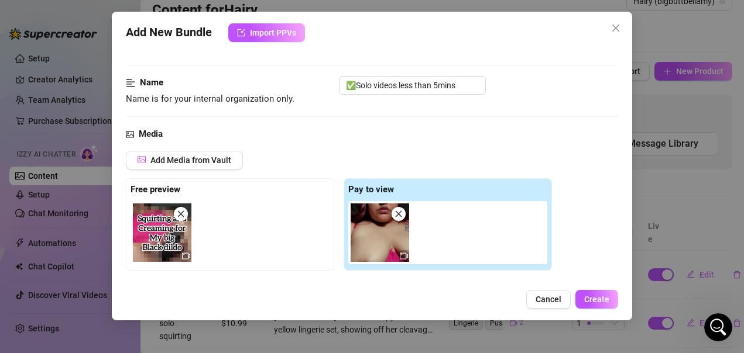
scroll to position [0, 0]
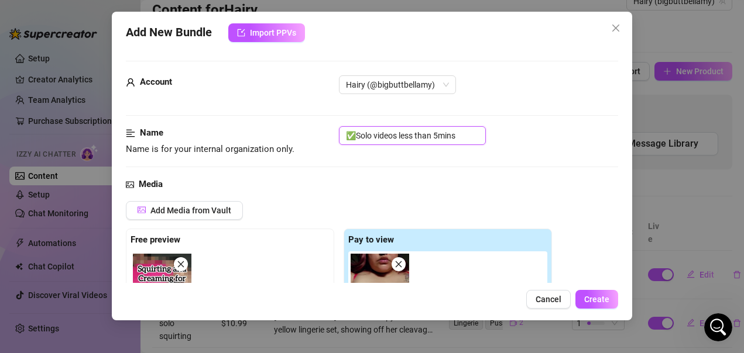
drag, startPoint x: 465, startPoint y: 135, endPoint x: 375, endPoint y: 133, distance: 89.5
click at [375, 133] on input "✅Solo videos less than 5mins" at bounding box center [412, 135] width 147 height 19
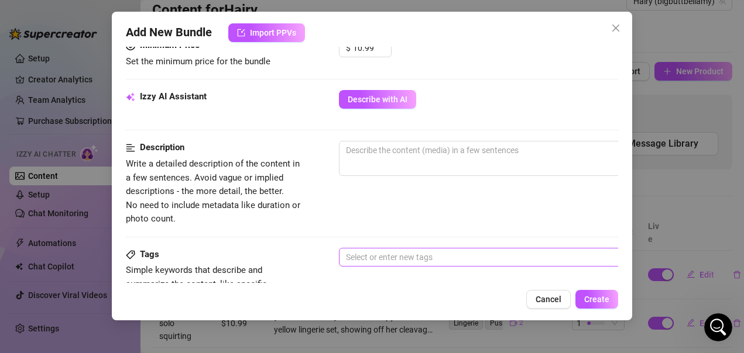
scroll to position [351, 0]
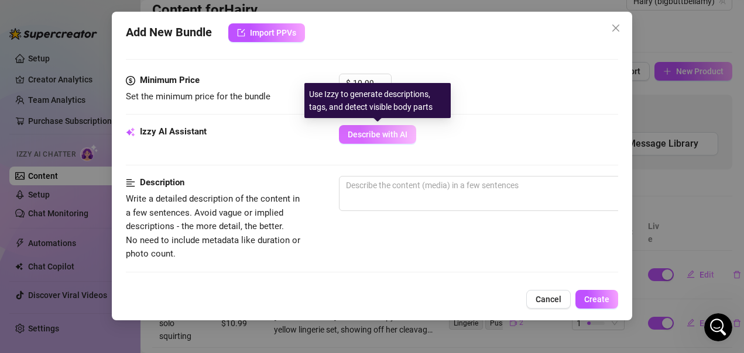
type input "✅Solo squirt with BBC dildo"
click at [377, 137] on span "Describe with AI" at bounding box center [378, 134] width 60 height 9
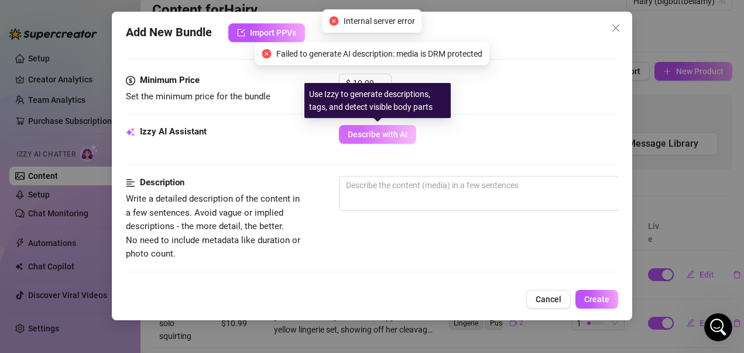
click at [369, 134] on span "Describe with AI" at bounding box center [378, 134] width 60 height 9
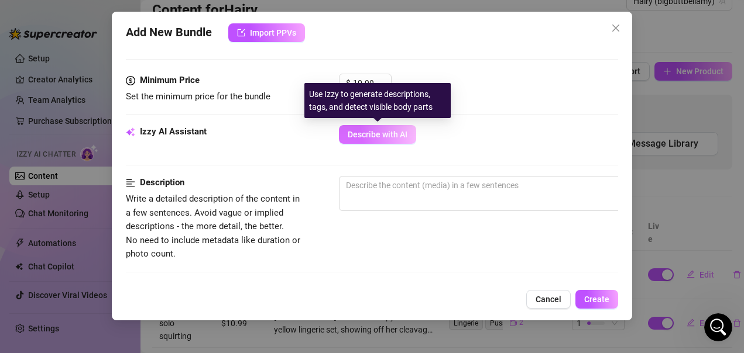
click at [388, 138] on span "Describe with AI" at bounding box center [378, 134] width 60 height 9
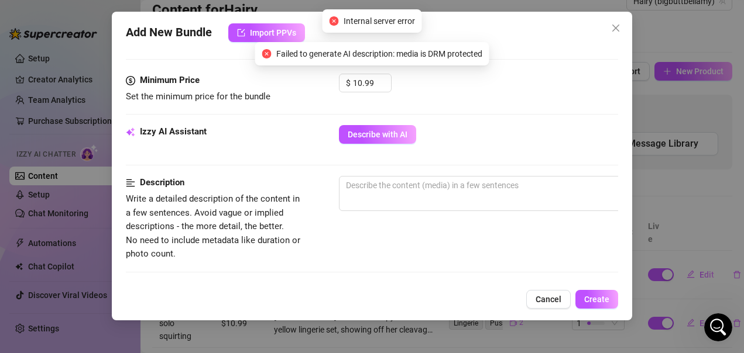
click at [537, 126] on div "Describe with AI" at bounding box center [479, 134] width 280 height 19
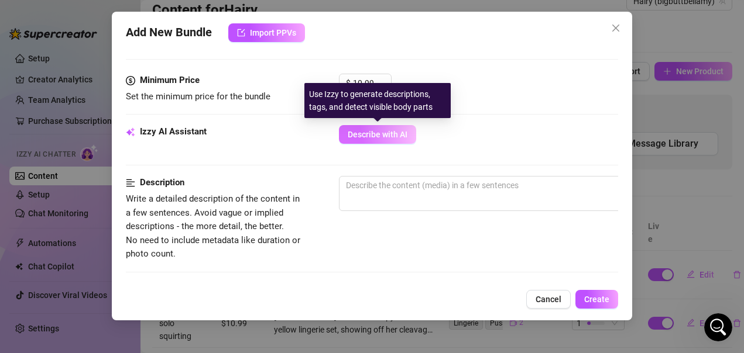
click at [390, 140] on button "Describe with AI" at bounding box center [377, 134] width 77 height 19
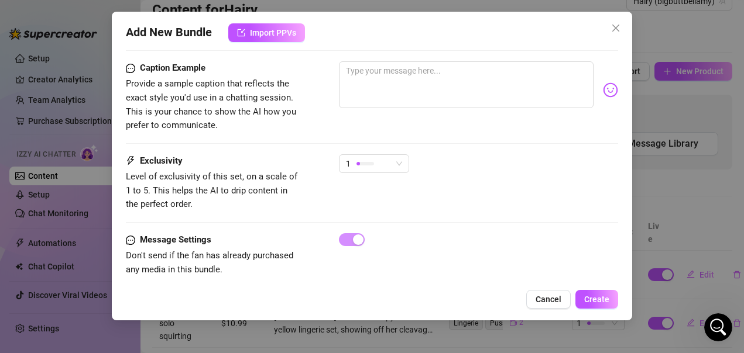
scroll to position [757, 0]
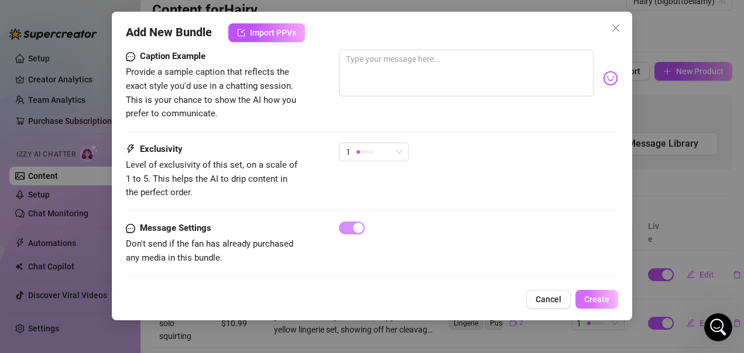
click at [603, 304] on span "Create" at bounding box center [596, 299] width 25 height 9
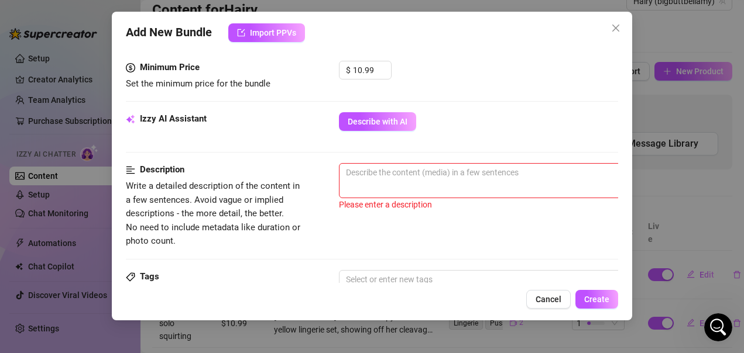
scroll to position [289, 0]
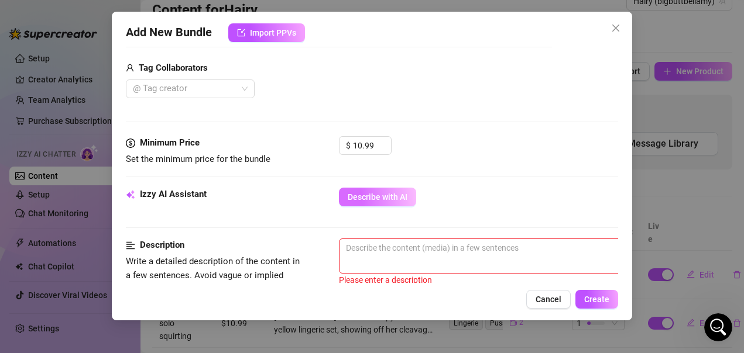
click at [406, 198] on span "Describe with AI" at bounding box center [378, 197] width 60 height 9
click at [372, 196] on span "Describe with AI" at bounding box center [378, 197] width 60 height 9
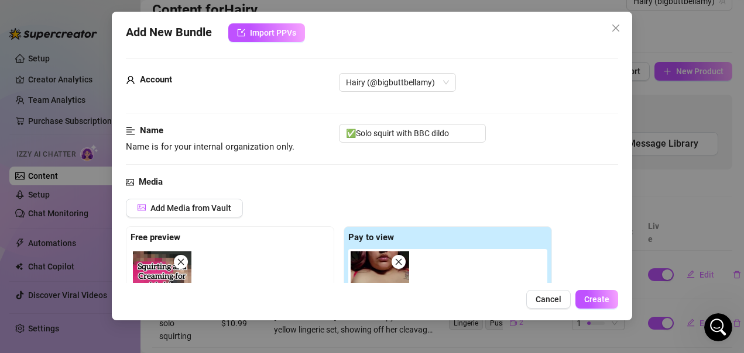
scroll to position [0, 0]
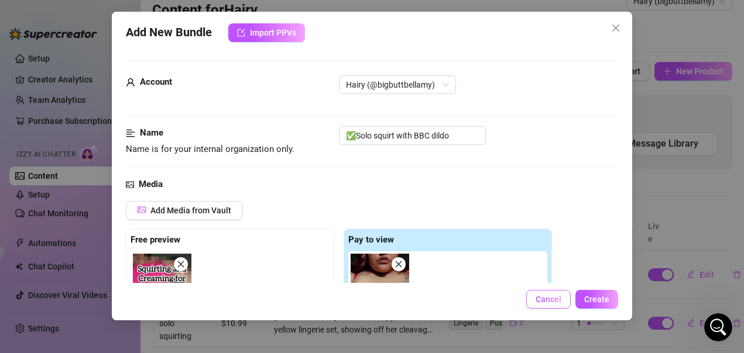
click at [548, 306] on button "Cancel" at bounding box center [548, 299] width 44 height 19
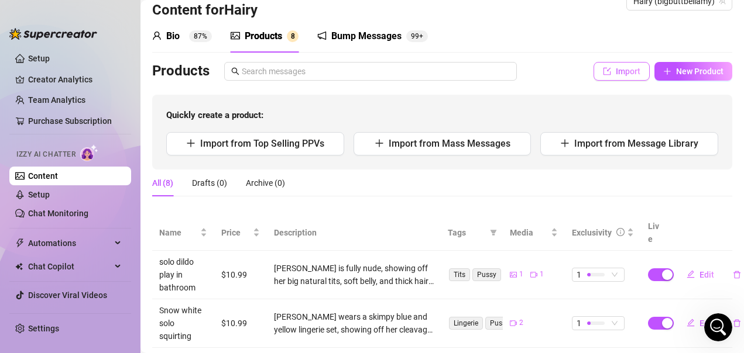
click at [616, 72] on span "Import" at bounding box center [628, 71] width 25 height 9
type textarea "Type your message here..."
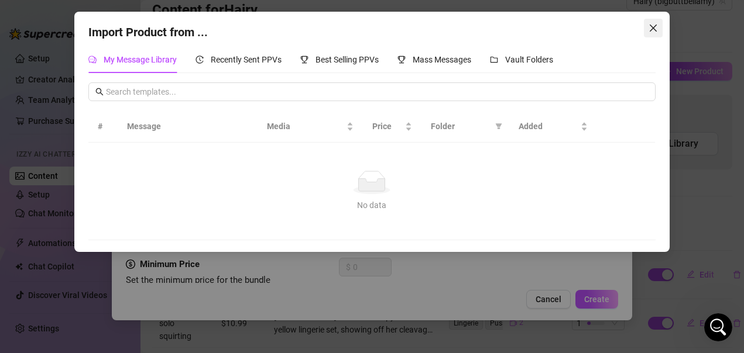
click at [651, 29] on icon "close" at bounding box center [652, 27] width 9 height 9
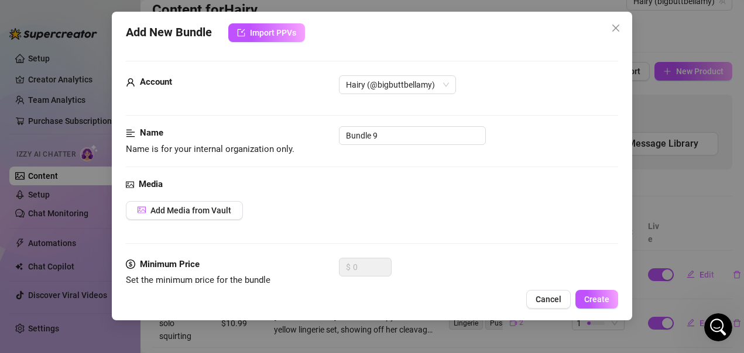
scroll to position [117, 0]
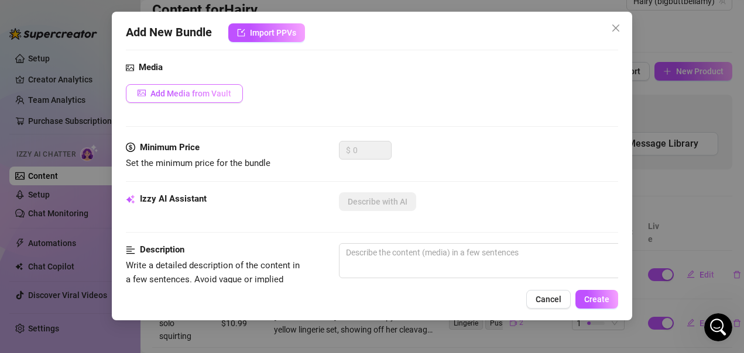
click at [212, 94] on span "Add Media from Vault" at bounding box center [190, 93] width 81 height 9
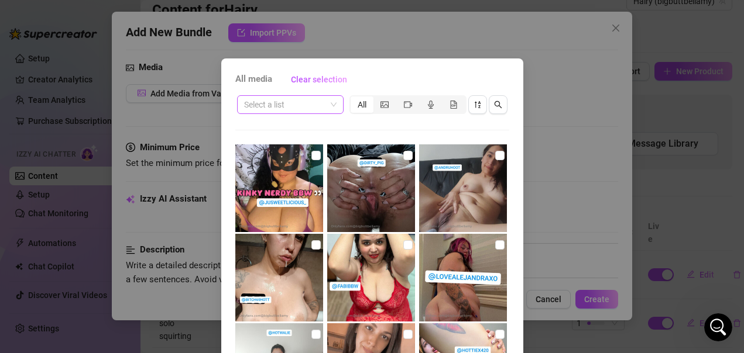
click at [305, 107] on input "search" at bounding box center [285, 105] width 82 height 18
type input "bbc"
click at [301, 126] on div "✅ solo squirt with BBC" at bounding box center [285, 128] width 88 height 13
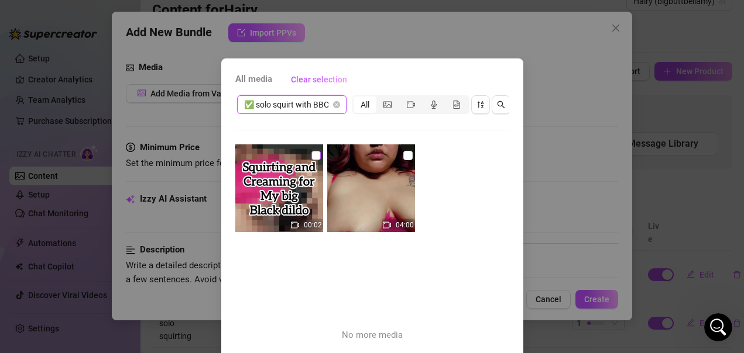
click at [311, 156] on input "checkbox" at bounding box center [315, 155] width 9 height 9
checkbox input "true"
click at [403, 158] on input "checkbox" at bounding box center [407, 155] width 9 height 9
checkbox input "true"
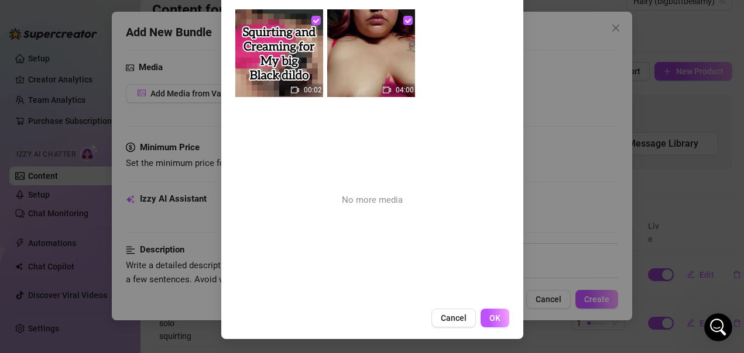
scroll to position [145, 0]
click at [482, 313] on button "OK" at bounding box center [494, 318] width 29 height 19
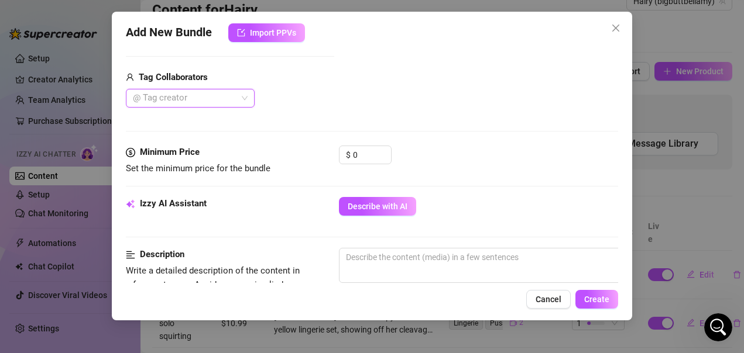
scroll to position [293, 0]
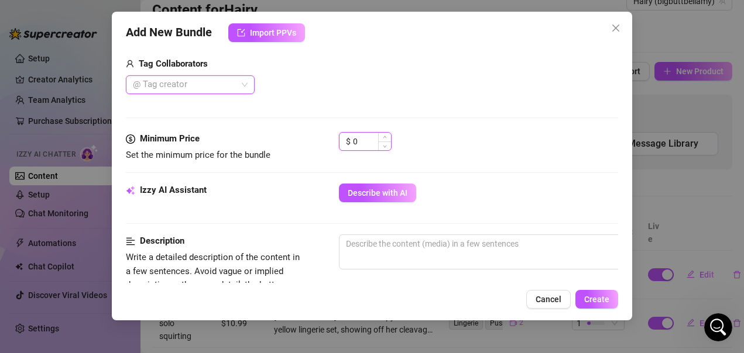
click at [366, 138] on input "0" at bounding box center [372, 142] width 38 height 18
type input "10"
click at [469, 160] on div "$ 10" at bounding box center [479, 146] width 280 height 29
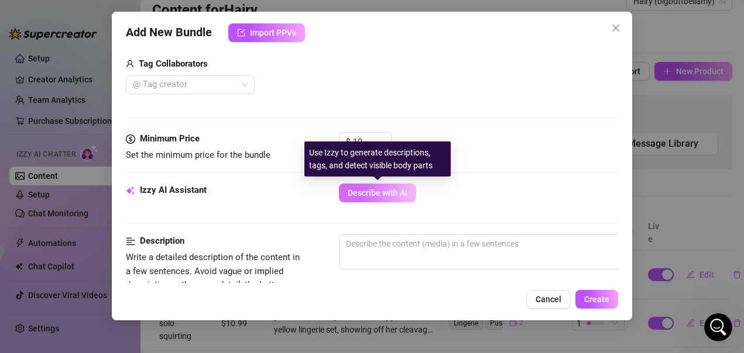
click at [407, 191] on button "Describe with AI" at bounding box center [377, 193] width 77 height 19
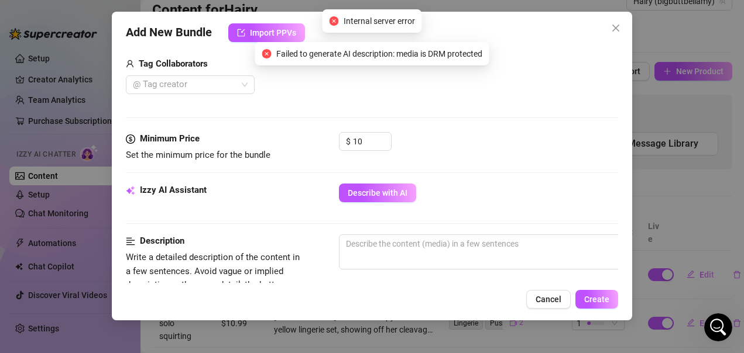
click at [552, 194] on div "Describe with AI" at bounding box center [479, 193] width 280 height 19
click at [551, 301] on span "Cancel" at bounding box center [548, 299] width 26 height 9
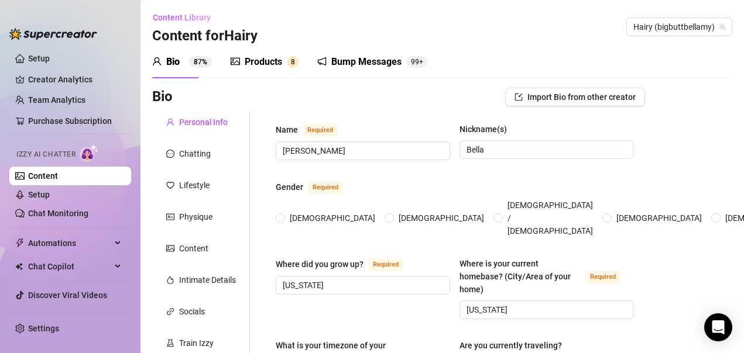
radio input "true"
type input "[DATE]"
click at [274, 60] on div "Products" at bounding box center [263, 62] width 37 height 14
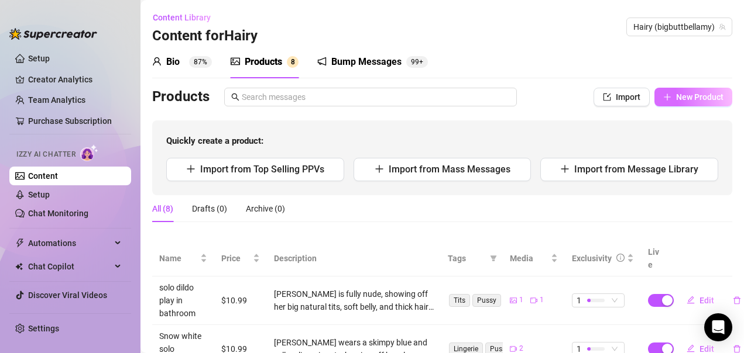
click at [681, 95] on span "New Product" at bounding box center [699, 96] width 47 height 9
type textarea "Type your message here..."
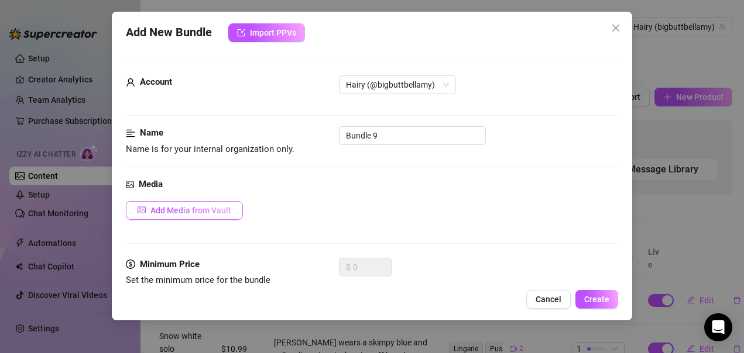
click at [218, 214] on span "Add Media from Vault" at bounding box center [190, 210] width 81 height 9
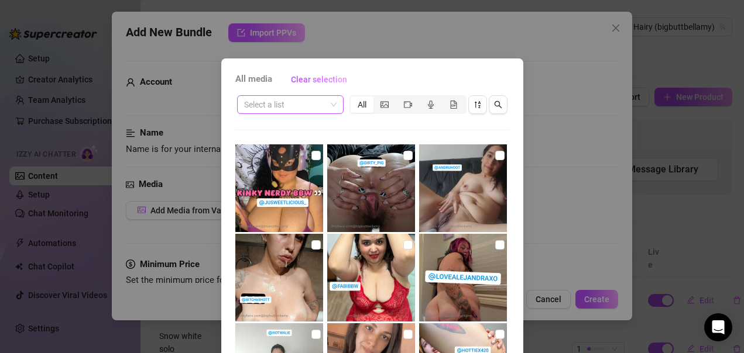
click at [291, 104] on input "search" at bounding box center [285, 105] width 82 height 18
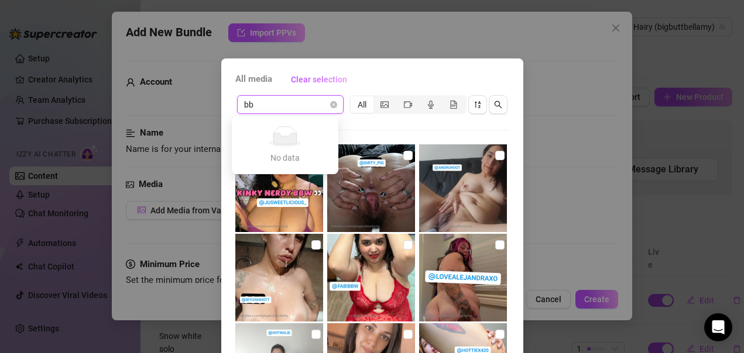
type input "b"
type input "solo bbc"
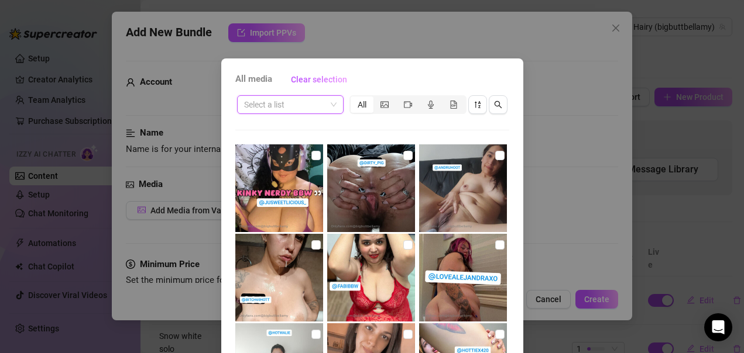
click at [329, 104] on span at bounding box center [290, 105] width 92 height 18
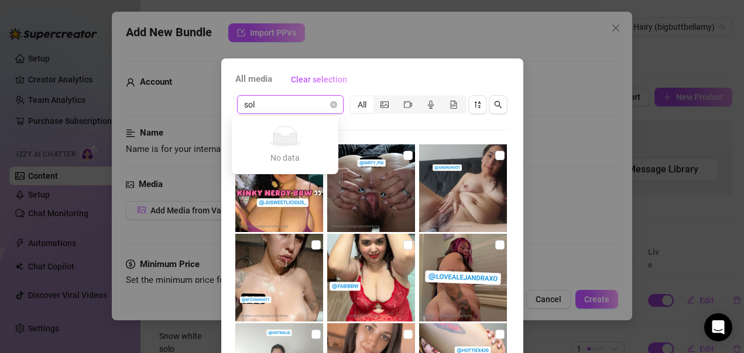
type input "solo"
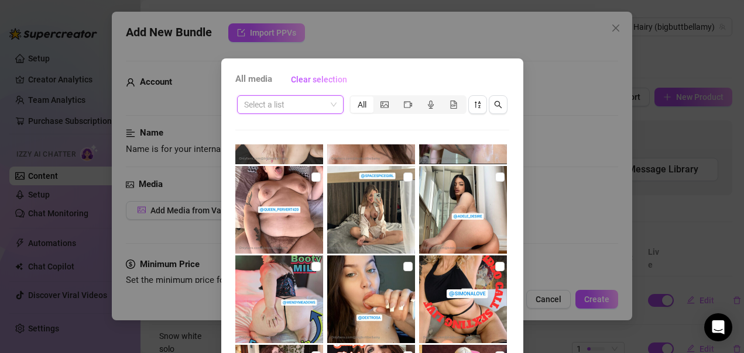
scroll to position [149, 0]
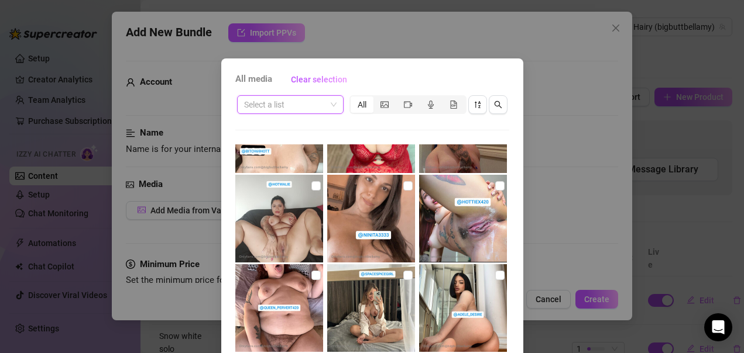
click at [328, 104] on span at bounding box center [290, 105] width 92 height 18
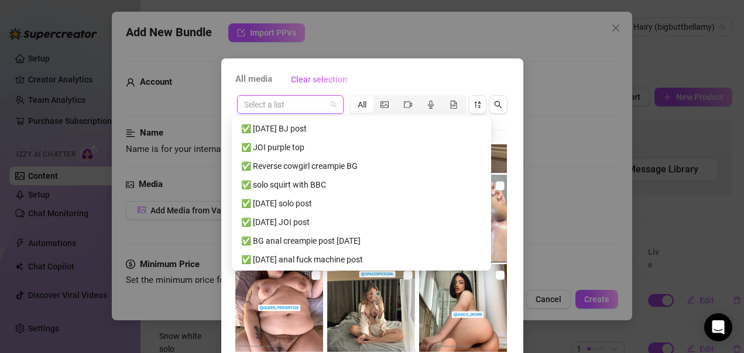
scroll to position [1196, 0]
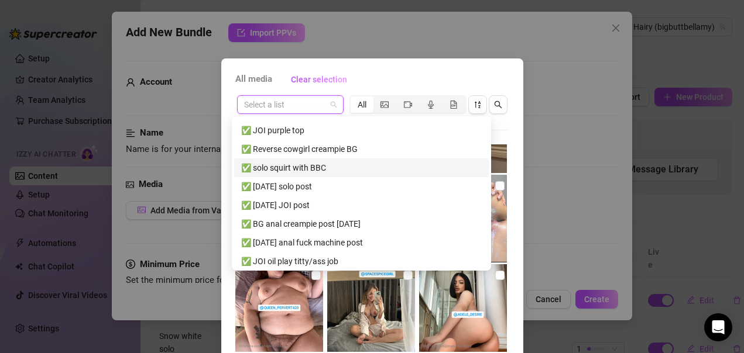
click at [303, 169] on div "✅ solo squirt with BBC" at bounding box center [361, 168] width 241 height 13
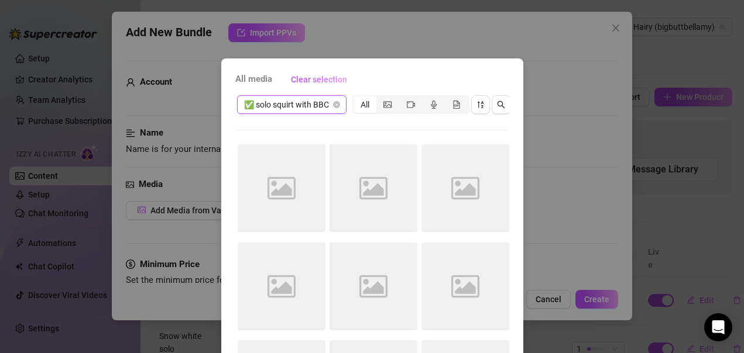
scroll to position [0, 0]
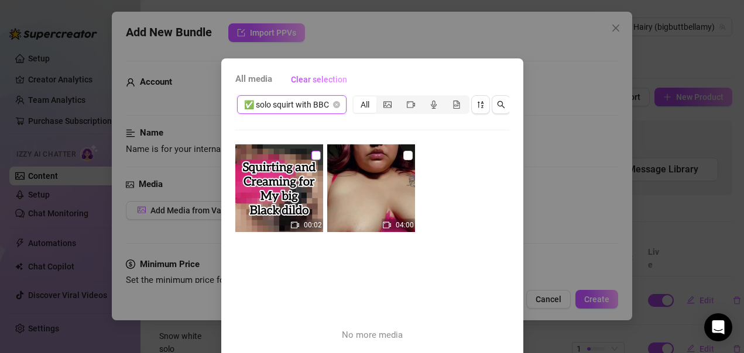
click at [311, 154] on input "checkbox" at bounding box center [315, 155] width 9 height 9
checkbox input "true"
click at [403, 156] on input "checkbox" at bounding box center [407, 155] width 9 height 9
checkbox input "true"
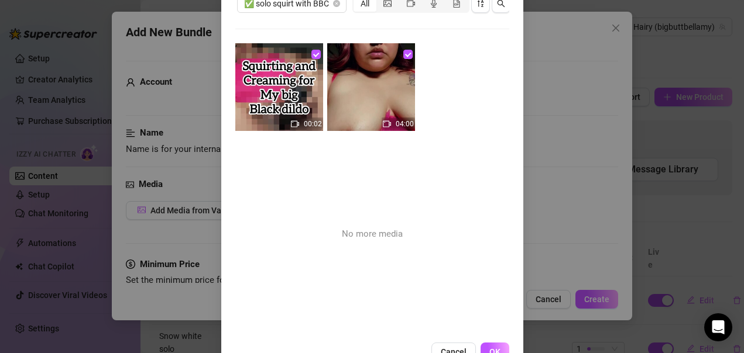
scroll to position [145, 0]
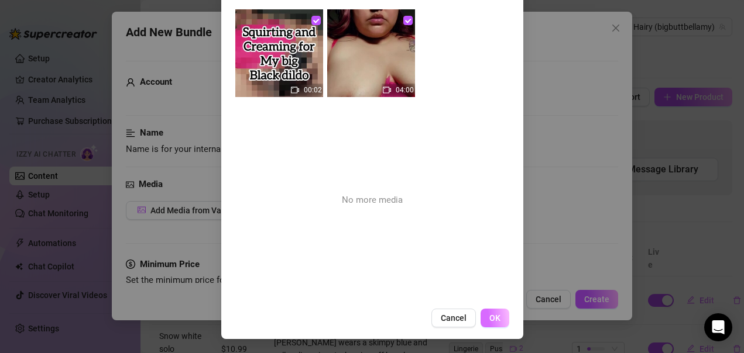
click at [492, 316] on span "OK" at bounding box center [494, 318] width 11 height 9
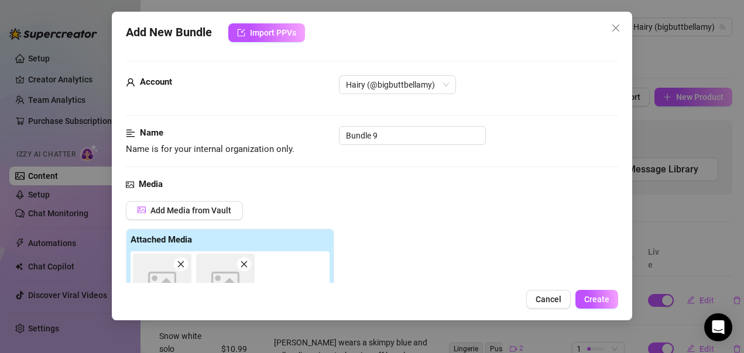
scroll to position [218, 0]
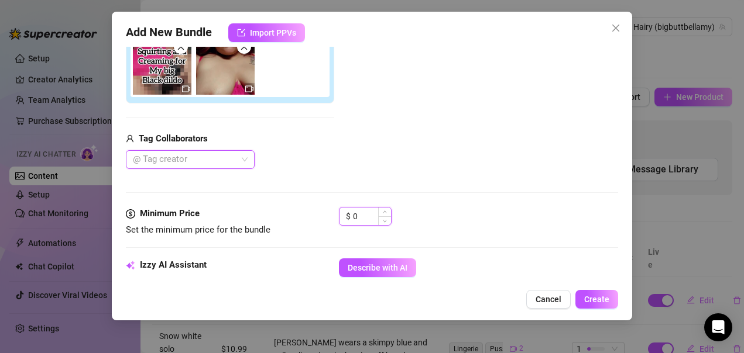
click at [366, 214] on input "0" at bounding box center [372, 217] width 38 height 18
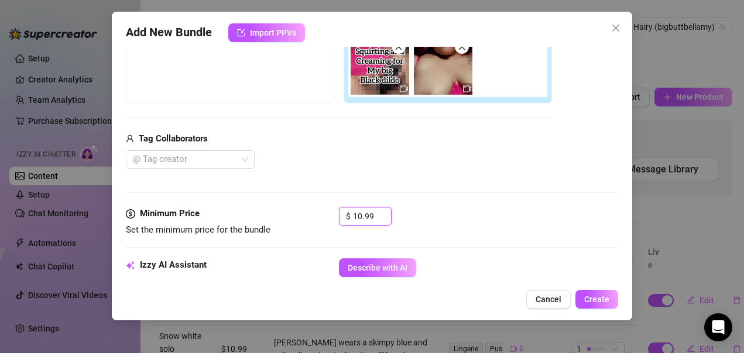
type input "10.99"
click at [484, 200] on div "Media Add Media from Vault Free preview Pay to view Tag Collaborators @ Tag cre…" at bounding box center [372, 83] width 493 height 247
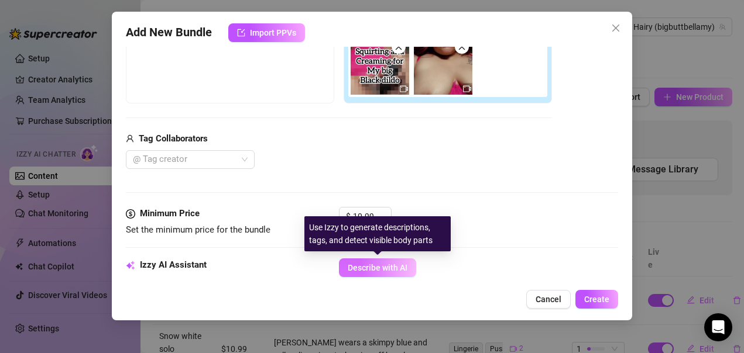
click at [403, 266] on span "Describe with AI" at bounding box center [378, 267] width 60 height 9
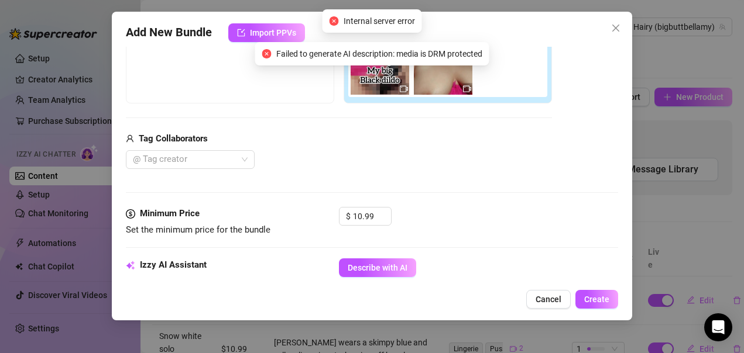
click at [335, 145] on div "Tag Collaborators" at bounding box center [339, 139] width 426 height 14
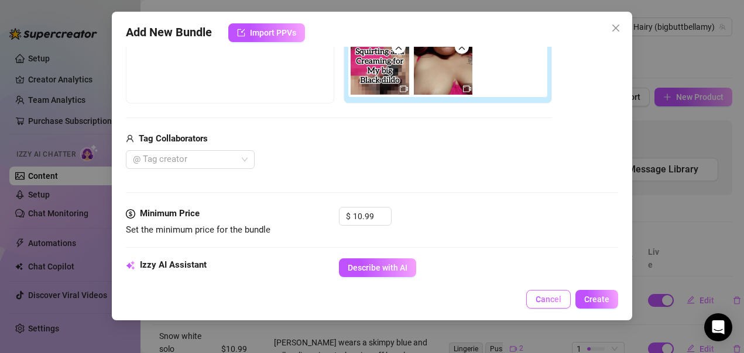
click at [556, 300] on span "Cancel" at bounding box center [548, 299] width 26 height 9
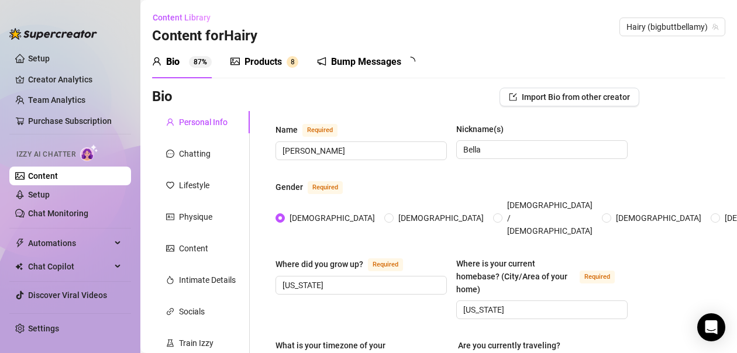
radio input "true"
type input "[DATE]"
click at [276, 57] on div "Products" at bounding box center [263, 62] width 37 height 14
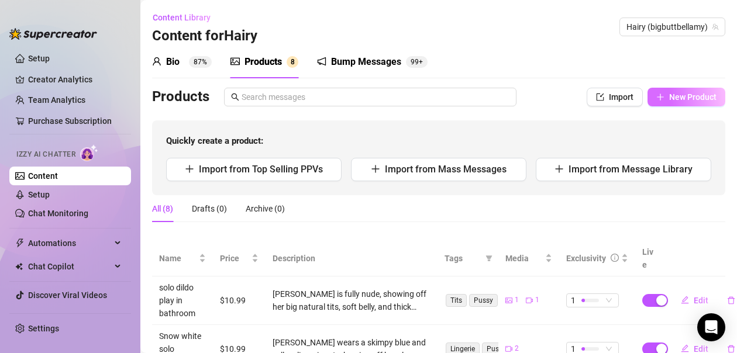
click at [682, 99] on span "New Product" at bounding box center [692, 96] width 47 height 9
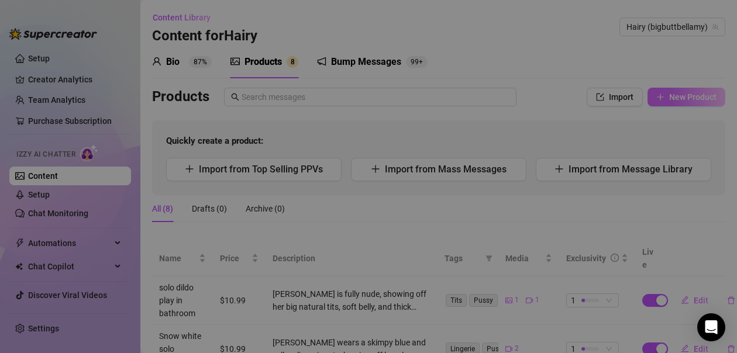
type textarea "Type your message here..."
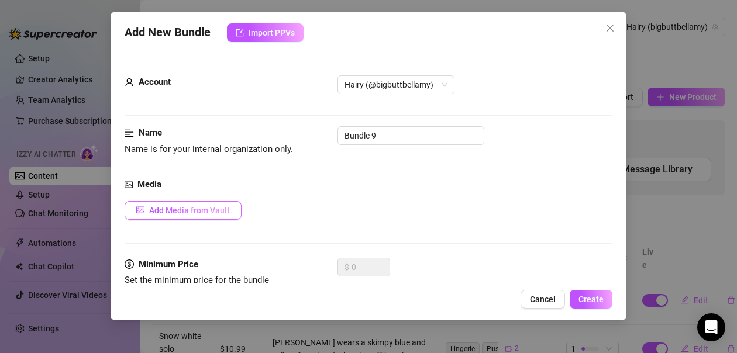
click at [222, 214] on span "Add Media from Vault" at bounding box center [189, 210] width 81 height 9
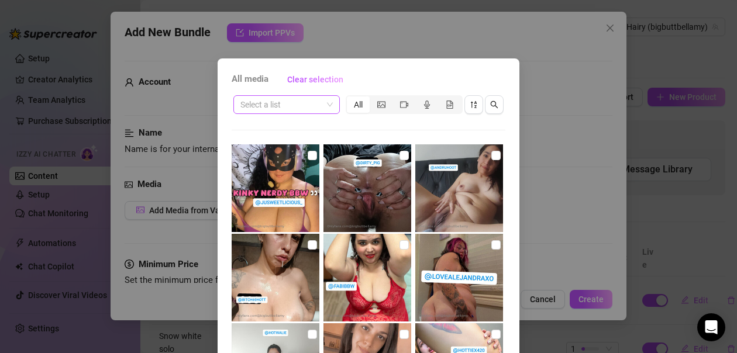
click at [293, 99] on input "search" at bounding box center [282, 105] width 82 height 18
click at [323, 107] on span at bounding box center [287, 105] width 92 height 18
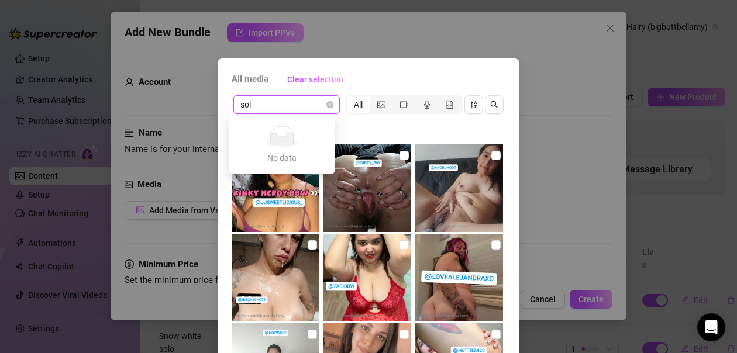
type input "solo"
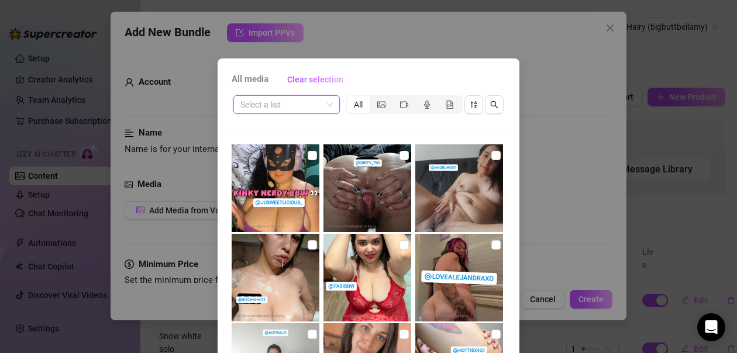
click at [297, 103] on input "search" at bounding box center [282, 105] width 82 height 18
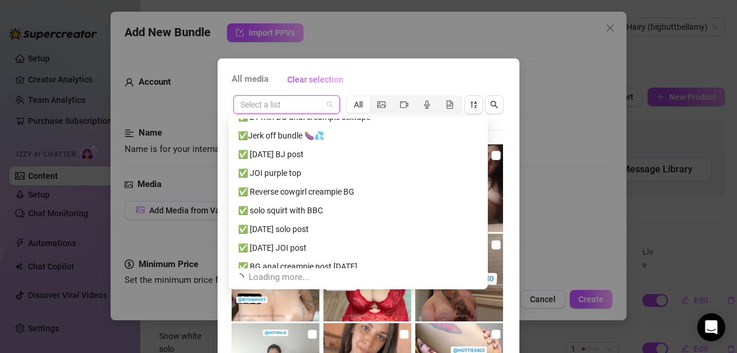
scroll to position [1161, 0]
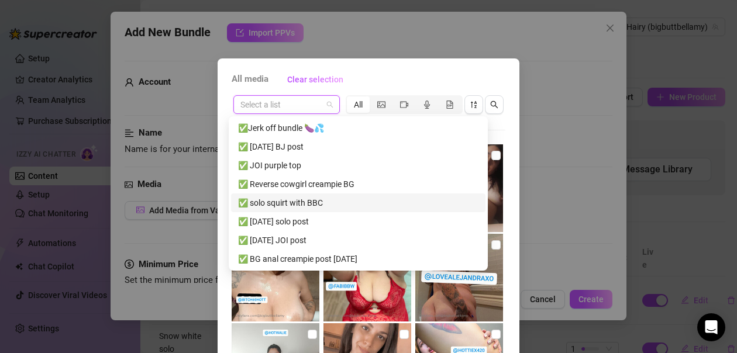
click at [313, 206] on div "✅ solo squirt with BBC" at bounding box center [358, 203] width 241 height 13
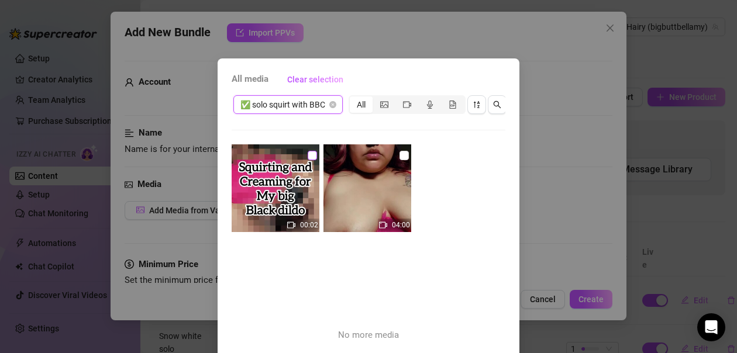
click at [308, 157] on input "checkbox" at bounding box center [312, 155] width 9 height 9
checkbox input "true"
click at [400, 159] on input "checkbox" at bounding box center [404, 155] width 9 height 9
checkbox input "true"
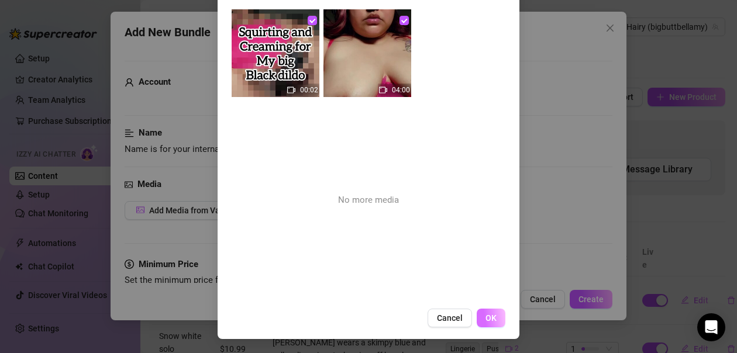
click at [486, 321] on span "OK" at bounding box center [491, 318] width 11 height 9
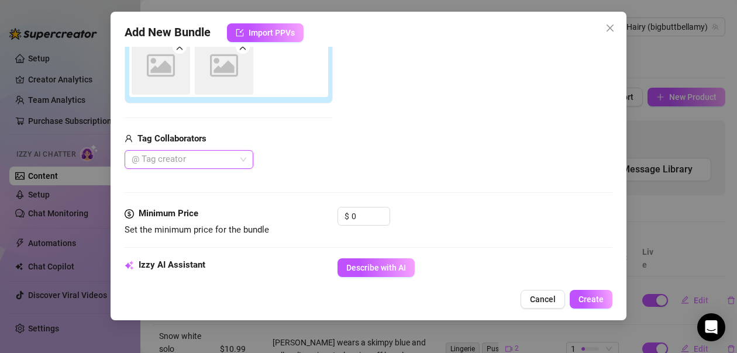
scroll to position [218, 0]
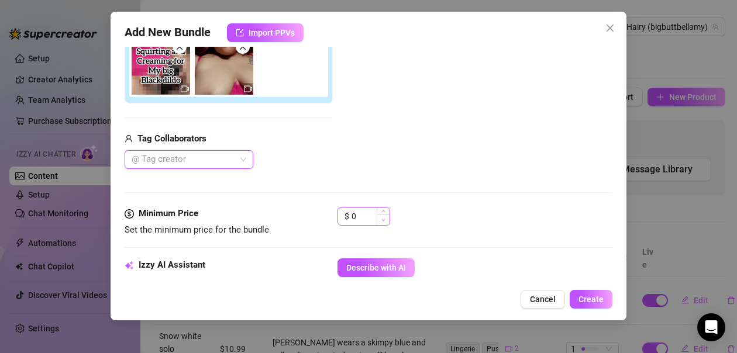
click at [380, 217] on span "Decrease Value" at bounding box center [383, 220] width 13 height 11
drag, startPoint x: 359, startPoint y: 222, endPoint x: 369, endPoint y: 220, distance: 10.8
click at [359, 222] on input "0" at bounding box center [371, 217] width 38 height 18
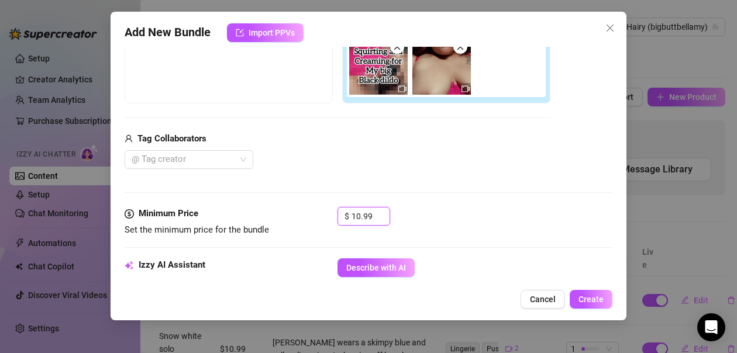
type input "10.99"
click at [420, 156] on div "@ Tag creator" at bounding box center [338, 159] width 426 height 19
click at [390, 265] on span "Describe with AI" at bounding box center [376, 267] width 60 height 9
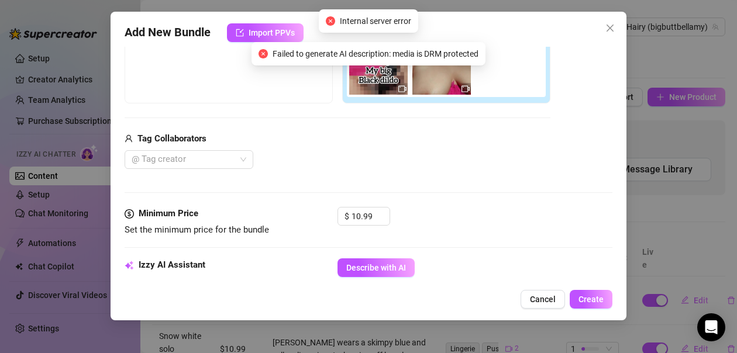
scroll to position [159, 0]
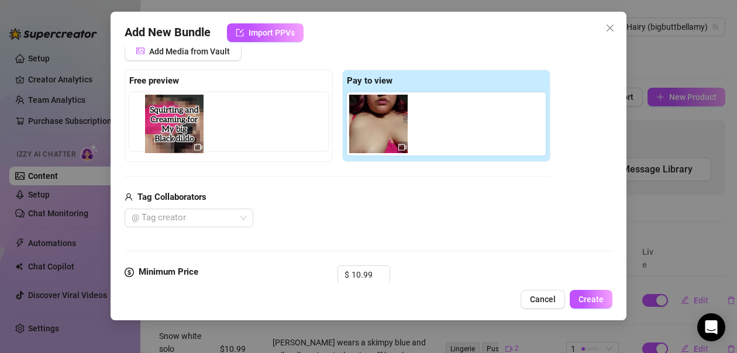
drag, startPoint x: 379, startPoint y: 130, endPoint x: 170, endPoint y: 130, distance: 208.9
click at [170, 130] on div "Free preview Pay to view" at bounding box center [338, 116] width 426 height 92
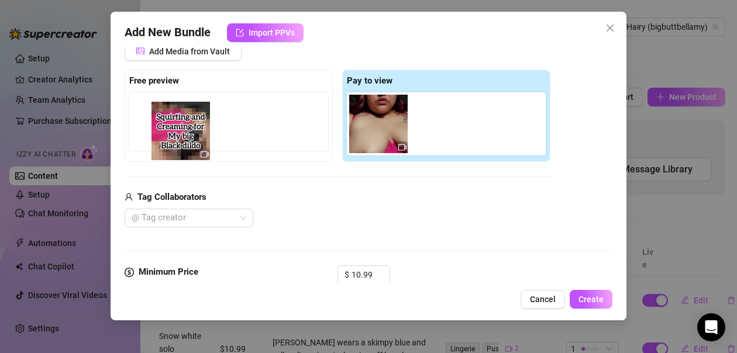
drag, startPoint x: 379, startPoint y: 129, endPoint x: 172, endPoint y: 136, distance: 207.3
click at [172, 136] on div "Free preview Pay to view" at bounding box center [338, 116] width 426 height 92
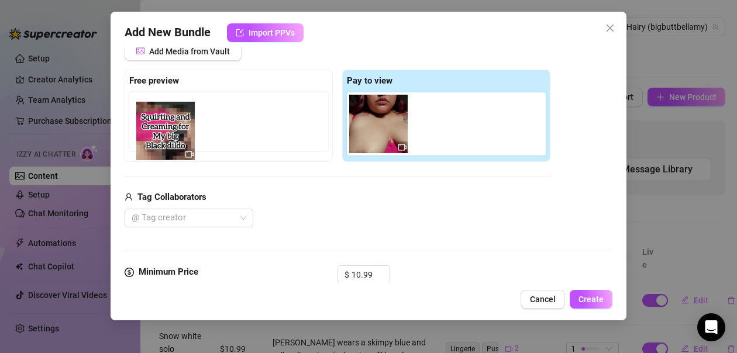
drag, startPoint x: 384, startPoint y: 136, endPoint x: 159, endPoint y: 146, distance: 224.9
click at [159, 146] on div "Free preview Pay to view" at bounding box center [338, 116] width 426 height 92
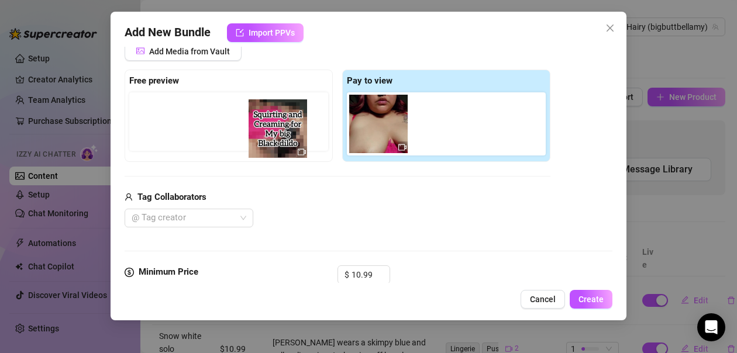
drag, startPoint x: 379, startPoint y: 140, endPoint x: 264, endPoint y: 151, distance: 115.2
click at [264, 151] on div "Free preview Pay to view" at bounding box center [338, 116] width 426 height 92
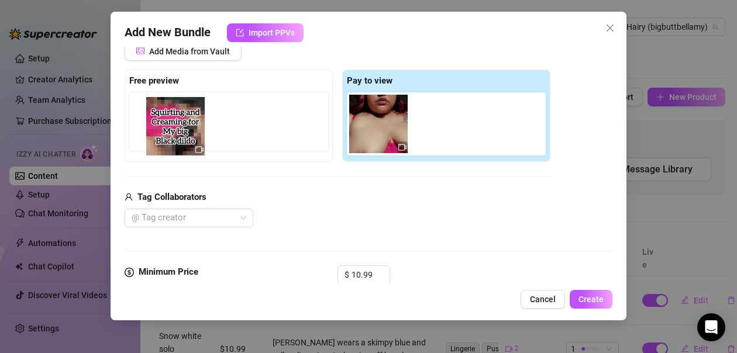
drag, startPoint x: 387, startPoint y: 125, endPoint x: 177, endPoint y: 133, distance: 210.8
click at [177, 133] on div "Free preview Pay to view" at bounding box center [338, 116] width 426 height 92
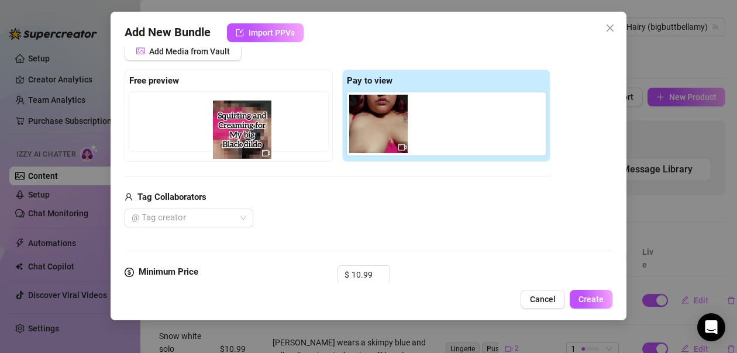
drag, startPoint x: 382, startPoint y: 123, endPoint x: 241, endPoint y: 131, distance: 141.8
click at [241, 131] on div "Free preview Pay to view" at bounding box center [338, 116] width 426 height 92
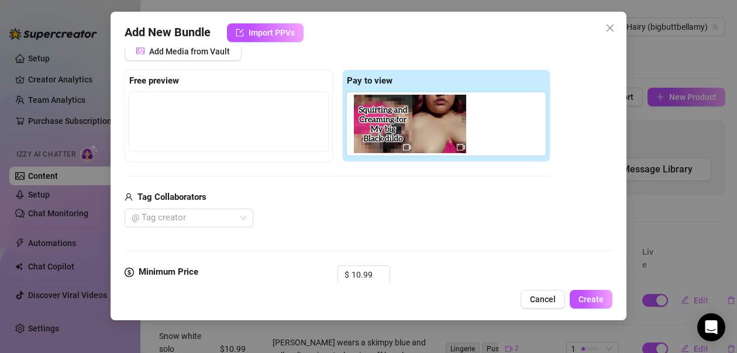
click at [241, 131] on div at bounding box center [228, 121] width 199 height 59
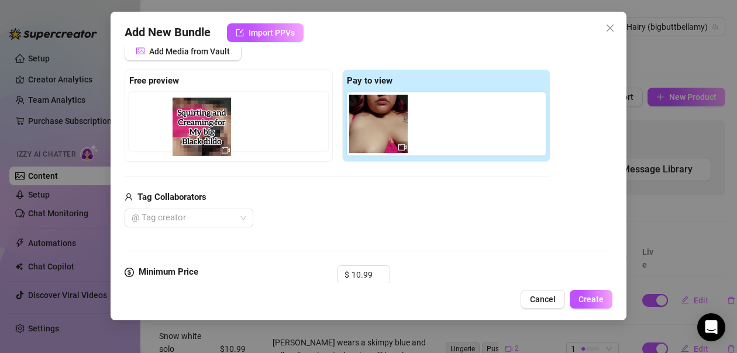
drag, startPoint x: 375, startPoint y: 132, endPoint x: 194, endPoint y: 138, distance: 181.5
click at [194, 138] on div "Free preview Pay to view" at bounding box center [338, 116] width 426 height 92
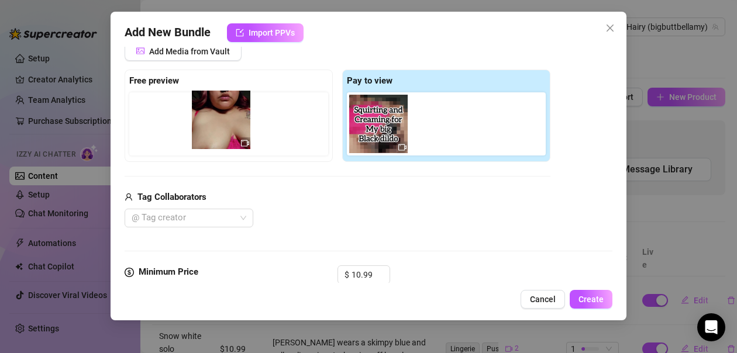
drag, startPoint x: 445, startPoint y: 139, endPoint x: 220, endPoint y: 135, distance: 224.8
click at [220, 135] on div "Free preview Pay to view" at bounding box center [338, 116] width 426 height 92
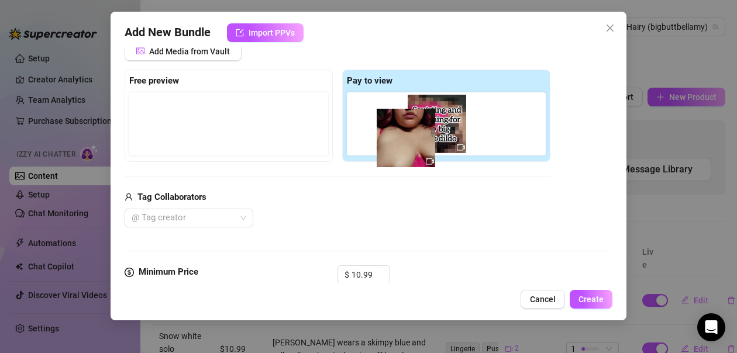
drag, startPoint x: 163, startPoint y: 128, endPoint x: 424, endPoint y: 143, distance: 260.9
click at [424, 143] on div "Free preview Pay to view" at bounding box center [338, 116] width 426 height 92
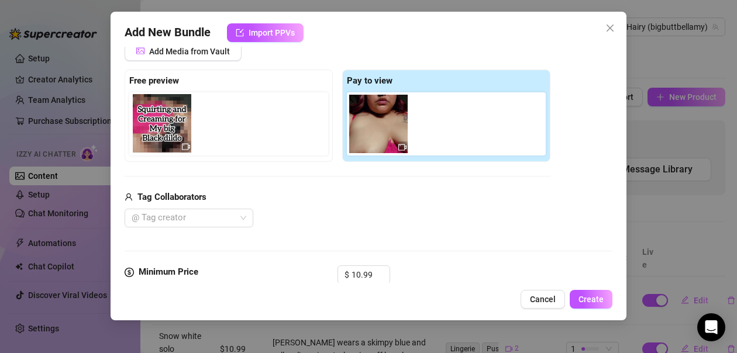
drag, startPoint x: 389, startPoint y: 135, endPoint x: 164, endPoint y: 135, distance: 225.3
click at [164, 135] on div "Free preview Pay to view" at bounding box center [338, 116] width 426 height 92
click at [471, 206] on div "Tag Collaborators @ Tag creator" at bounding box center [338, 209] width 426 height 37
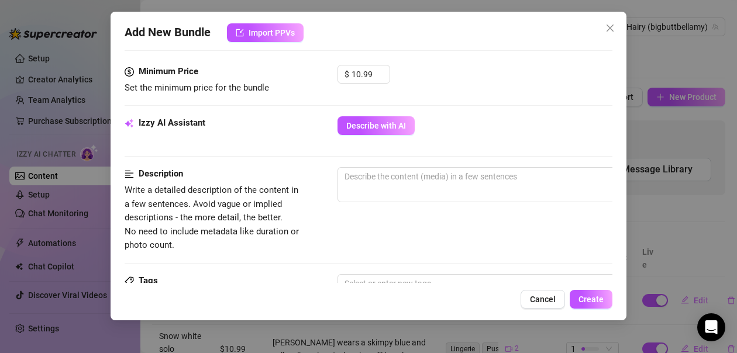
scroll to position [393, 0]
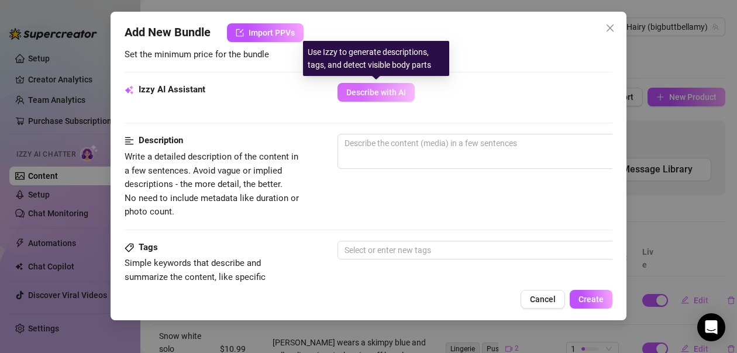
click at [405, 92] on span "Describe with AI" at bounding box center [376, 92] width 60 height 9
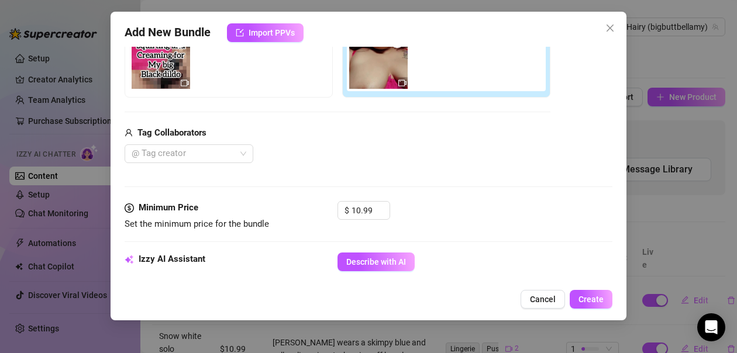
scroll to position [335, 0]
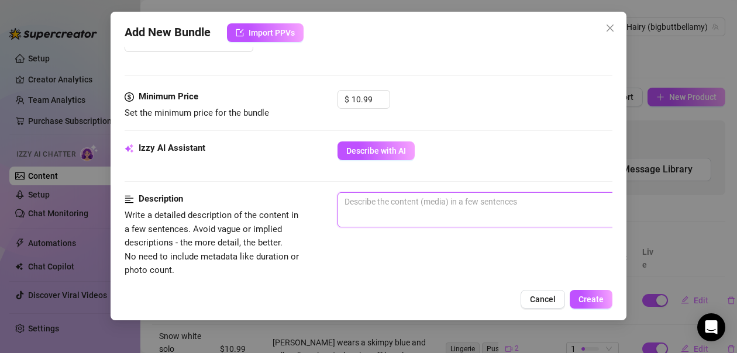
click at [443, 209] on textarea at bounding box center [542, 202] width 408 height 18
type textarea "B"
type textarea "Be"
type textarea "Bel"
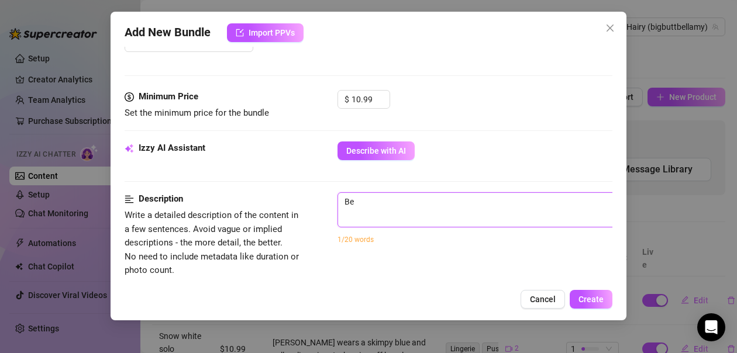
type textarea "Bel"
type textarea "Bell"
type textarea "Bella"
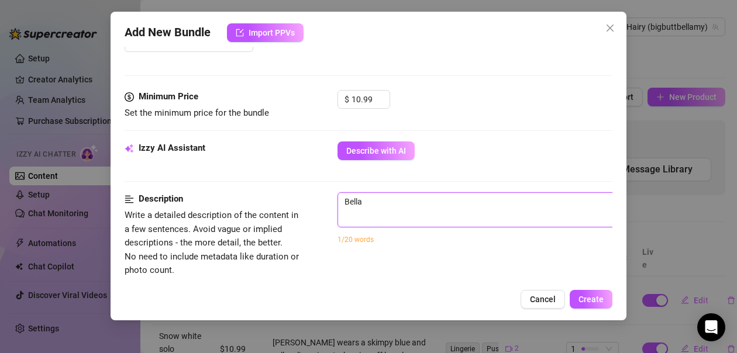
type textarea "Bellay"
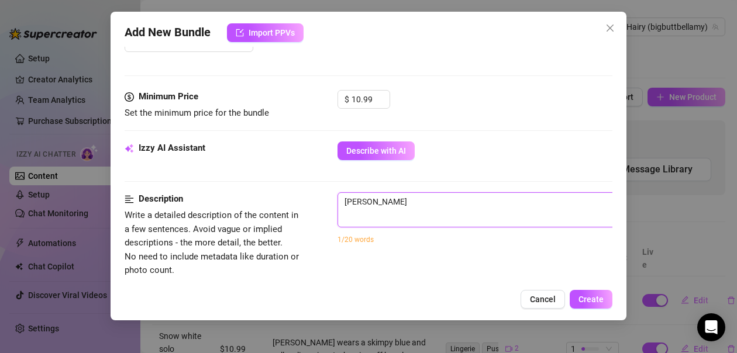
type textarea "Bella"
type textarea "Bellam"
type textarea "[PERSON_NAME]"
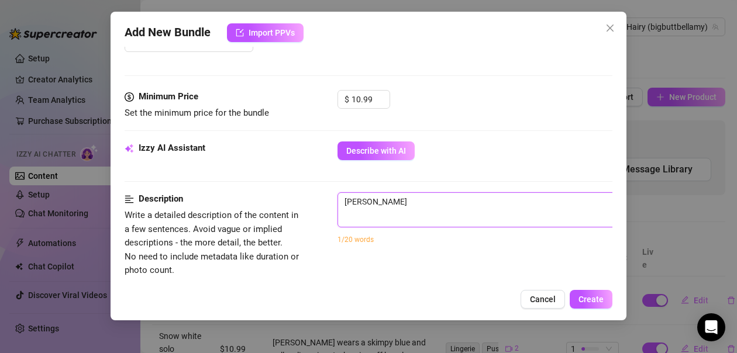
type textarea "Bellamy i"
type textarea "Bellamy is"
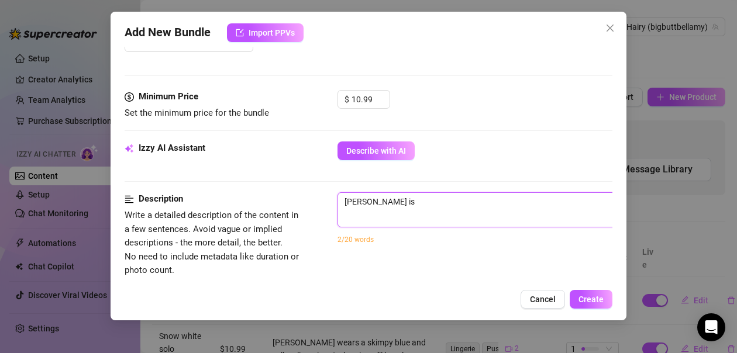
type textarea "Bellamy is"
type textarea "Bellamy is s"
type textarea "Bellamy is su"
type textarea "Bellamy is suc"
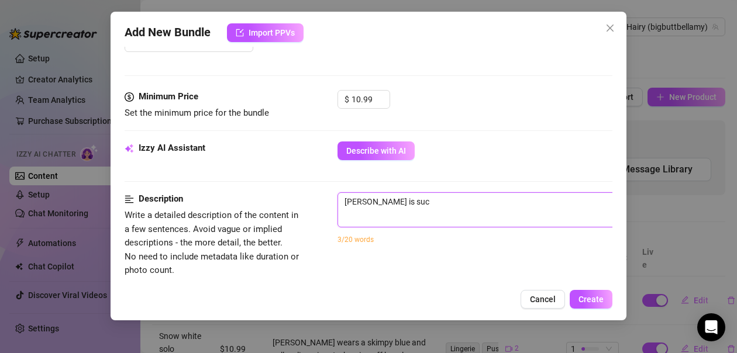
type textarea "Bellamy is suck"
type textarea "Bellamy is sucki"
type textarea "Bellamy is suckig"
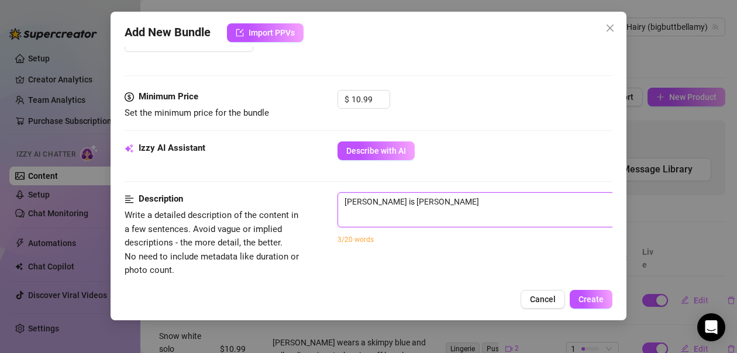
type textarea "Bellamy is suckig"
type textarea "Bellamy is sucki"
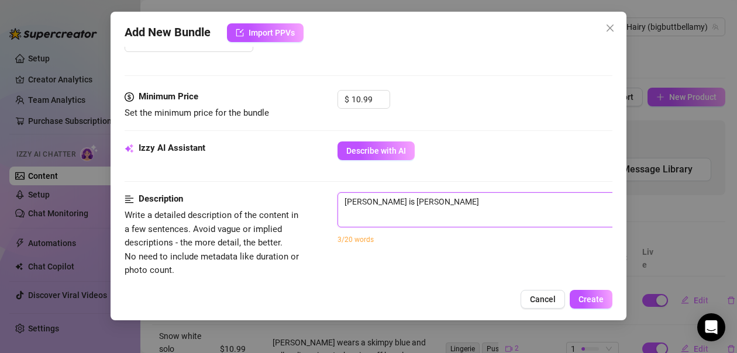
type textarea "Bellamy is suckin"
type textarea "Bellamy is sucking"
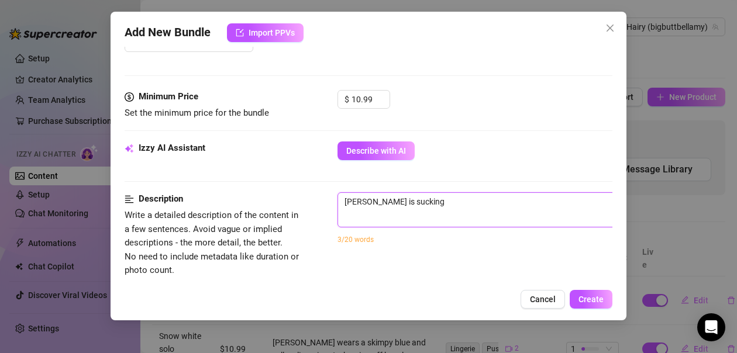
type textarea "Bellamy is sucking o"
type textarea "Bellamy is sucking on"
type textarea "Bellamy is sucking on a"
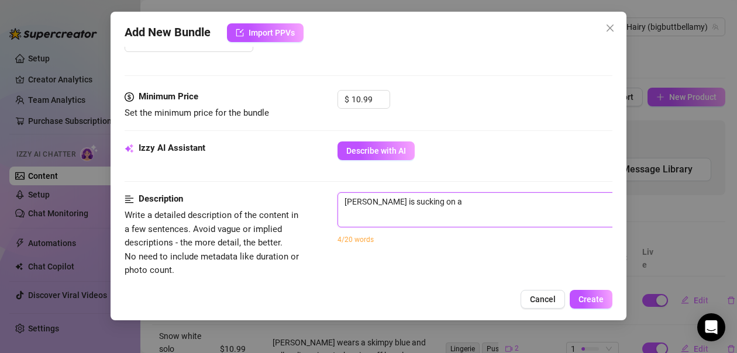
type textarea "Bellamy is sucking on a"
type textarea "Bellamy is sucking on a b"
type textarea "Bellamy is sucking on a bi"
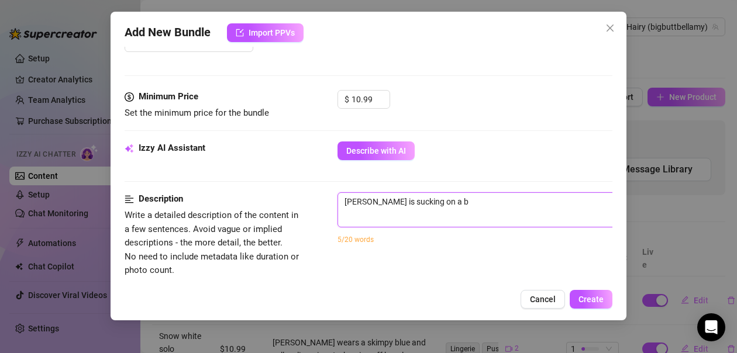
type textarea "Bellamy is sucking on a bi"
type textarea "Bellamy is sucking on a big"
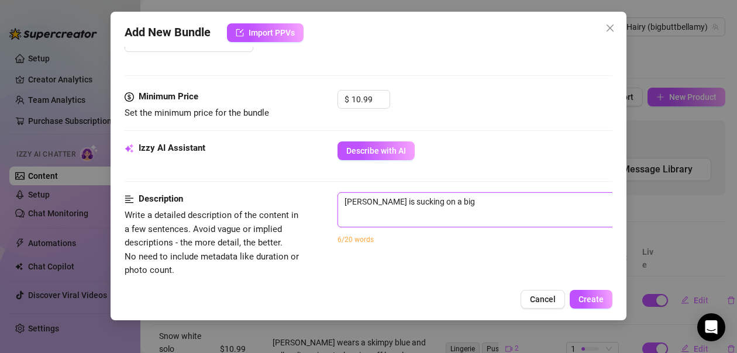
type textarea "Bellamy is sucking on a big b"
type textarea "Bellamy is sucking on a big bl"
type textarea "Bellamy is sucking on a big bla"
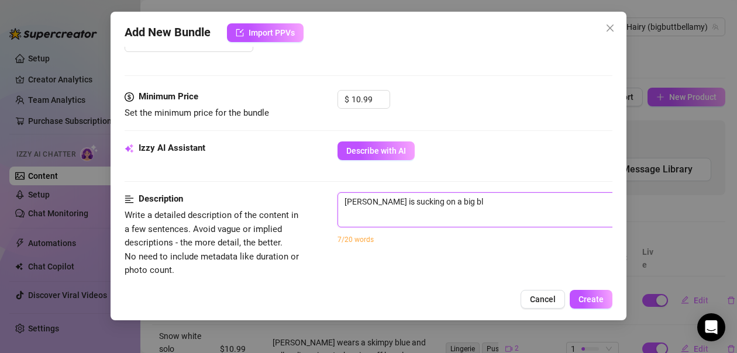
type textarea "Bellamy is sucking on a big bla"
type textarea "Bellamy is sucking on a big blac"
type textarea "Bellamy is sucking on a big black"
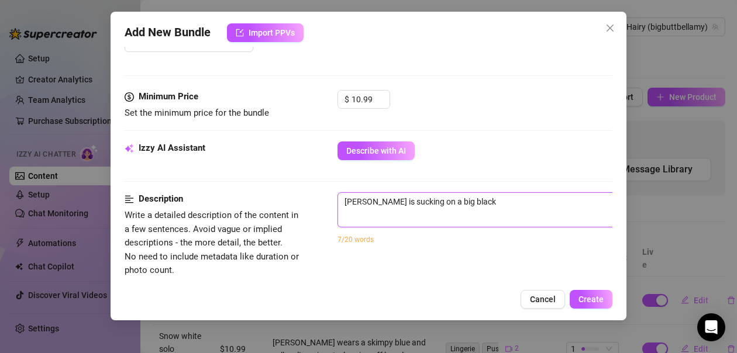
type textarea "Bellamy is sucking on a big black d"
type textarea "Bellamy is sucking on a big black di"
type textarea "Bellamy is sucking on a big black dil"
type textarea "Bellamy is sucking on a big black dild"
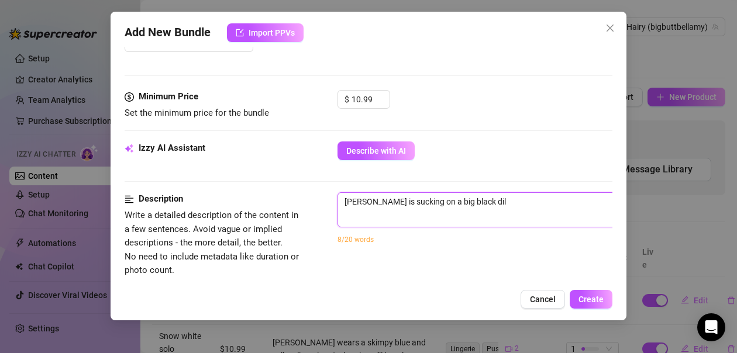
type textarea "Bellamy is sucking on a big black dild"
type textarea "Bellamy is sucking on a big black dildo"
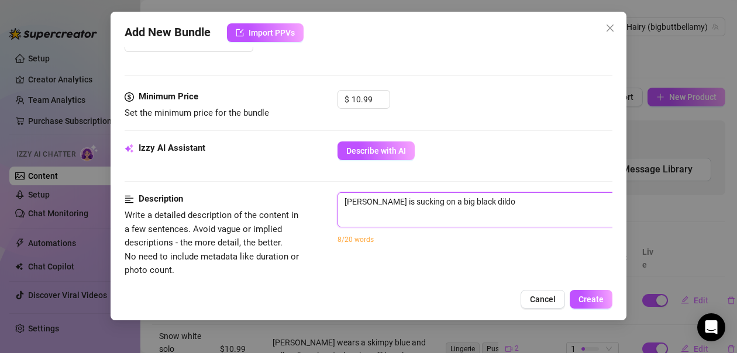
type textarea "Bellamy is sucking on a big black dildo w"
type textarea "Bellamy is sucking on a big black dildo wi"
type textarea "Bellamy is sucking on a big black dildo wit"
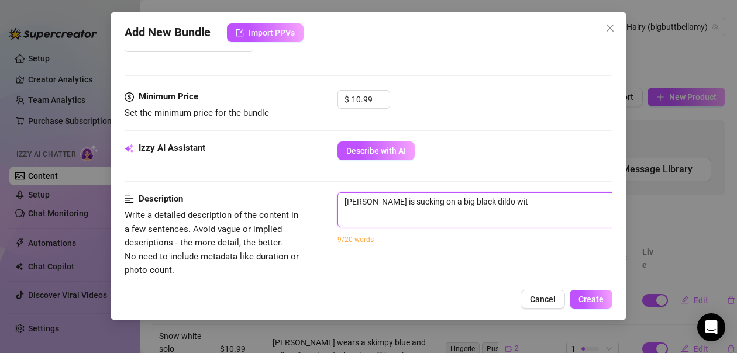
type textarea "Bellamy is sucking on a big black dildo with"
type textarea "Bellamy is sucking on a big black dildo with h"
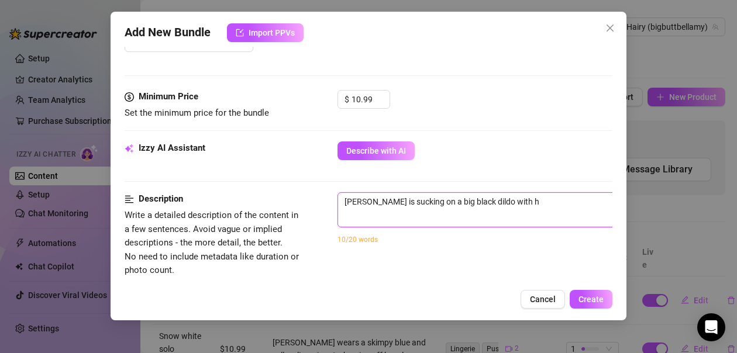
type textarea "Bellamy is sucking on a big black dildo with he"
type textarea "Bellamy is sucking on a big black dildo with her"
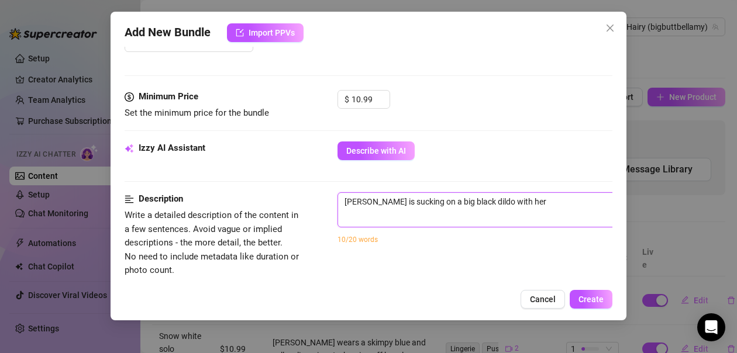
type textarea "Bellamy is sucking on a big black dildo with her"
type textarea "Bellamy is sucking on a big black dildo with her t"
type textarea "Bellamy is sucking on a big black dildo with her tit"
type textarea "Bellamy is sucking on a big black dildo with her tits"
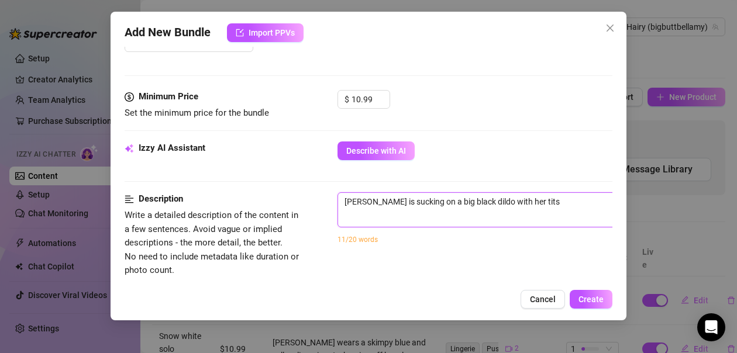
type textarea "Bellamy is sucking on a big black dildo with her tits o"
type textarea "Bellamy is sucking on a big black dildo with her tits ou"
type textarea "Bellamy is sucking on a big black dildo with her tits out"
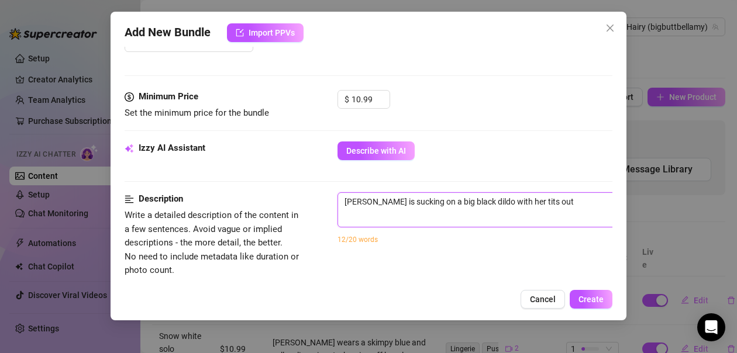
type textarea "Bellamy is sucking on a big black dildo with her tits out"
type textarea "Bellamy is sucking on a big black dildo with her tits out r"
type textarea "Bellamy is sucking on a big black dildo with her tits out re"
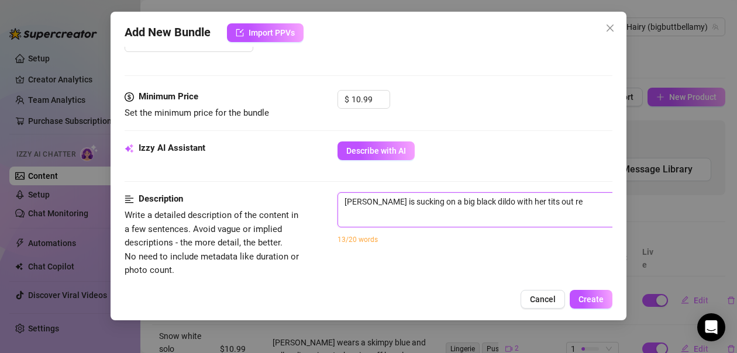
type textarea "Bellamy is sucking on a big black dildo with her tits out rea"
type textarea "Bellamy is sucking on a big black dildo with her tits out read"
type textarea "Bellamy is sucking on a big black dildo with her tits out ready"
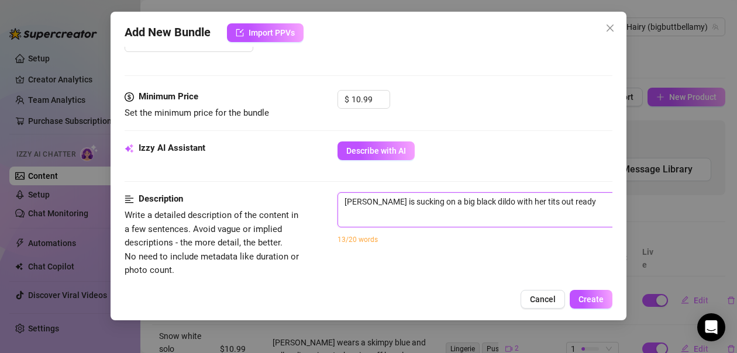
type textarea "Bellamy is sucking on a big black dildo with her tits out ready"
type textarea "Bellamy is sucking on a big black dildo with her tits out ready t"
type textarea "Bellamy is sucking on a big black dildo with her tits out ready to"
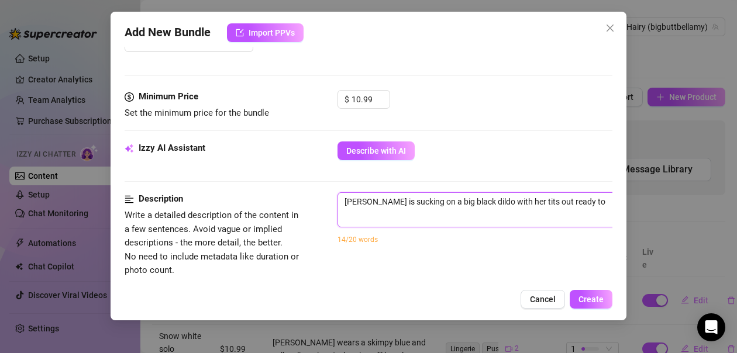
type textarea "Bellamy is sucking on a big black dildo with her tits out ready to s"
type textarea "Bellamy is sucking on a big black dildo with her tits out ready to st"
type textarea "Bellamy is sucking on a big black dildo with her tits out ready to str"
type textarea "Bellamy is sucking on a big black dildo with her tits out ready to stre"
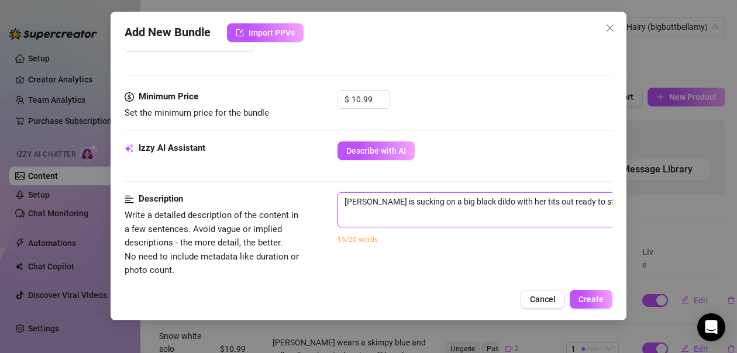
type textarea "Bellamy is sucking on a big black dildo with her tits out ready to stre"
type textarea "Bellamy is sucking on a big black dildo with her tits out ready to stret"
type textarea "Bellamy is sucking on a big black dildo with her tits out ready to stretc"
type textarea "Bellamy is sucking on a big black dildo with her tits out ready to stretch"
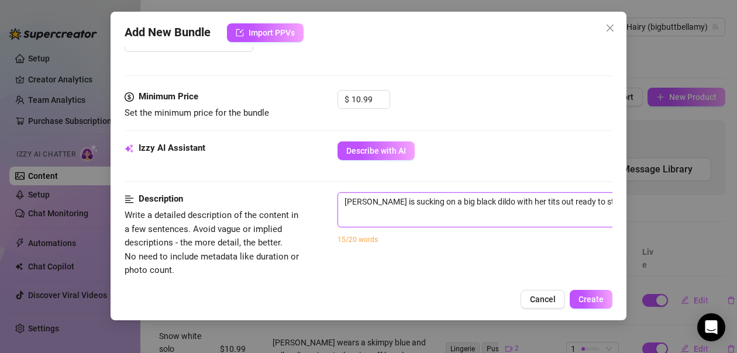
type textarea "Bellamy is sucking on a big black dildo with her tits out ready to stretch"
type textarea "Bellamy is sucking on a big black dildo with her tits out ready to stretch o"
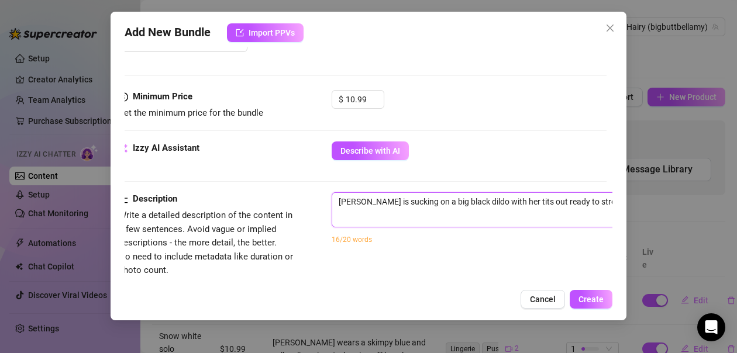
type textarea "Bellamy is sucking on a big black dildo with her tits out ready to stretch ou"
type textarea "Bellamy is sucking on a big black dildo with her tits out ready to stretch out"
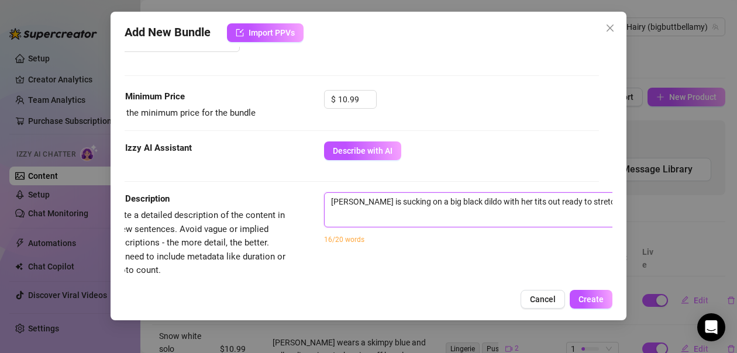
type textarea "Bellamy is sucking on a big black dildo with her tits out ready to stretch out"
type textarea "Bellamy is sucking on a big black dildo with her tits out ready to stretch out h"
type textarea "Bellamy is sucking on a big black dildo with her tits out ready to stretch out …"
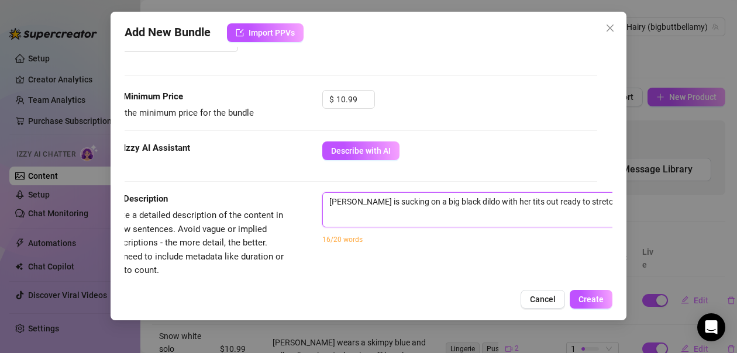
type textarea "Bellamy is sucking on a big black dildo with her tits out ready to stretch out …"
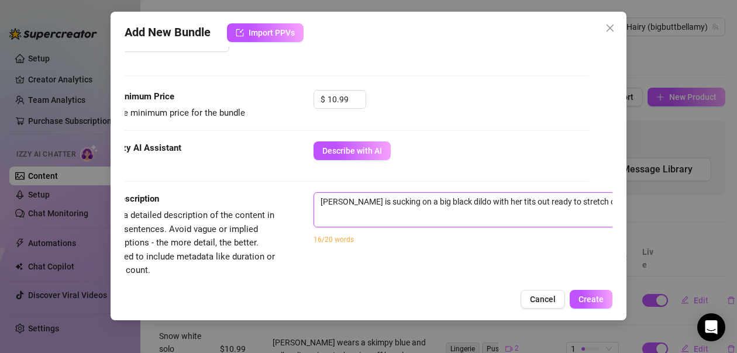
type textarea "Bellamy is sucking on a big black dildo with her tits out ready to stretch out …"
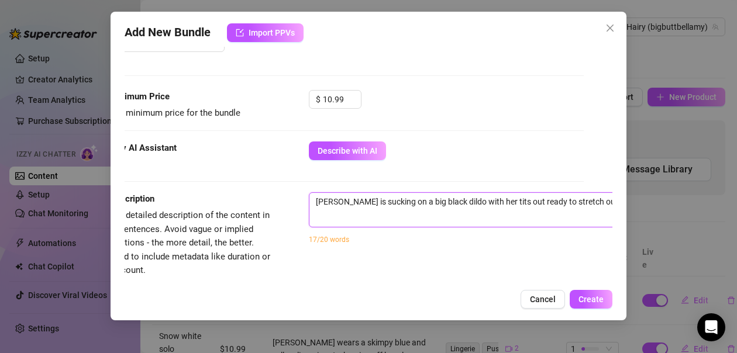
type textarea "Bellamy is sucking on a big black dildo with her tits out ready to stretch out …"
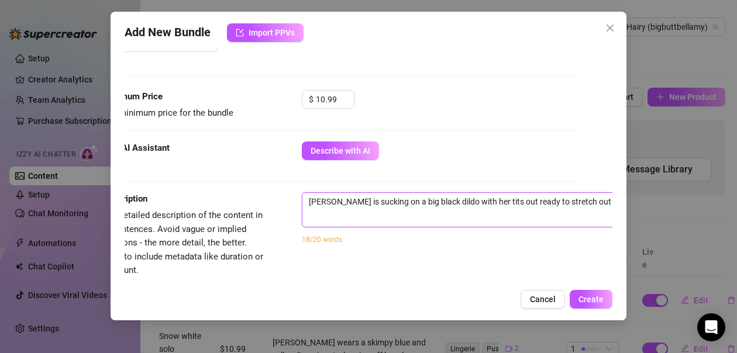
type textarea "Bellamy is sucking on a big black dildo with her tits out ready to stretch out …"
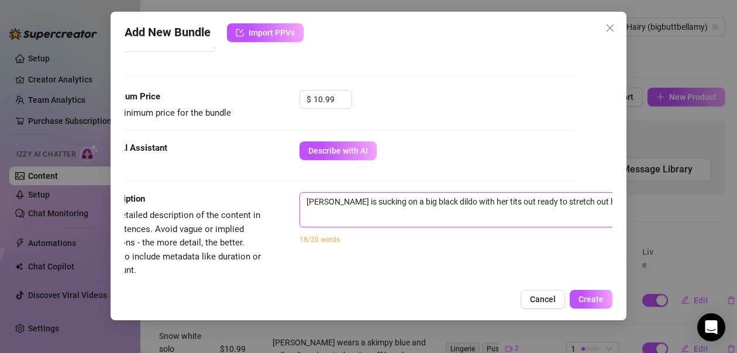
type textarea "Bellamy is sucking on a big black dildo with her tits out ready to stretch out …"
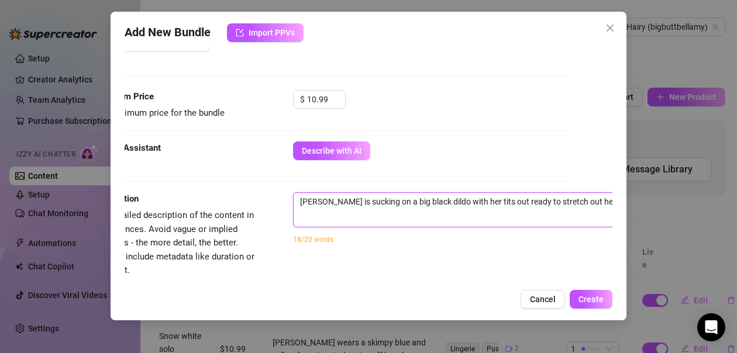
type textarea "Bellamy is sucking on a big black dildo with her tits out ready to stretch out …"
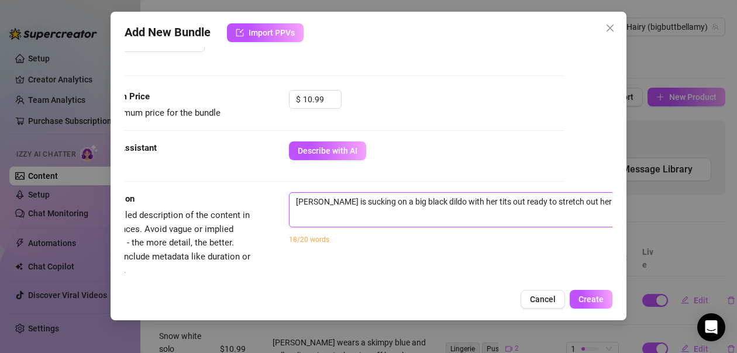
type textarea "Bellamy is sucking on a big black dildo with her tits out ready to stretch out …"
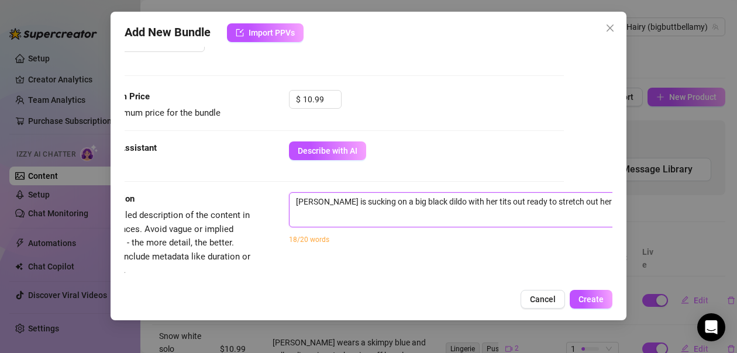
type textarea "Bellamy is sucking on a big black dildo with her tits out ready to stretch out …"
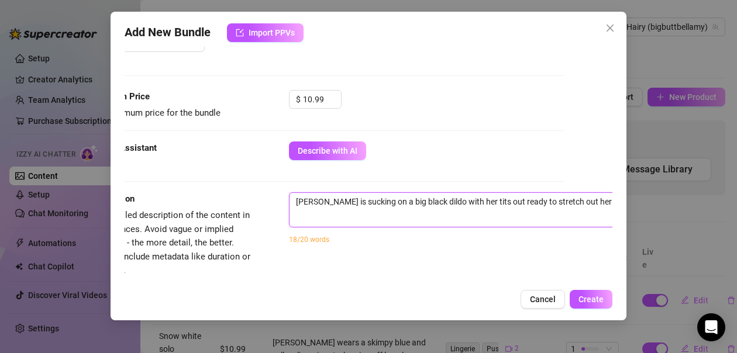
type textarea "Bellamy is sucking on a big black dildo with her tits out ready to stretch out …"
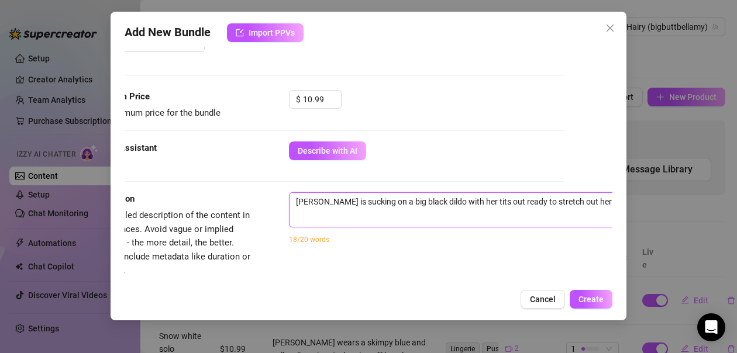
type textarea "Bellamy is sucking on a big black dildo with her tits out ready to stretch out …"
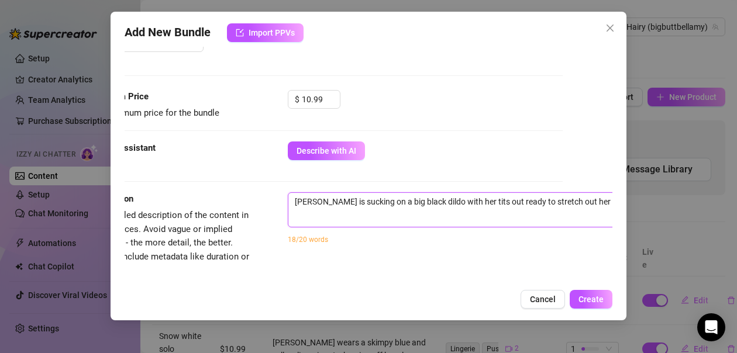
type textarea "Bellamy is sucking on a big black dildo with her tits out ready to stretch out …"
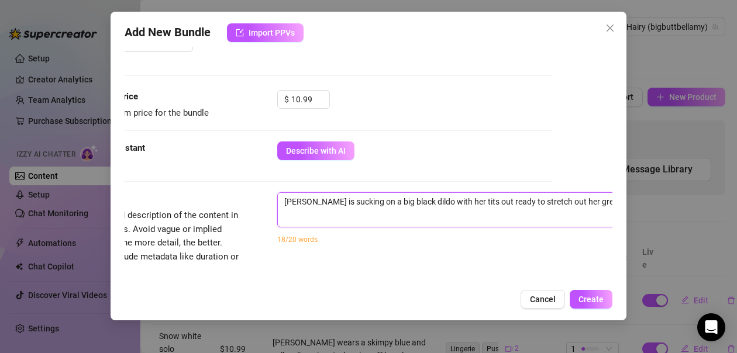
type textarea "Bellamy is sucking on a big black dildo with her tits out ready to stretch out …"
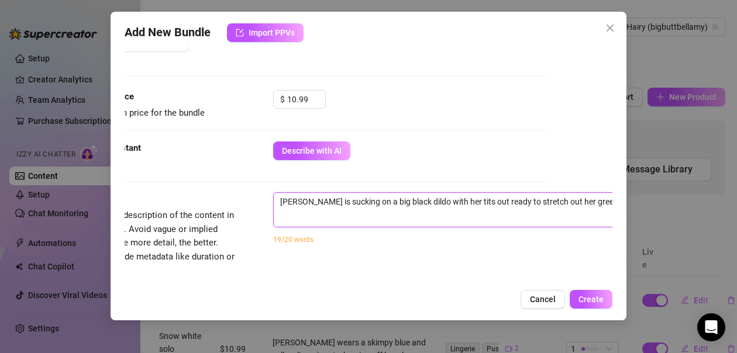
type textarea "Bellamy is sucking on a big black dildo with her tits out ready to stretch out …"
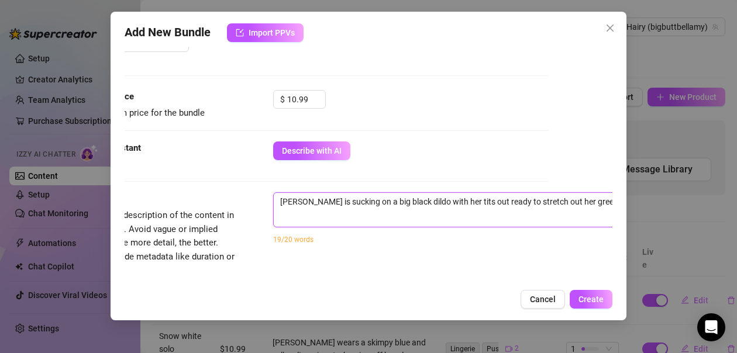
type textarea "Bellamy is sucking on a big black dildo with her tits out ready to stretch out …"
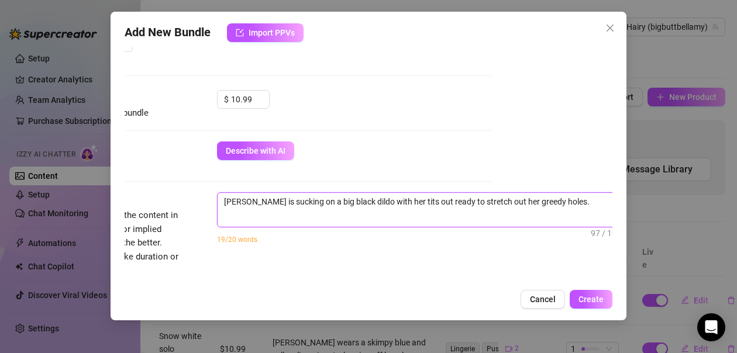
scroll to position [335, 145]
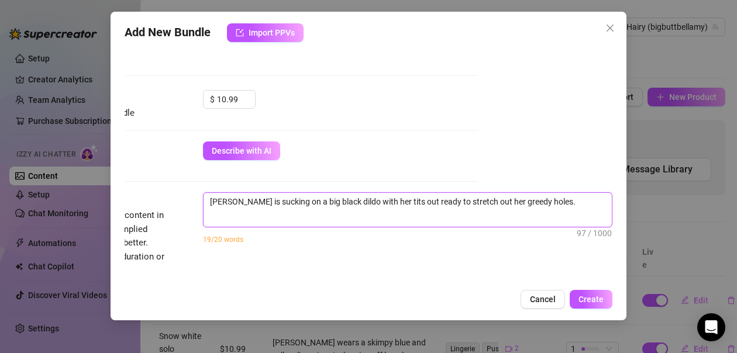
drag, startPoint x: 305, startPoint y: 200, endPoint x: 611, endPoint y: 210, distance: 305.7
click at [611, 210] on div "Account Hairy (@bigbuttbellamy) Name Name is for your internal organization onl…" at bounding box center [369, 165] width 488 height 236
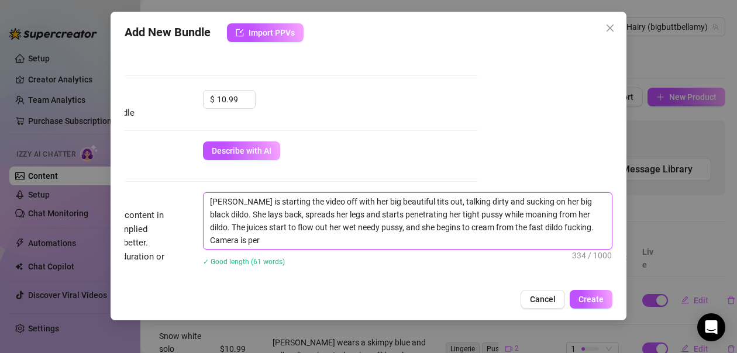
scroll to position [0, 0]
click at [530, 214] on textarea "Bellamy is starting the video off with her big beautiful tits out, talking dirt…" at bounding box center [408, 221] width 408 height 56
drag, startPoint x: 587, startPoint y: 214, endPoint x: 528, endPoint y: 216, distance: 58.6
click at [528, 216] on textarea "Bellamy is starting the video off with her big beautiful tits out, talking dirt…" at bounding box center [408, 221] width 408 height 56
click at [398, 238] on textarea "Bellamy is starting the video off with her big beautiful tits out, talking dirt…" at bounding box center [408, 221] width 408 height 56
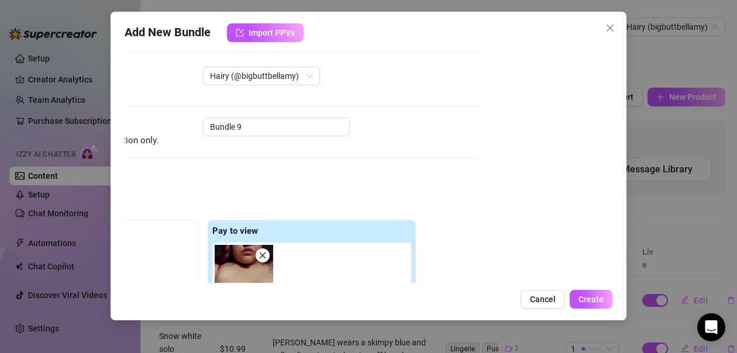
scroll to position [0, 145]
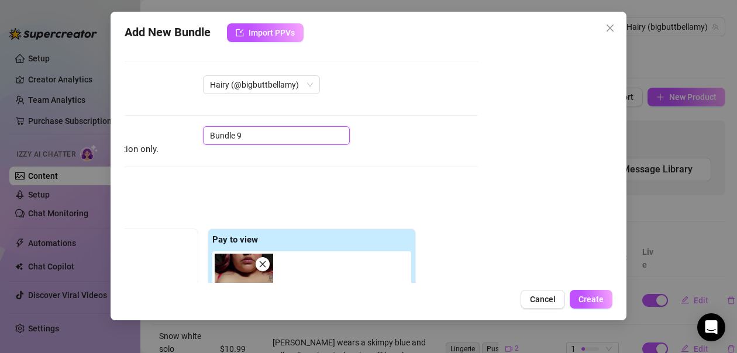
drag, startPoint x: 259, startPoint y: 139, endPoint x: 191, endPoint y: 139, distance: 67.9
click at [191, 139] on div "Name Name is for your internal organization only. Bundle 9" at bounding box center [234, 141] width 488 height 30
drag, startPoint x: 257, startPoint y: 136, endPoint x: 242, endPoint y: 136, distance: 15.2
click at [242, 136] on input "Solo squirt with BBC dildo" at bounding box center [276, 135] width 147 height 19
click at [447, 156] on div "Name Name is for your internal organization only. Solo squirt from BBC dildo" at bounding box center [234, 141] width 488 height 30
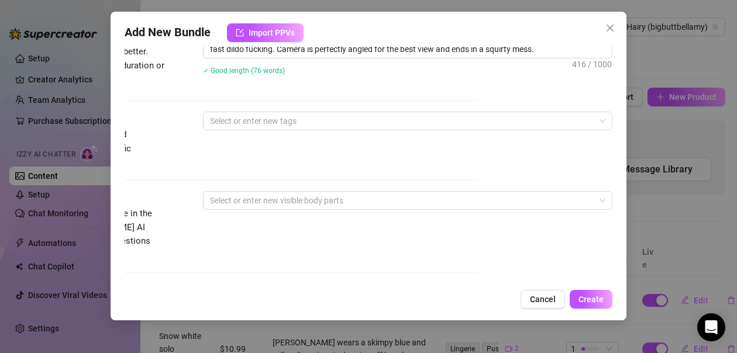
scroll to position [527, 145]
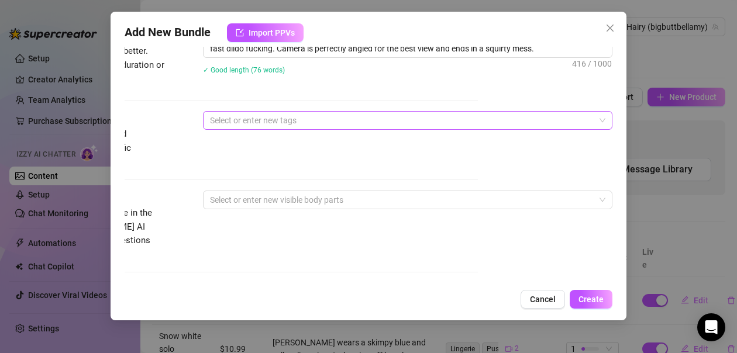
click at [404, 121] on div at bounding box center [401, 120] width 393 height 16
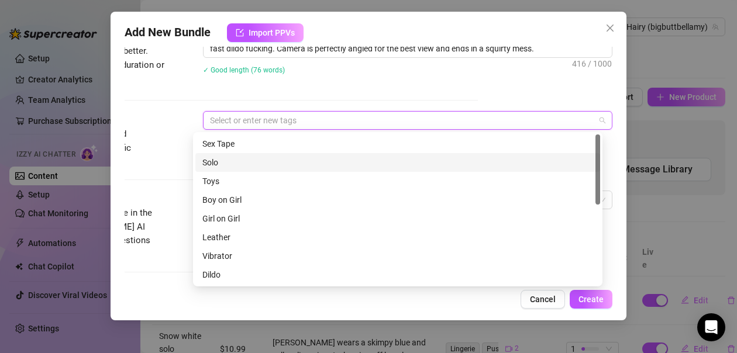
click at [208, 164] on div "Solo" at bounding box center [397, 162] width 391 height 13
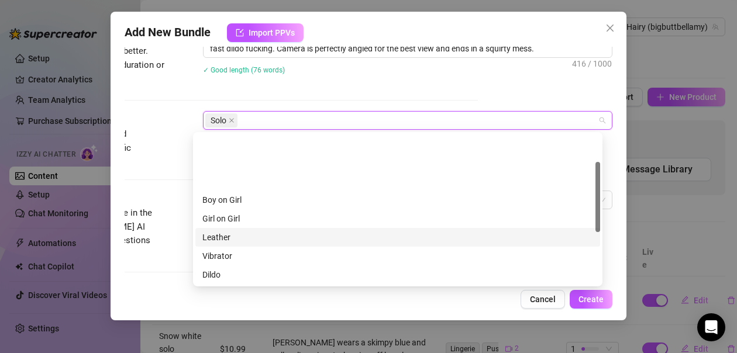
scroll to position [59, 0]
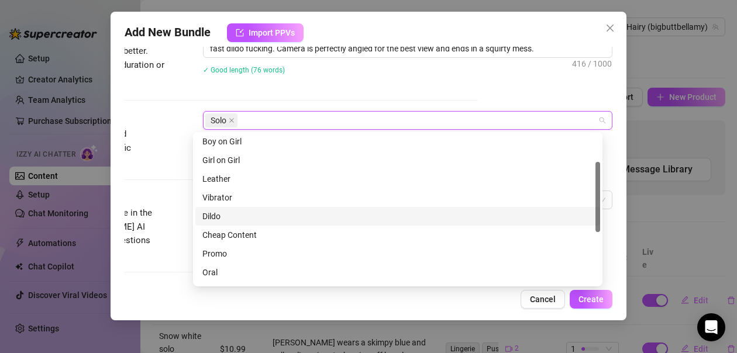
click at [218, 219] on div "Dildo" at bounding box center [397, 216] width 391 height 13
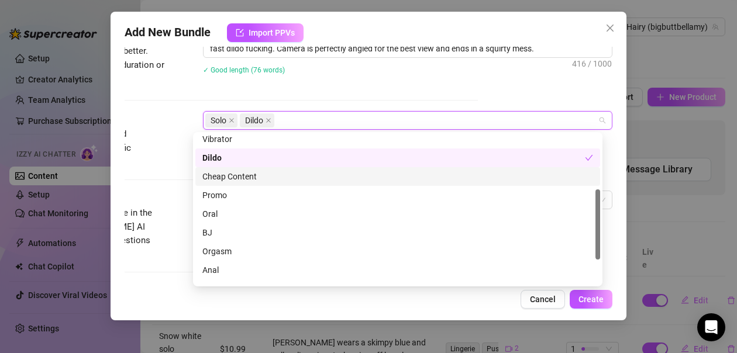
scroll to position [169, 0]
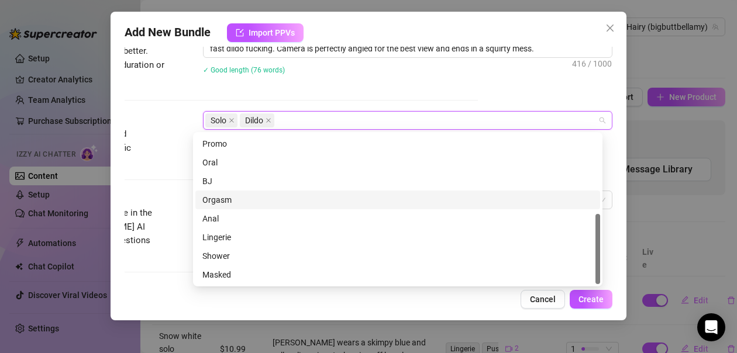
click at [241, 200] on div "Orgasm" at bounding box center [397, 200] width 391 height 13
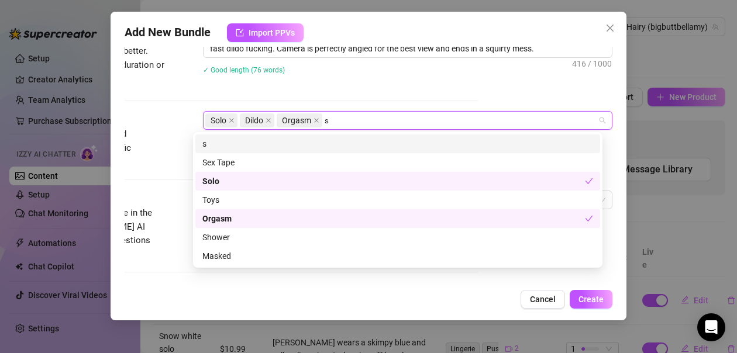
scroll to position [0, 0]
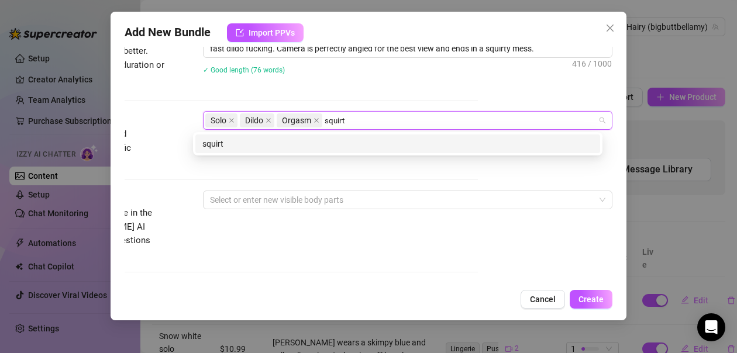
click at [246, 144] on div "squirt" at bounding box center [397, 144] width 391 height 13
click at [345, 139] on div "pussy play" at bounding box center [397, 144] width 391 height 13
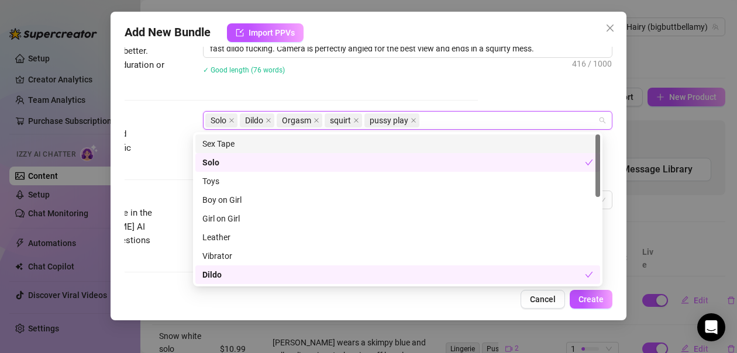
click at [451, 77] on div "✓ Good length (76 words)" at bounding box center [408, 69] width 410 height 19
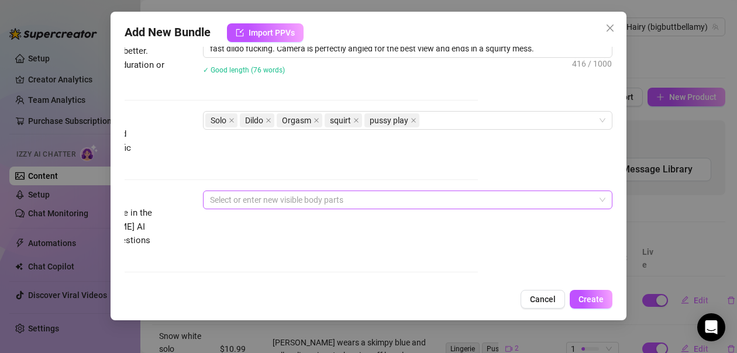
click at [386, 195] on div at bounding box center [401, 200] width 393 height 16
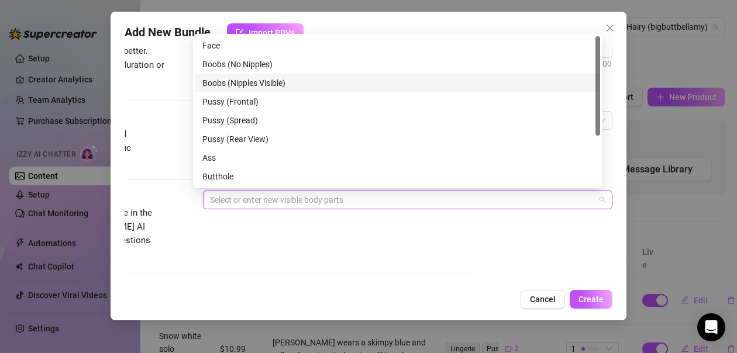
click at [276, 84] on div "Boobs (Nipples Visible)" at bounding box center [397, 83] width 391 height 13
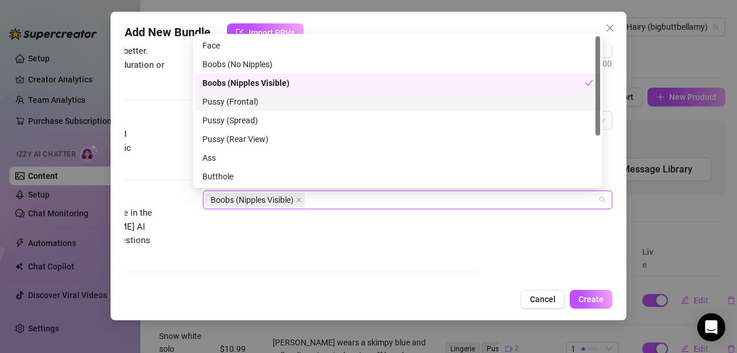
click at [248, 102] on div "Pussy (Frontal)" at bounding box center [397, 101] width 391 height 13
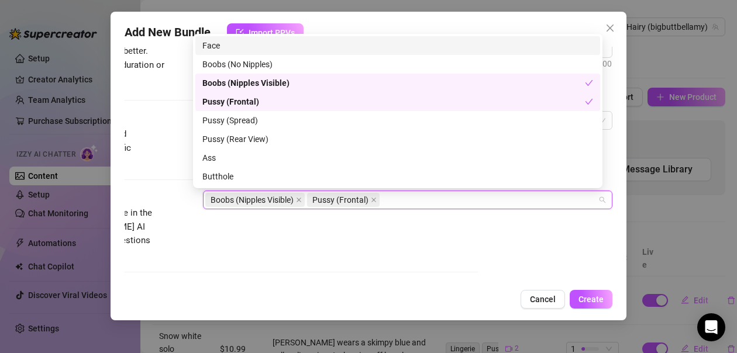
click at [224, 46] on div "Face" at bounding box center [397, 45] width 391 height 13
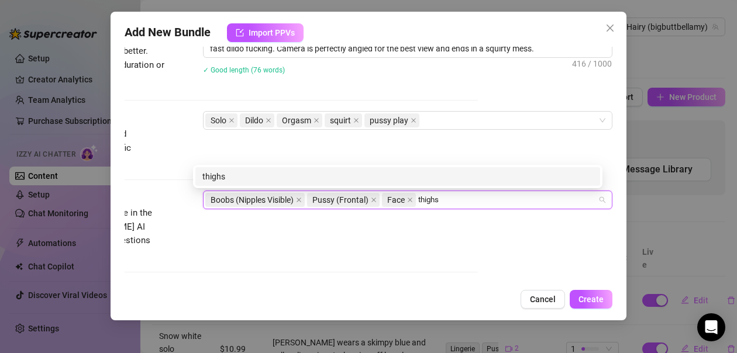
click at [347, 174] on div "thighs" at bounding box center [397, 176] width 391 height 13
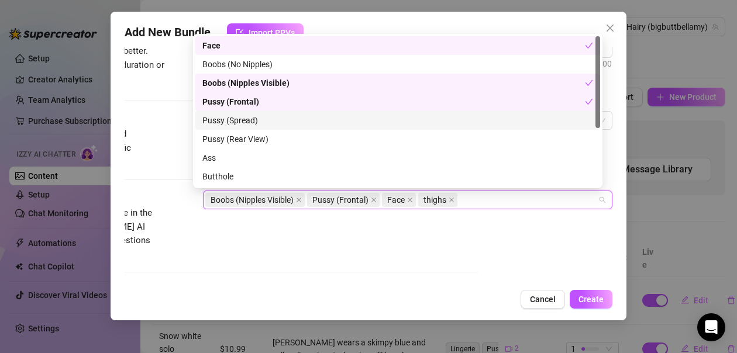
scroll to position [94, 0]
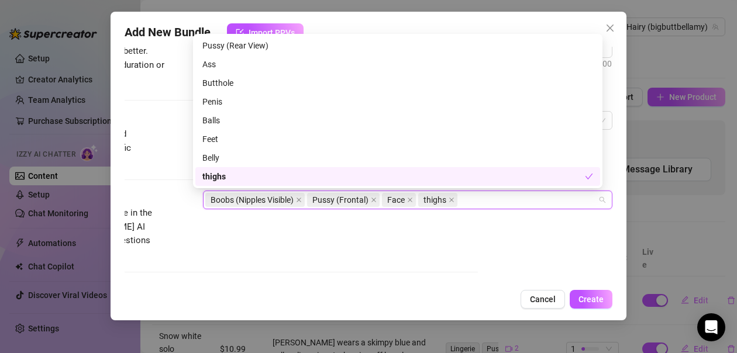
click at [462, 229] on div "Account Hairy (@bigbuttbellamy) Name Name is for your internal organization onl…" at bounding box center [369, 165] width 488 height 236
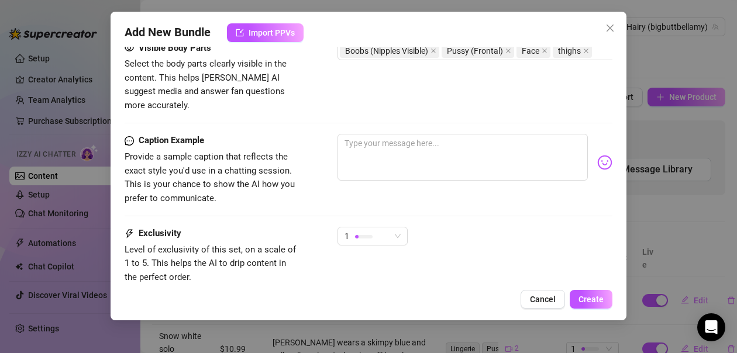
scroll to position [702, 0]
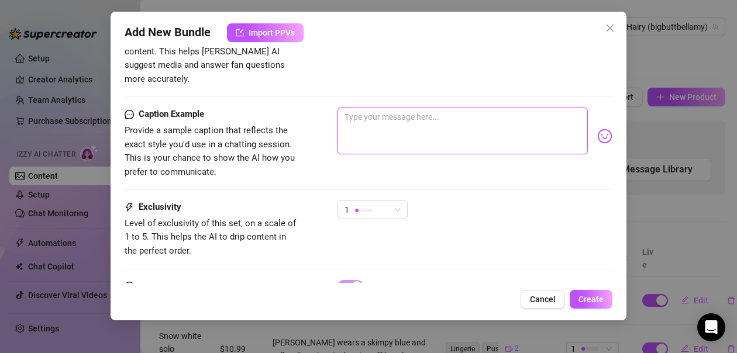
click at [449, 109] on textarea at bounding box center [463, 131] width 250 height 47
click at [598, 129] on img at bounding box center [605, 136] width 15 height 15
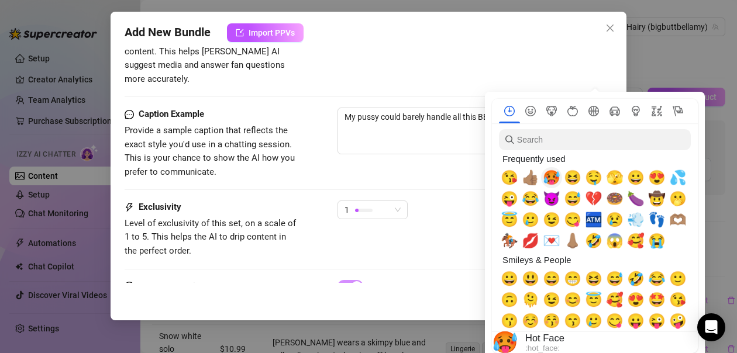
click at [551, 178] on span "🥵" at bounding box center [552, 178] width 18 height 16
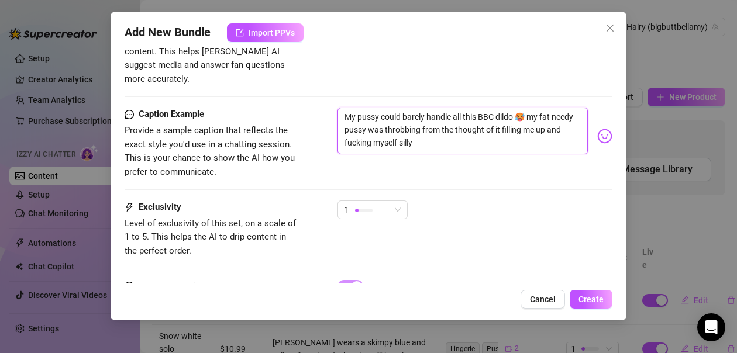
drag, startPoint x: 496, startPoint y: 105, endPoint x: 482, endPoint y: 104, distance: 14.7
click at [482, 108] on textarea "My pussy could barely handle all this BBC dildo 🥵 my fat needy pussy was throbb…" at bounding box center [463, 131] width 250 height 47
drag, startPoint x: 431, startPoint y: 128, endPoint x: 348, endPoint y: 128, distance: 83.7
click at [348, 128] on textarea "My pussy could barely handle all this BIG dildo 🥵 my fat needy pussy was throbb…" at bounding box center [463, 131] width 250 height 47
click at [593, 123] on nav at bounding box center [595, 111] width 206 height 25
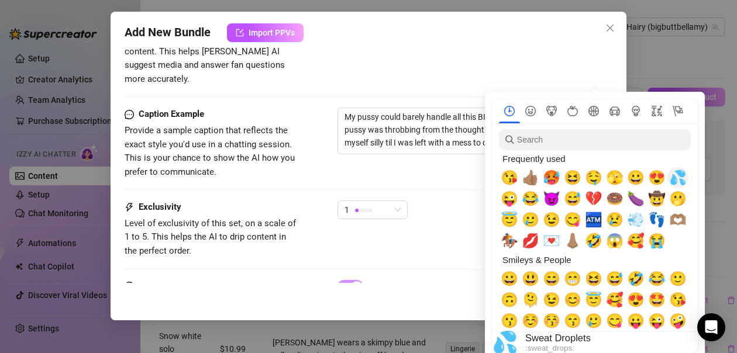
click at [679, 182] on span "💦" at bounding box center [678, 178] width 18 height 16
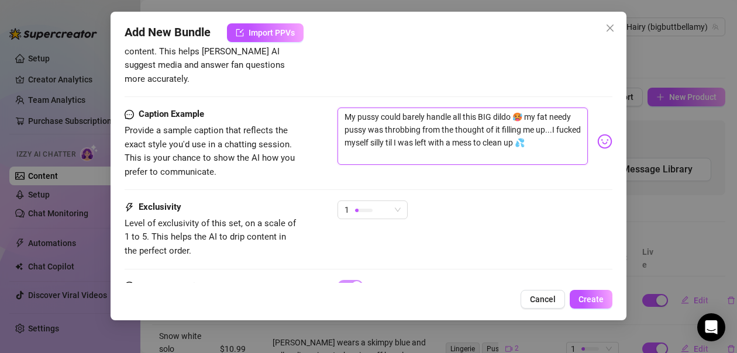
click at [365, 143] on textarea "My pussy could barely handle all this BIG dildo 🥵 my fat needy pussy was throbb…" at bounding box center [463, 136] width 250 height 57
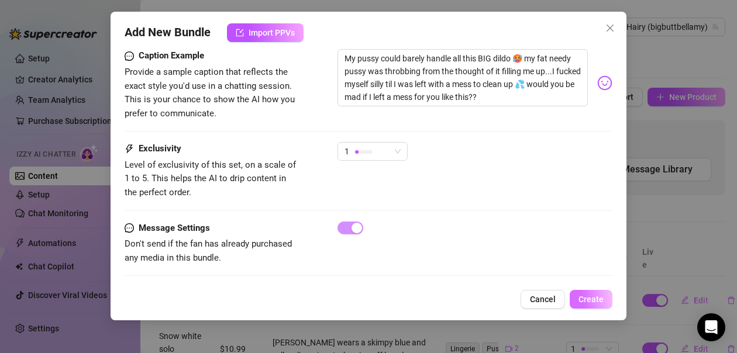
click at [585, 298] on span "Create" at bounding box center [591, 299] width 25 height 9
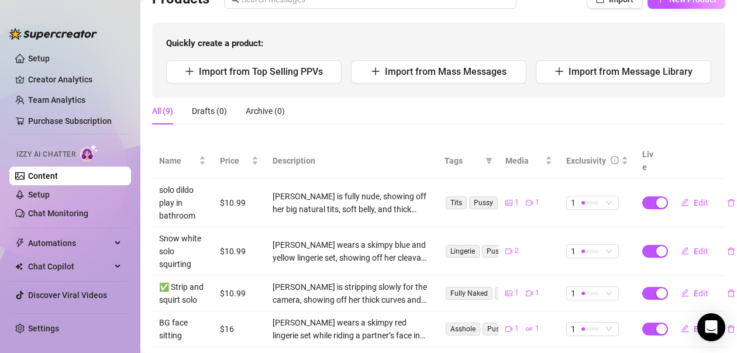
scroll to position [117, 0]
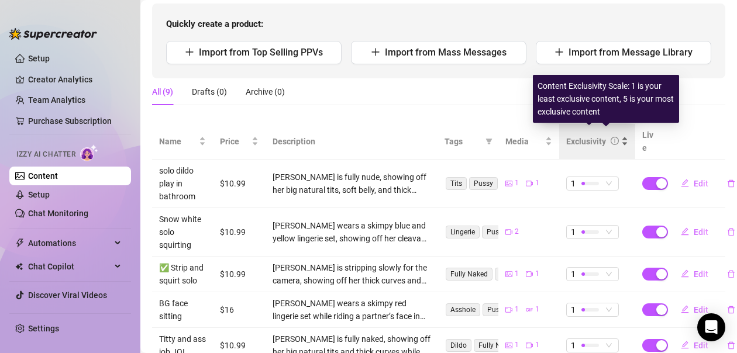
click at [614, 139] on icon "info-circle" at bounding box center [614, 141] width 1 height 4
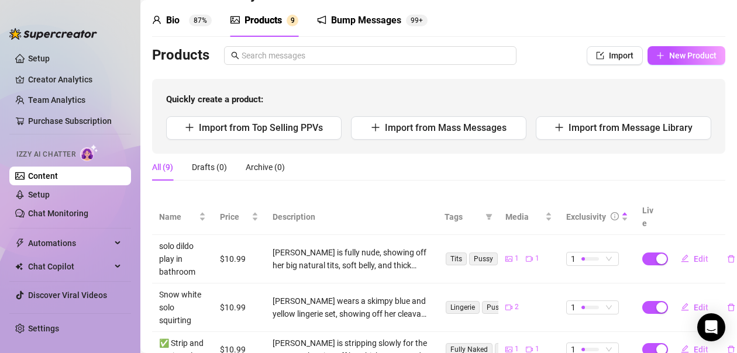
scroll to position [0, 0]
